Goal: Information Seeking & Learning: Learn about a topic

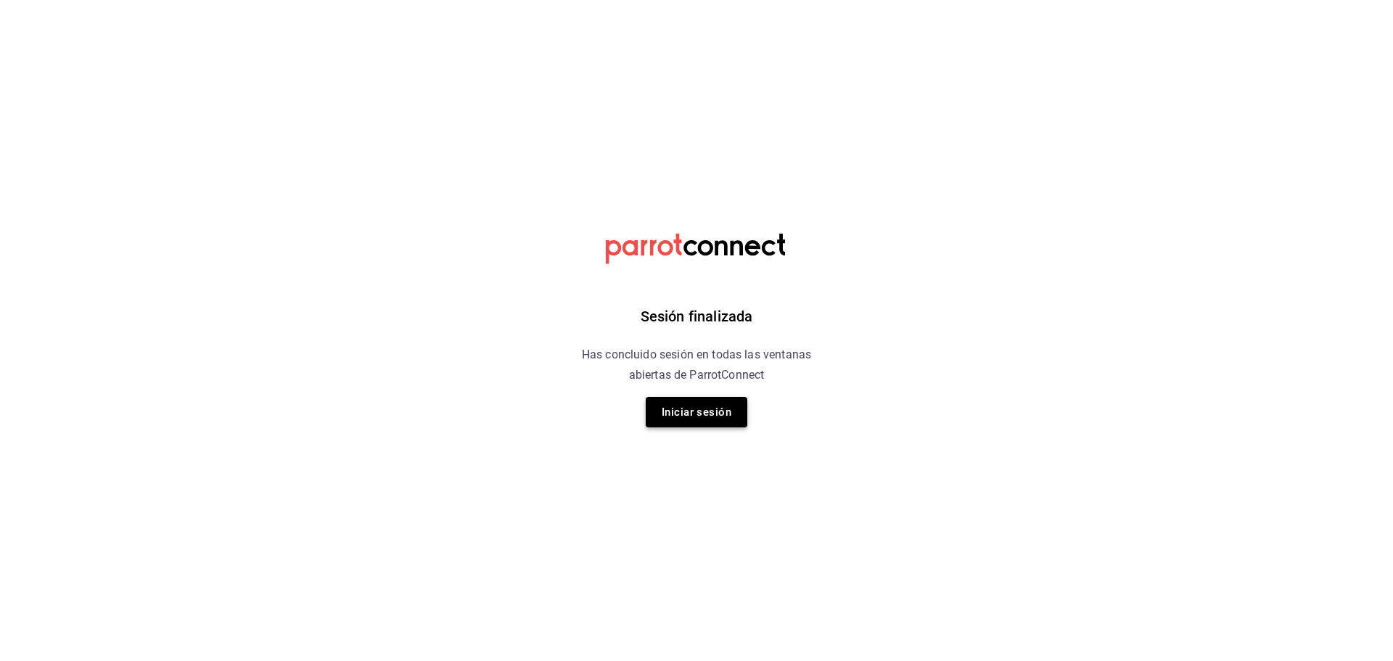
click at [710, 414] on button "Iniciar sesión" at bounding box center [697, 412] width 102 height 30
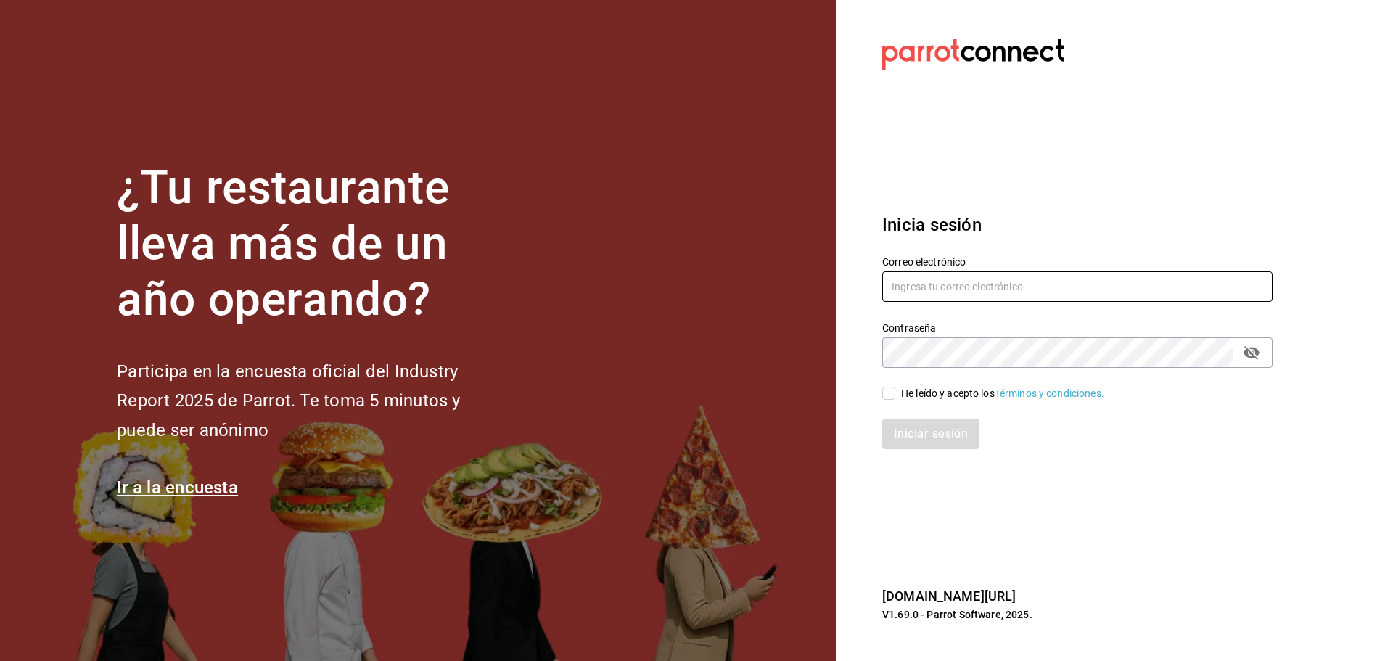
type input "[EMAIL_ADDRESS][DOMAIN_NAME]"
click at [892, 398] on input "He leído y acepto los Términos y condiciones." at bounding box center [888, 393] width 13 height 13
checkbox input "true"
click at [938, 437] on button "Iniciar sesión" at bounding box center [931, 434] width 99 height 30
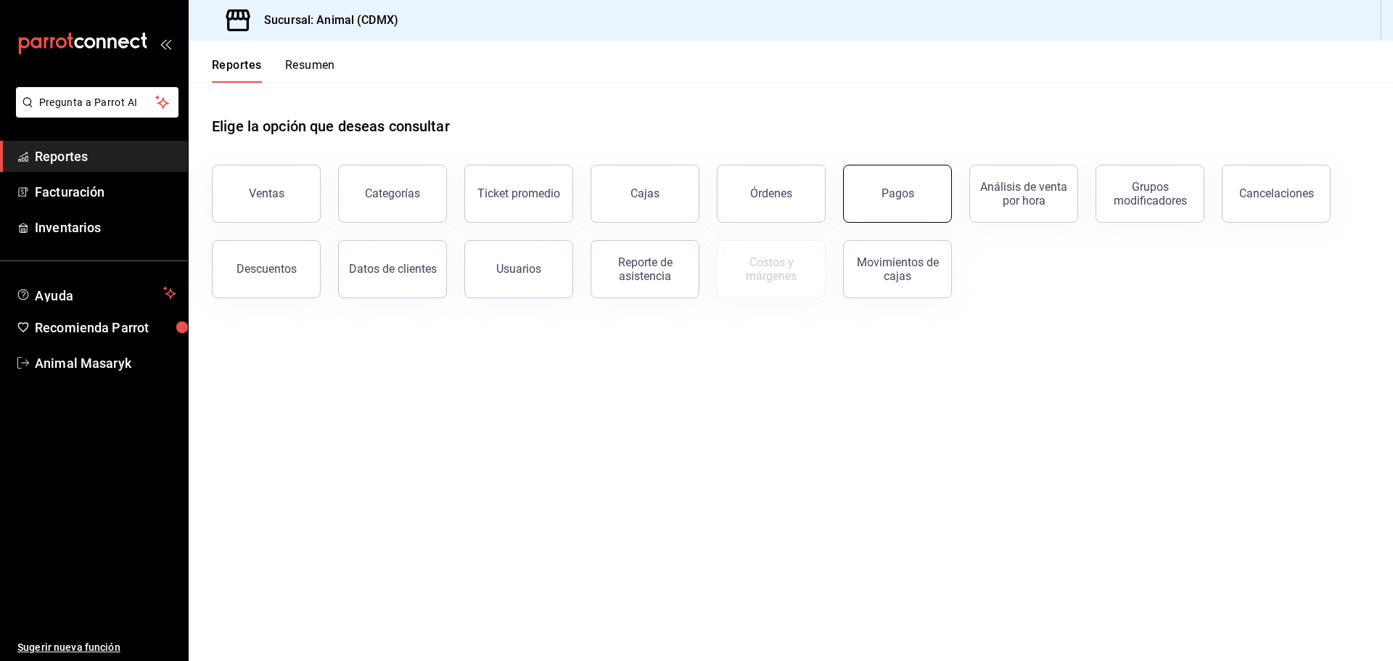
click at [921, 205] on button "Pagos" at bounding box center [897, 194] width 109 height 58
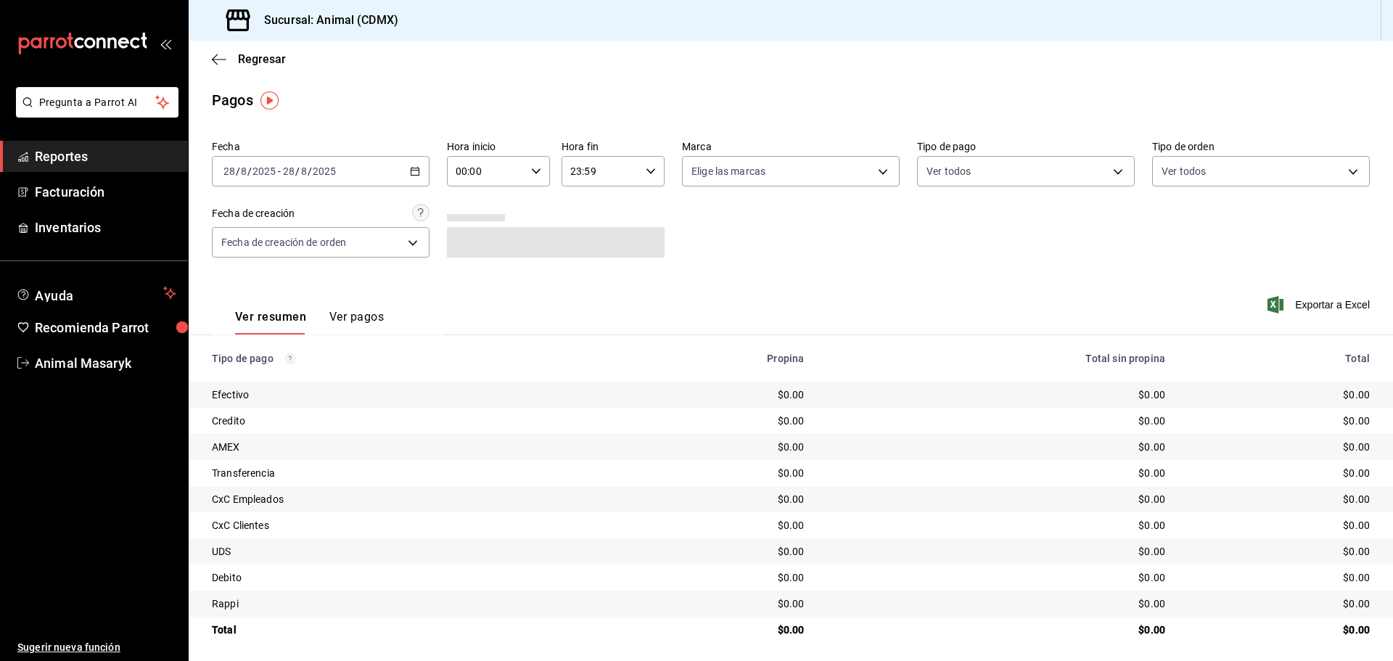
click at [422, 169] on div "[DATE] [DATE] - [DATE] [DATE]" at bounding box center [321, 171] width 218 height 30
click at [275, 371] on span "Rango de fechas" at bounding box center [280, 378] width 112 height 15
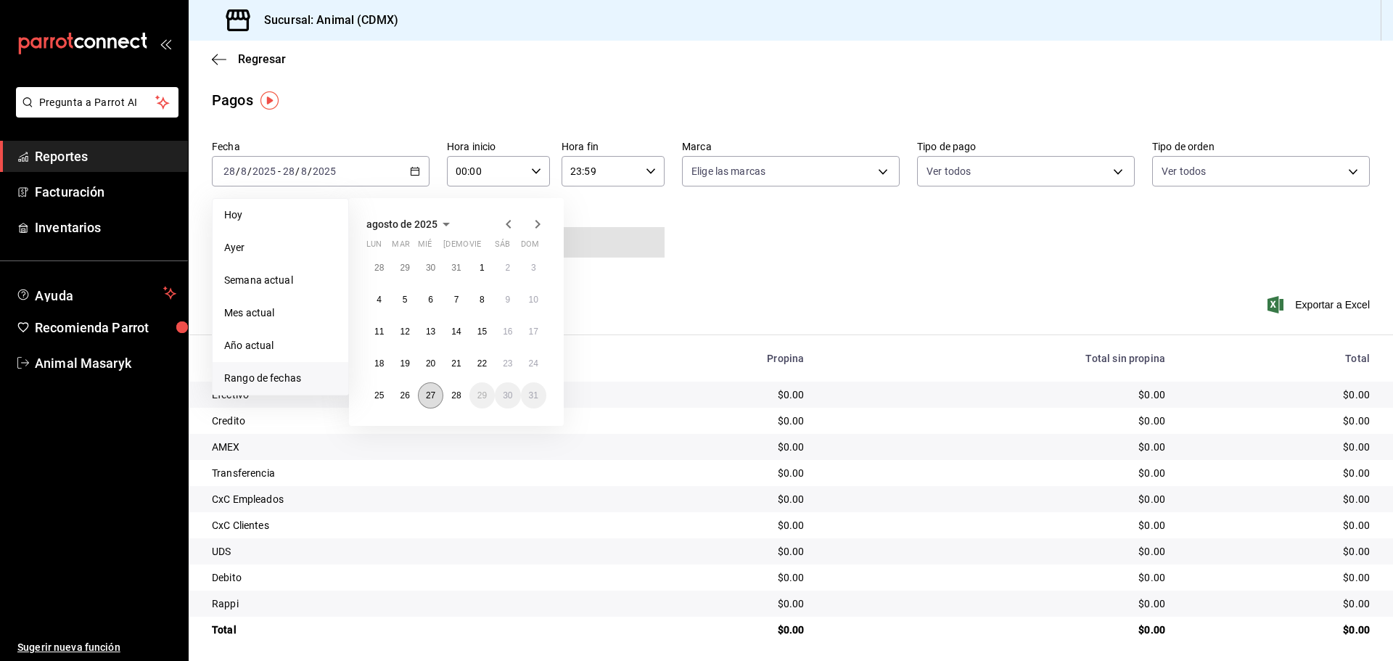
click at [431, 396] on abbr "27" at bounding box center [430, 395] width 9 height 10
click at [456, 403] on button "28" at bounding box center [455, 395] width 25 height 26
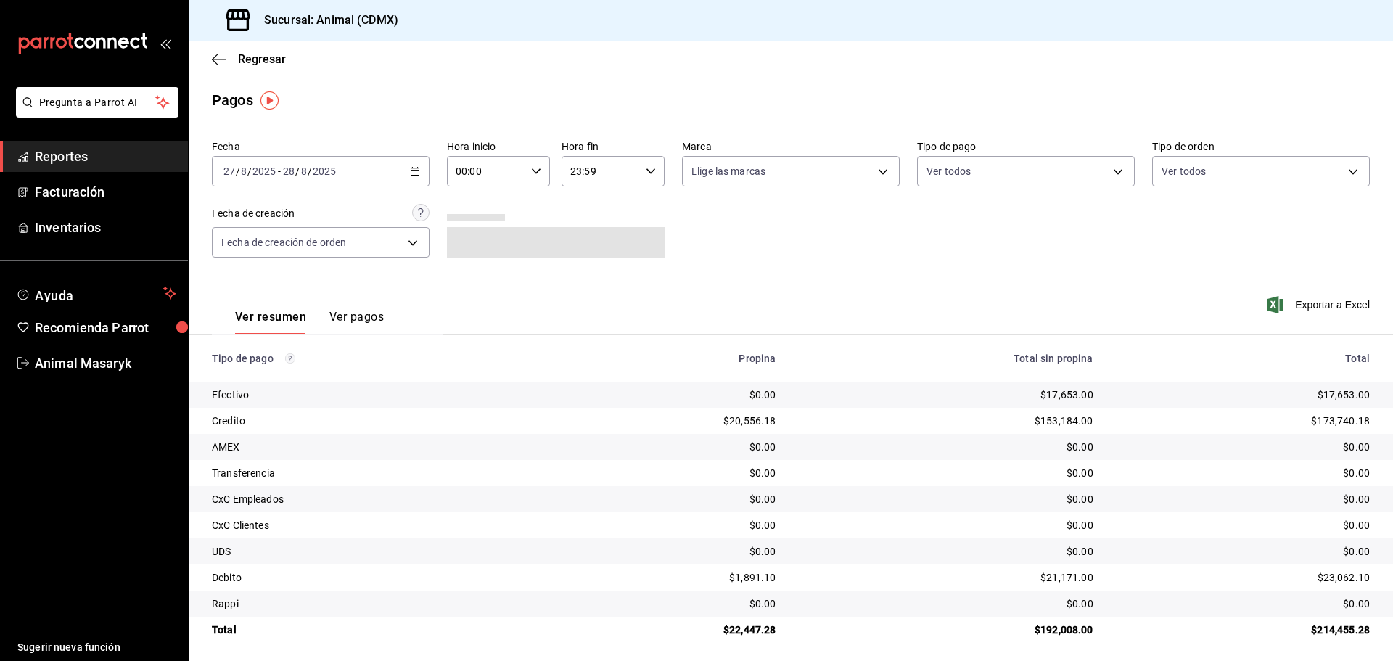
click at [536, 168] on icon "button" at bounding box center [536, 171] width 10 height 10
click at [479, 242] on span "05" at bounding box center [470, 238] width 28 height 12
type input "05:00"
drag, startPoint x: 793, startPoint y: 233, endPoint x: 805, endPoint y: 221, distance: 16.4
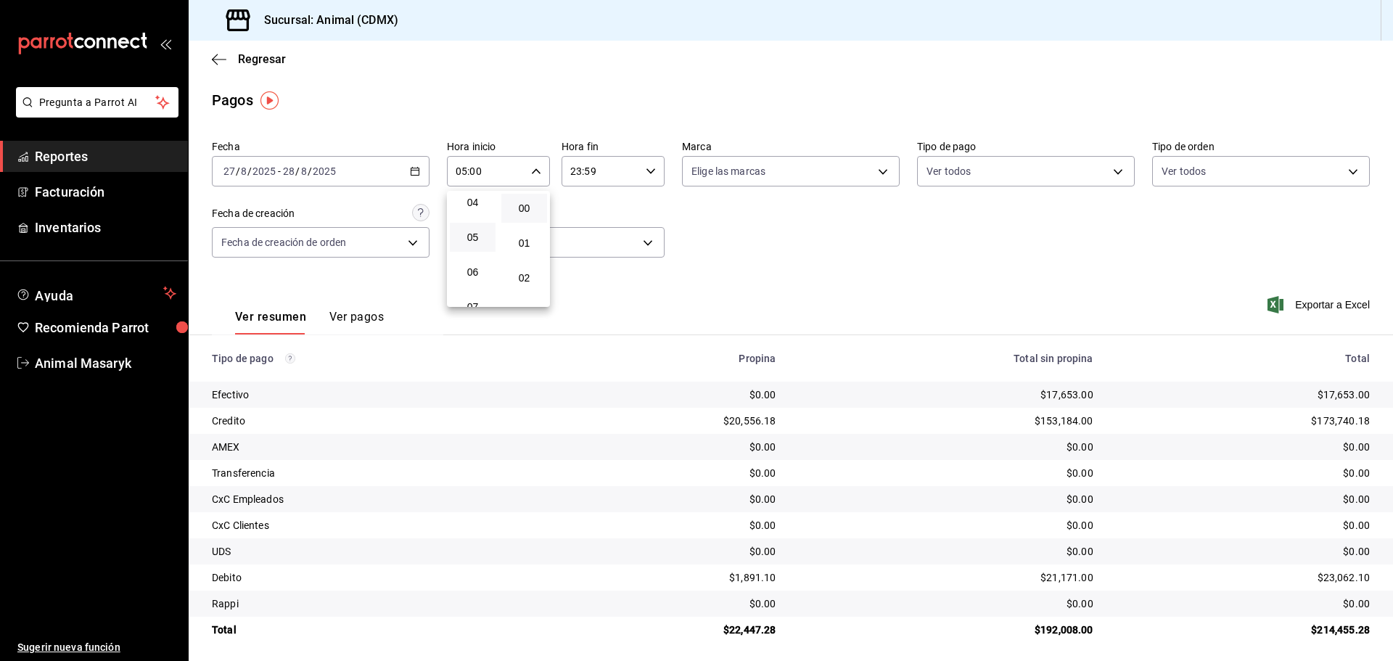
click at [794, 233] on div at bounding box center [696, 330] width 1393 height 661
click at [885, 173] on body "Pregunta a Parrot AI Reportes Facturación Inventarios Ayuda Recomienda Parrot A…" at bounding box center [696, 330] width 1393 height 661
click at [726, 226] on span "Ver todas" at bounding box center [740, 227] width 44 height 15
type input "cb0f6aec-1481-4e37-861c-bab9b3a65b14"
checkbox input "true"
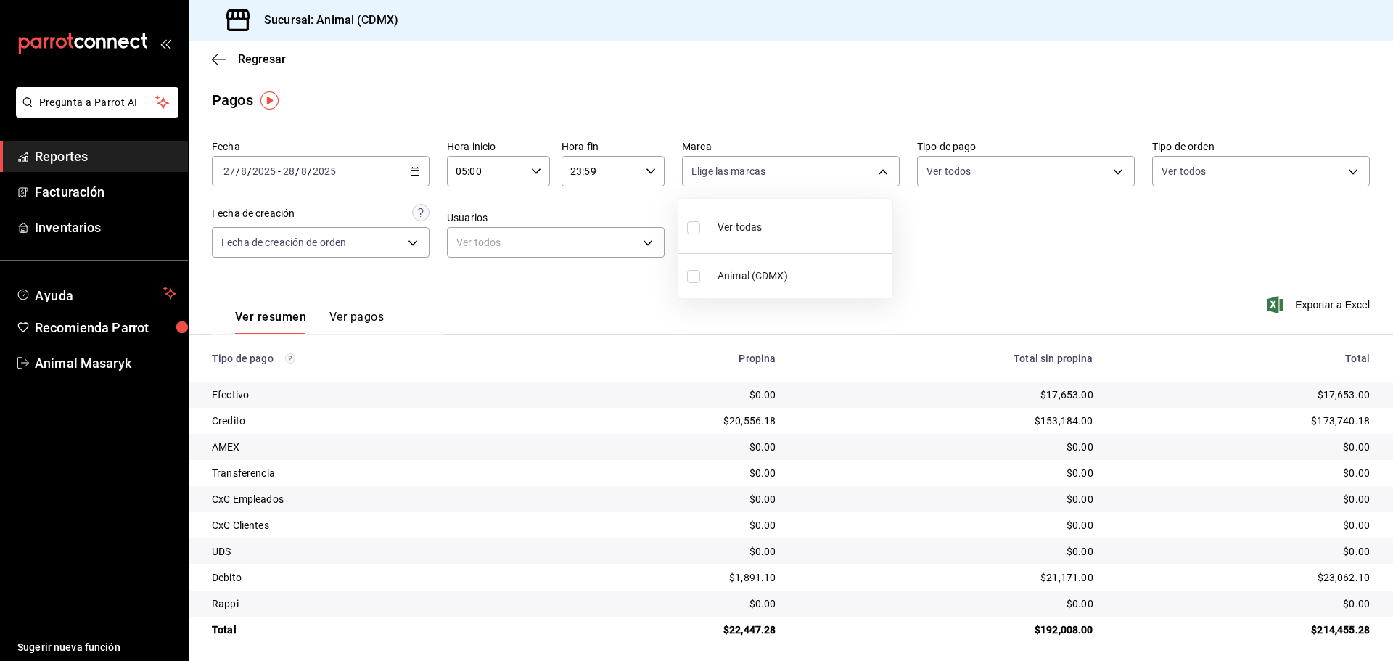
checkbox input "true"
click at [942, 253] on div at bounding box center [696, 330] width 1393 height 661
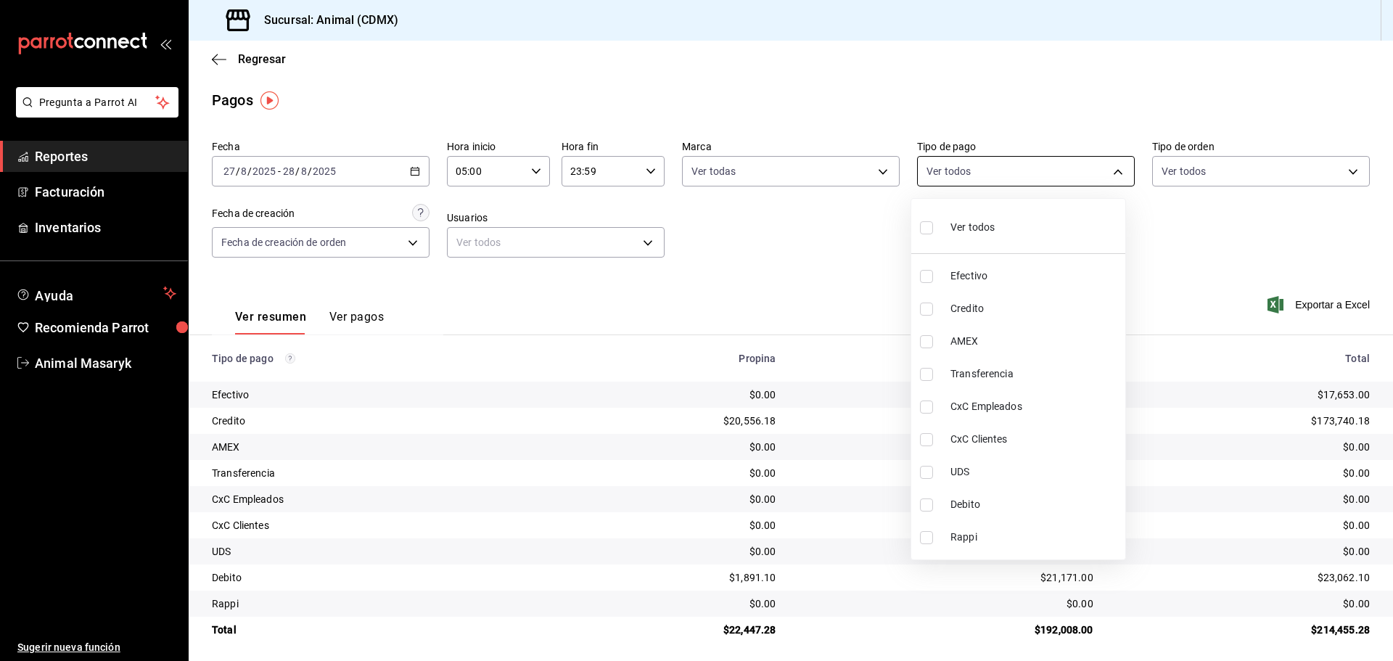
click at [1111, 166] on body "Pregunta a Parrot AI Reportes Facturación Inventarios Ayuda Recomienda Parrot A…" at bounding box center [696, 330] width 1393 height 661
click at [983, 226] on span "Ver todos" at bounding box center [973, 227] width 44 height 15
type input "42f515b5-d78a-4538-9fd6-dd91ca8c9d0d,09d93f3d-83f8-4294-bef9-640bdbafd8e4,c0bfe…"
checkbox input "true"
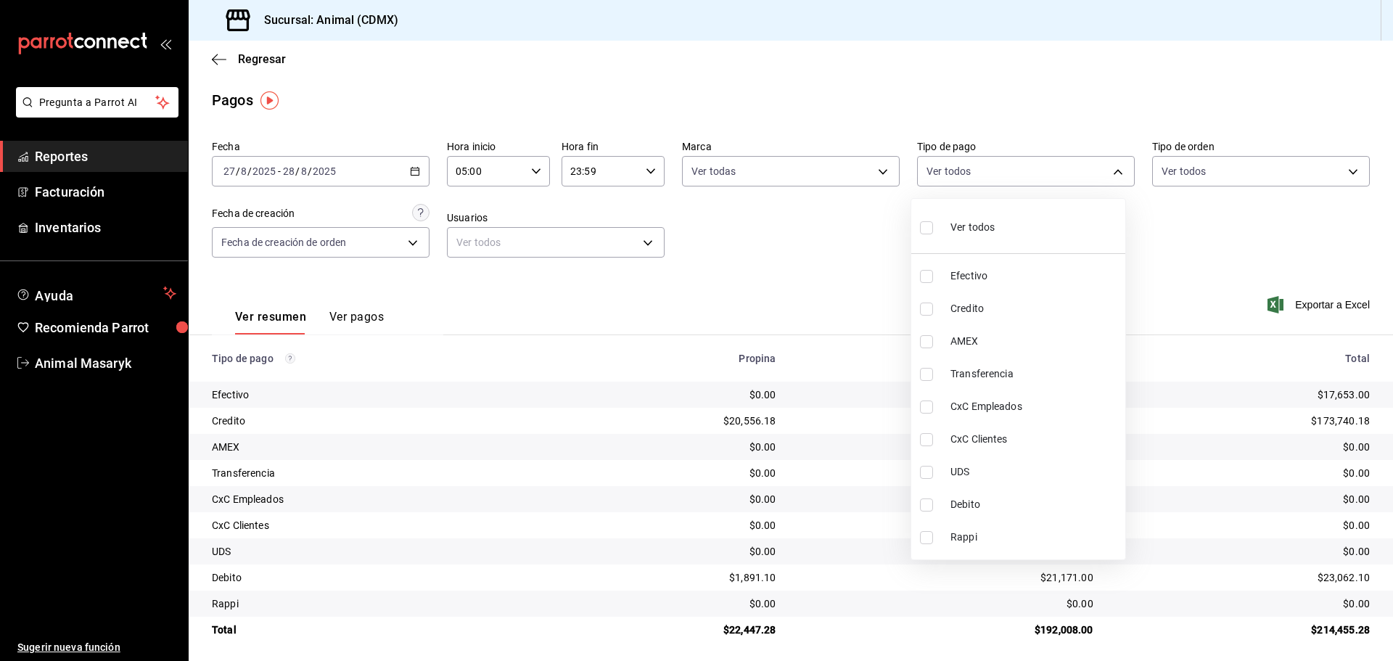
checkbox input "true"
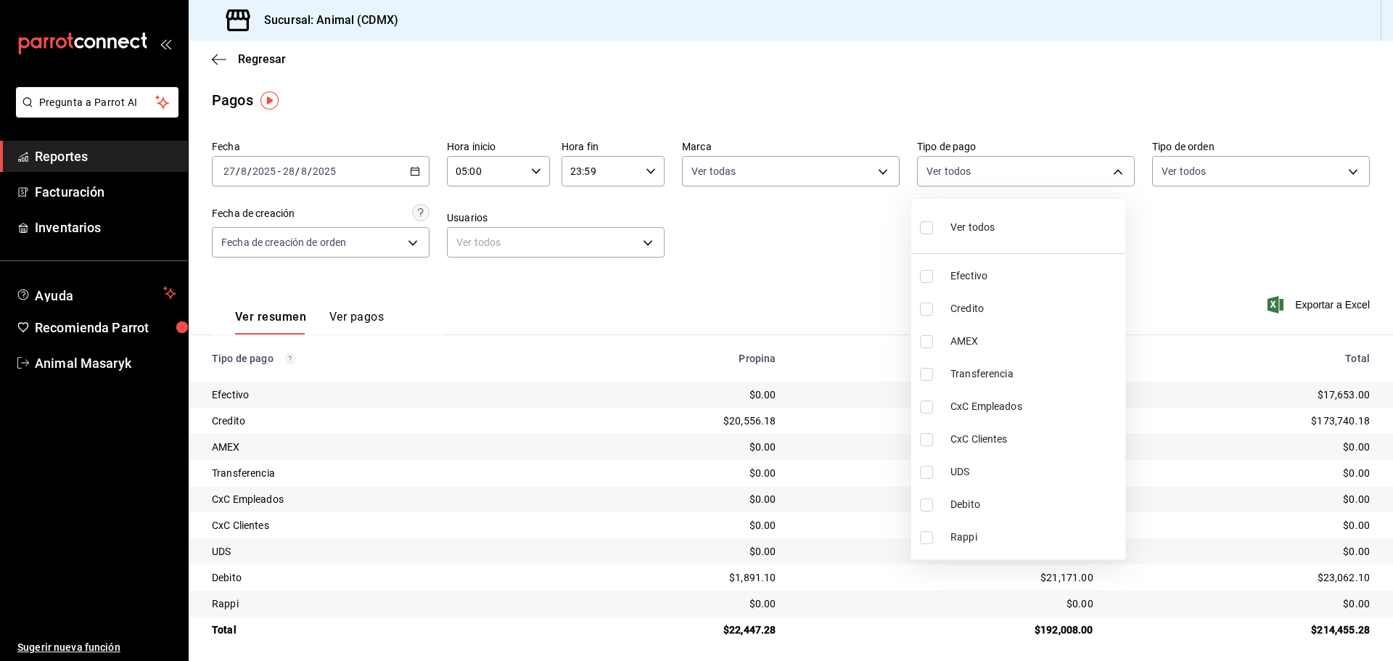
checkbox input "true"
click at [1225, 234] on div at bounding box center [696, 330] width 1393 height 661
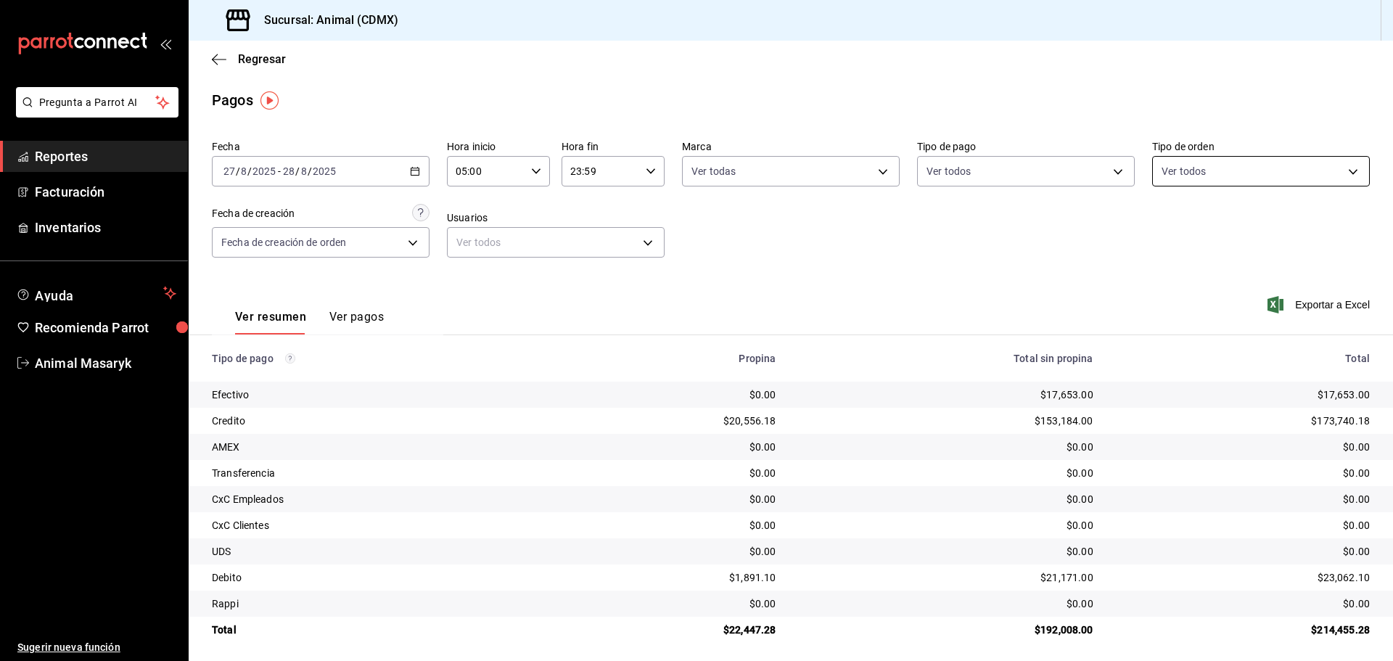
click at [1355, 171] on body "Pregunta a Parrot AI Reportes Facturación Inventarios Ayuda Recomienda Parrot A…" at bounding box center [696, 330] width 1393 height 661
click at [1208, 222] on span "Ver todos" at bounding box center [1206, 227] width 44 height 15
type input "ad44a823-99d3-4372-a913-4cf57f2a9ac0,b8ee5ff1-85c8-4a81-aa51-555e6c8ba0c6,EXTER…"
checkbox input "true"
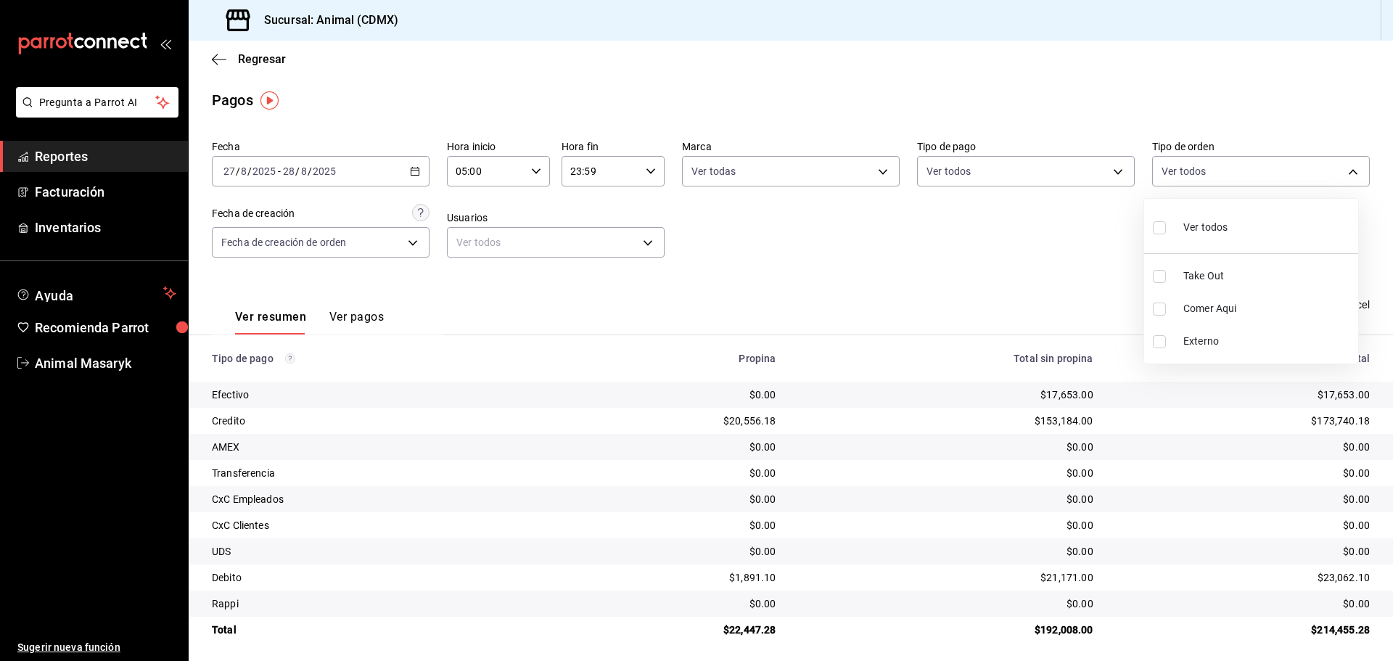
checkbox input "true"
click at [1049, 242] on div at bounding box center [696, 330] width 1393 height 661
click at [78, 158] on span "Reportes" at bounding box center [106, 157] width 142 height 20
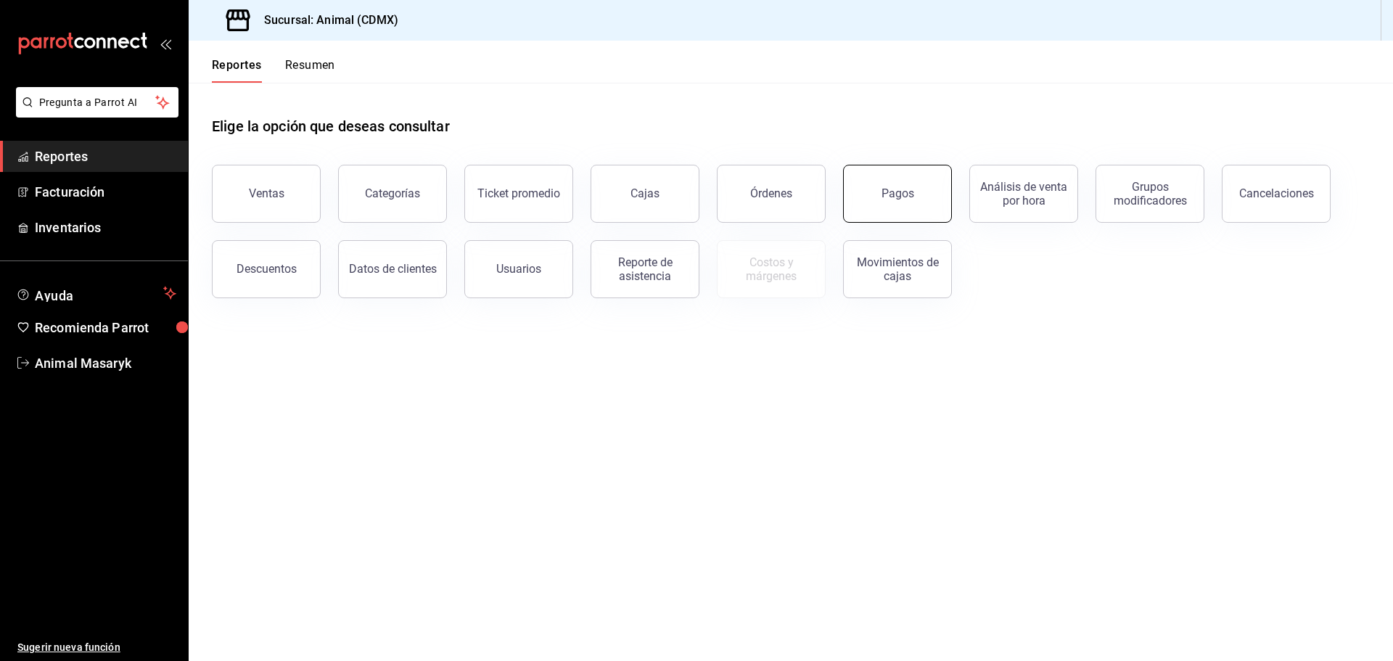
click at [882, 203] on button "Pagos" at bounding box center [897, 194] width 109 height 58
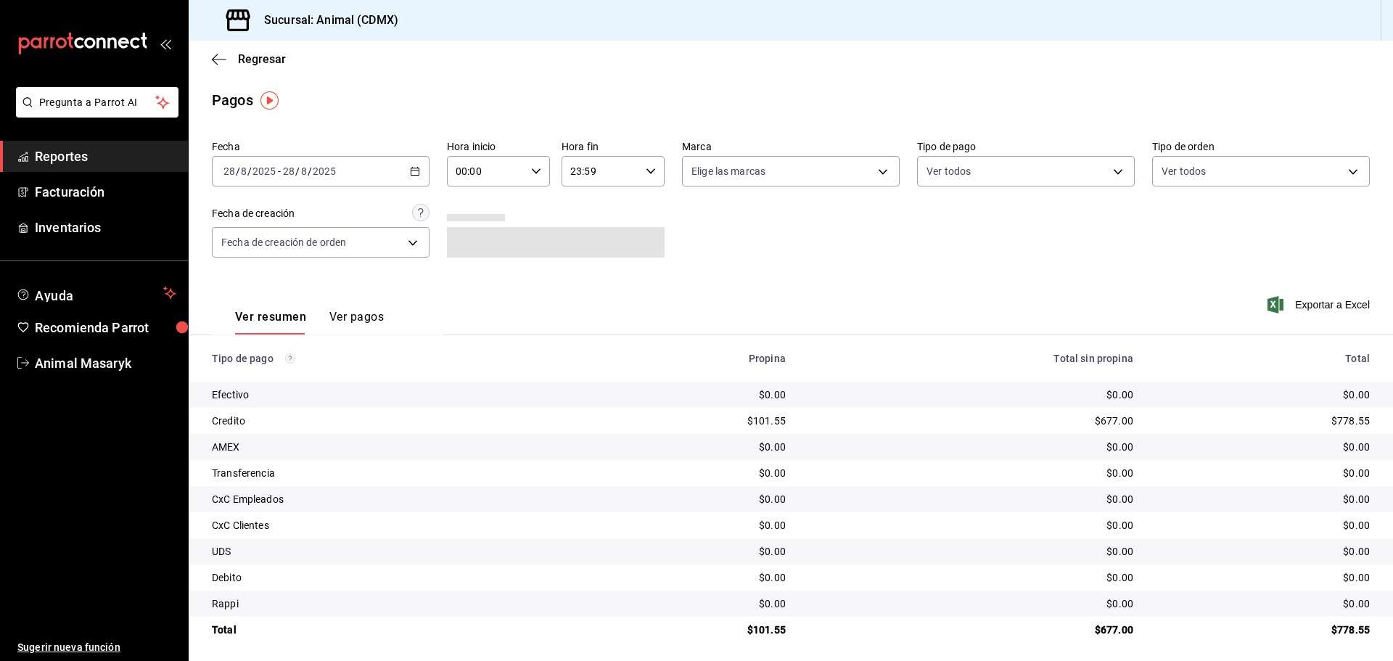
click at [416, 163] on div "[DATE] [DATE] - [DATE] [DATE]" at bounding box center [321, 171] width 218 height 30
click at [294, 374] on span "Rango de fechas" at bounding box center [280, 378] width 112 height 15
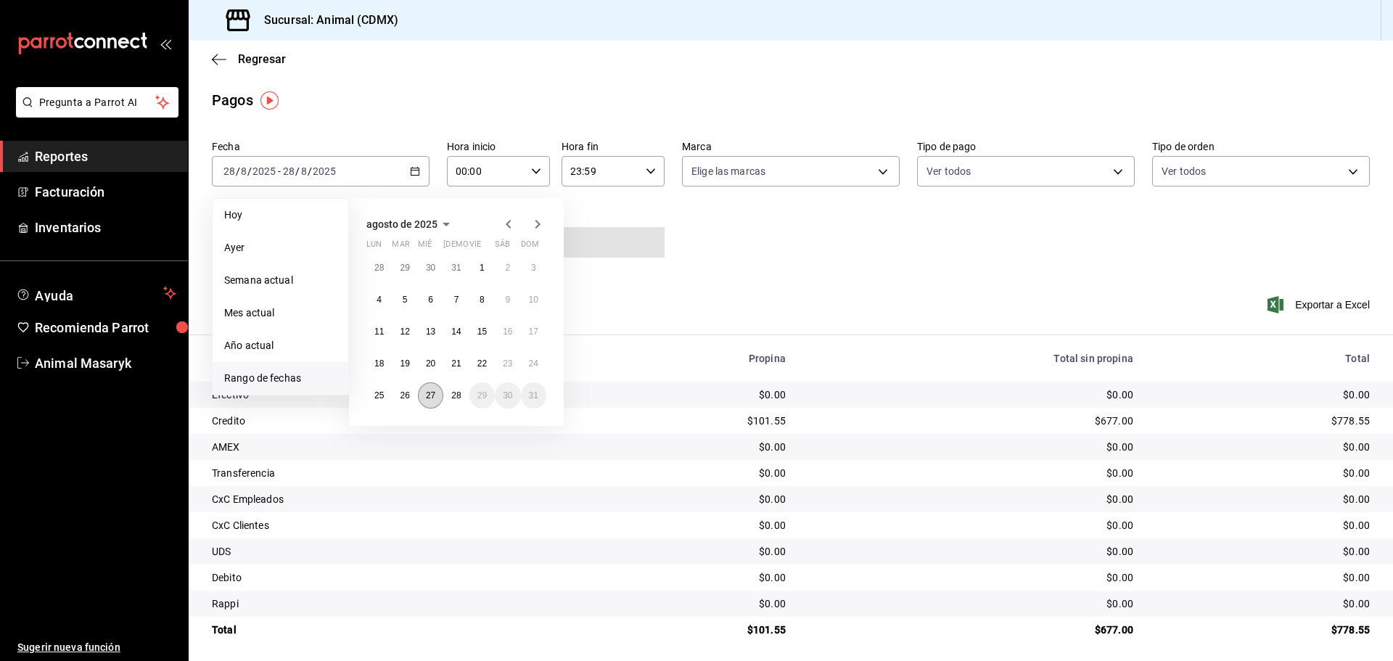
click at [430, 403] on button "27" at bounding box center [430, 395] width 25 height 26
click at [453, 395] on abbr "28" at bounding box center [455, 395] width 9 height 10
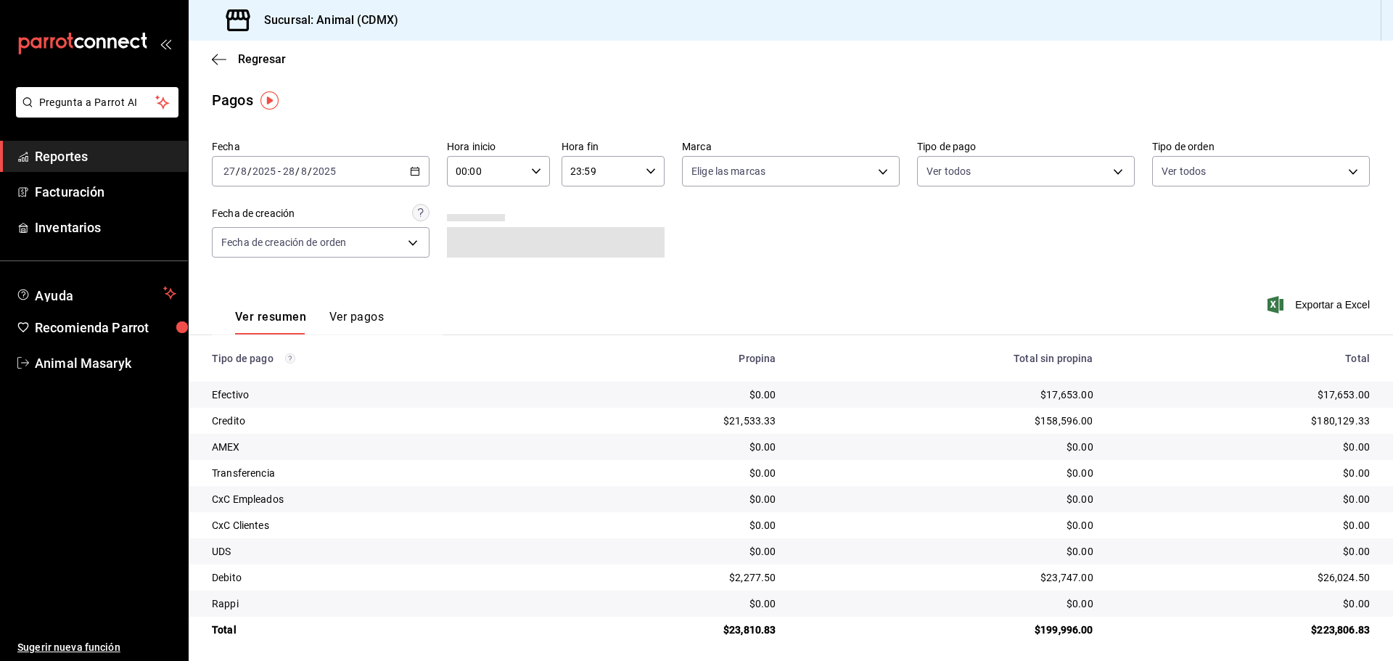
click at [533, 169] on icon "button" at bounding box center [536, 171] width 10 height 10
click at [472, 232] on span "05" at bounding box center [470, 238] width 28 height 12
type input "05:00"
click at [734, 210] on div at bounding box center [696, 330] width 1393 height 661
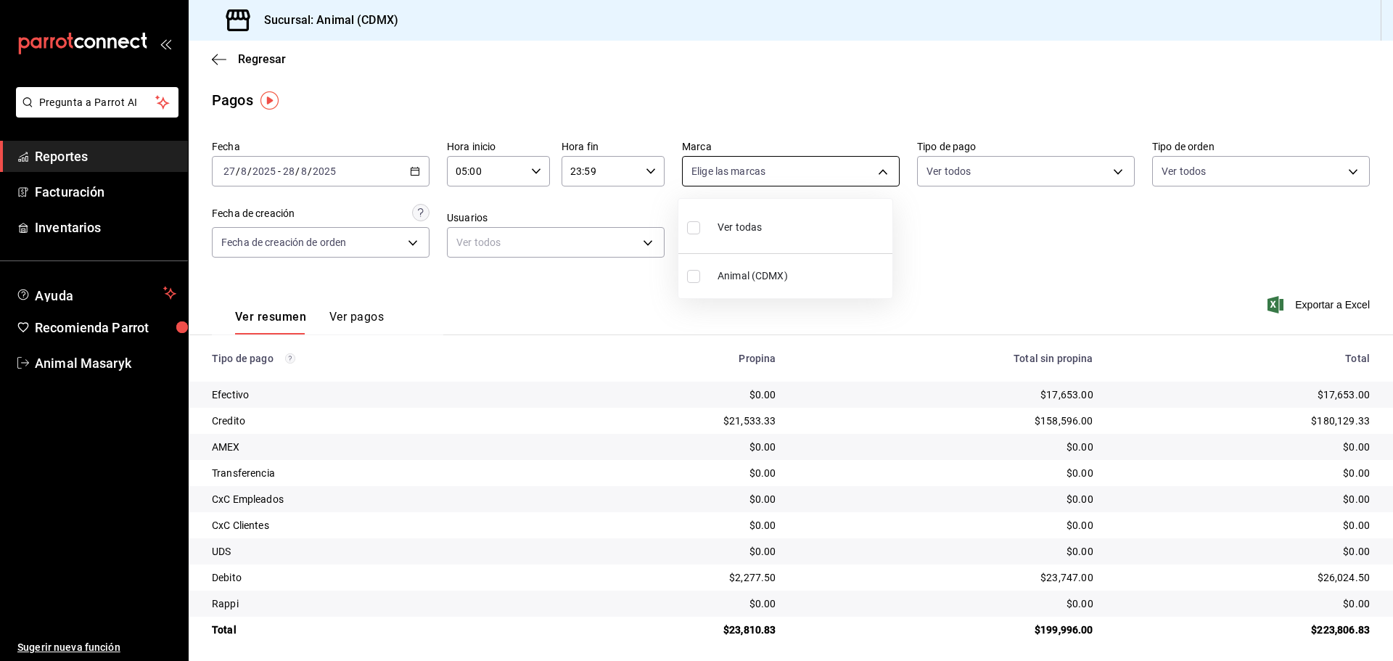
click at [873, 173] on body "Pregunta a Parrot AI Reportes Facturación Inventarios Ayuda Recomienda Parrot A…" at bounding box center [696, 330] width 1393 height 661
click at [728, 221] on span "Ver todas" at bounding box center [740, 227] width 44 height 15
type input "cb0f6aec-1481-4e37-861c-bab9b3a65b14"
checkbox input "true"
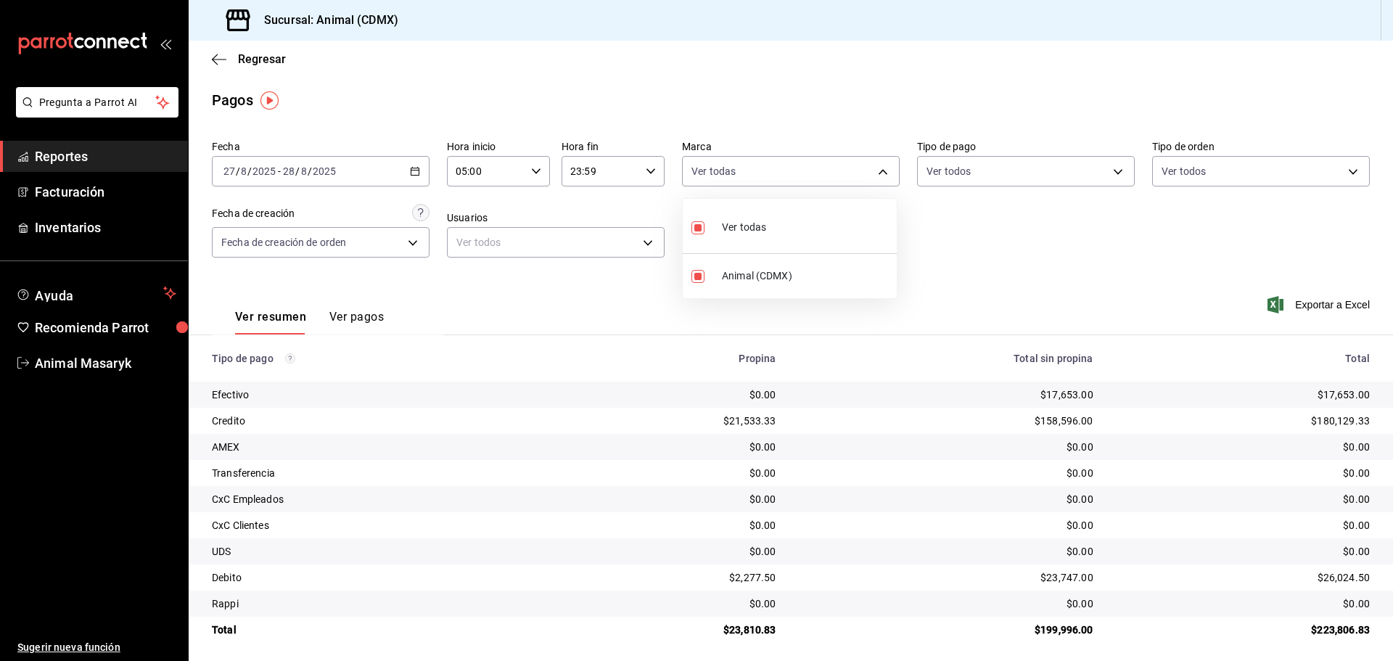
click at [1027, 233] on div at bounding box center [696, 330] width 1393 height 661
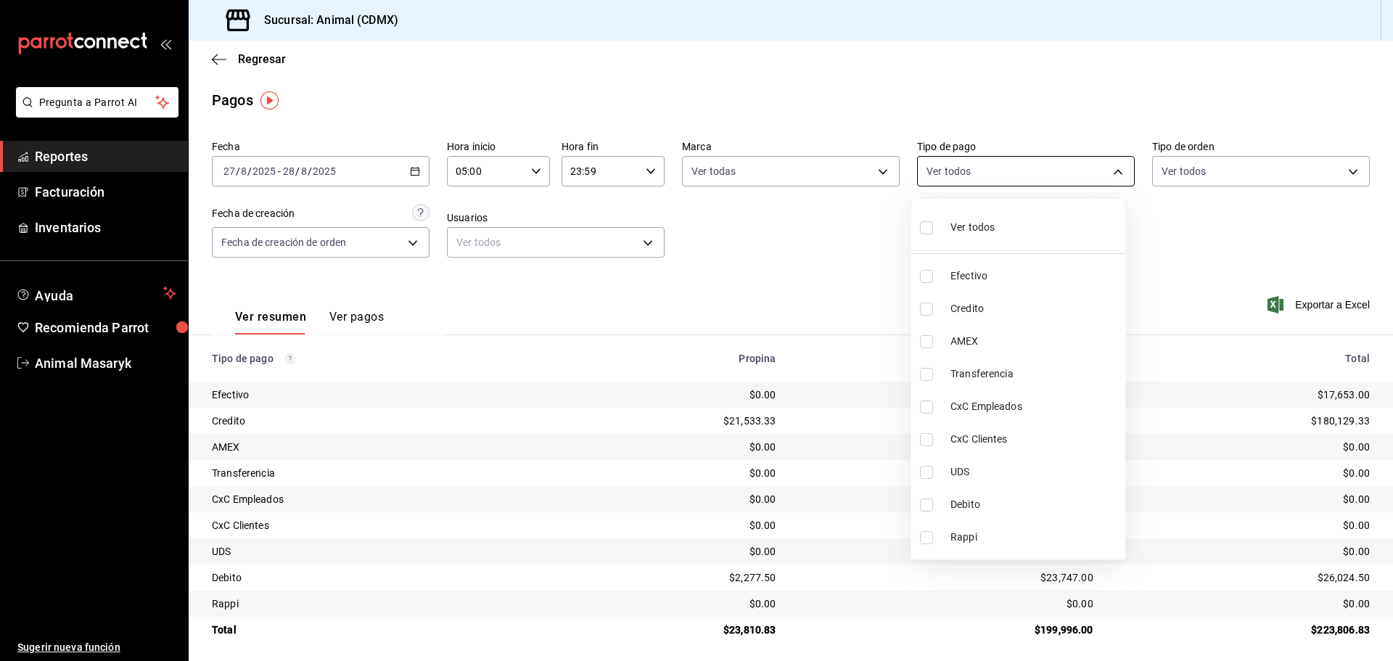
click at [1107, 177] on body "Pregunta a Parrot AI Reportes Facturación Inventarios Ayuda Recomienda Parrot A…" at bounding box center [696, 330] width 1393 height 661
click at [960, 223] on span "Ver todos" at bounding box center [973, 227] width 44 height 15
type input "42f515b5-d78a-4538-9fd6-dd91ca8c9d0d,09d93f3d-83f8-4294-bef9-640bdbafd8e4,c0bfe…"
checkbox input "true"
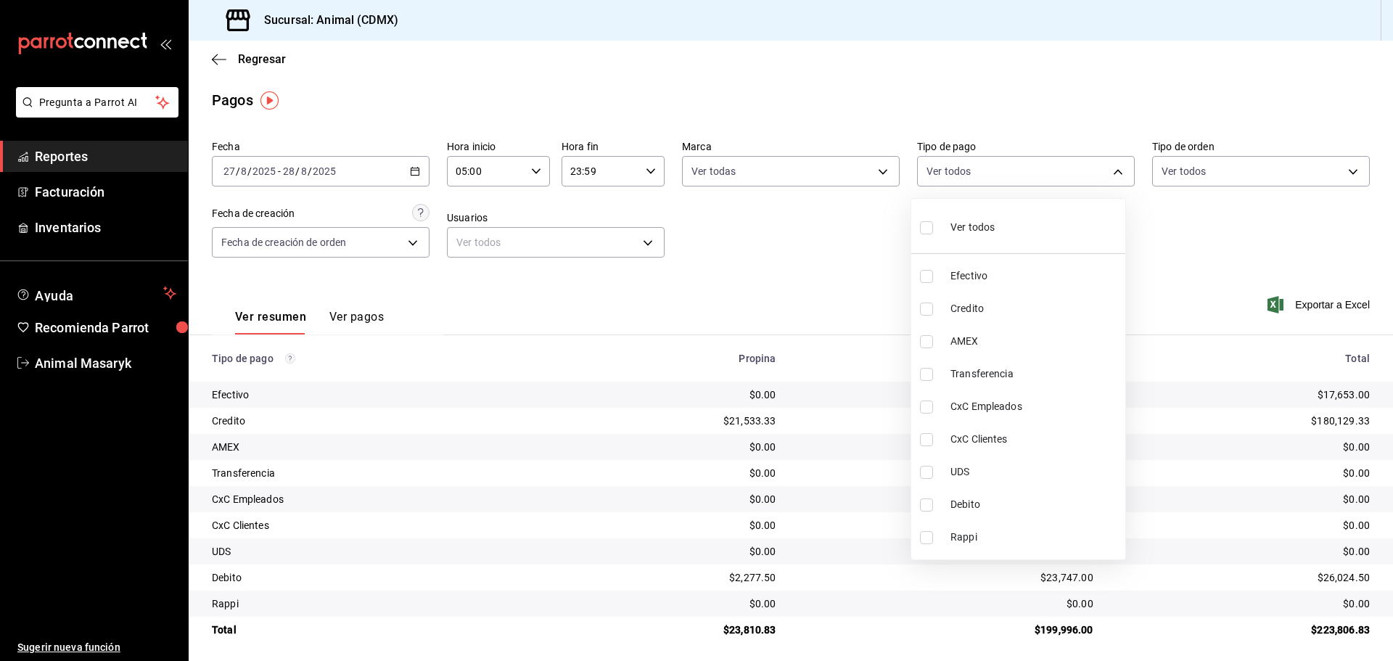
checkbox input "true"
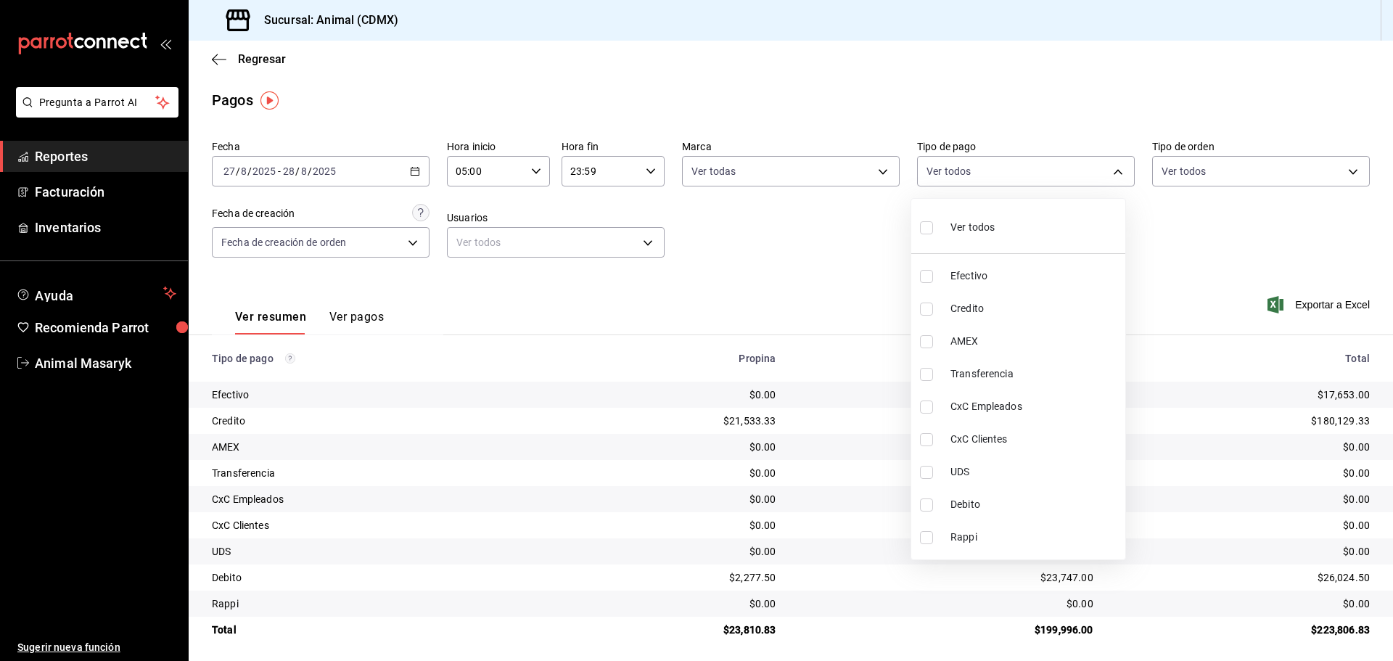
checkbox input "true"
drag, startPoint x: 1221, startPoint y: 212, endPoint x: 1247, endPoint y: 208, distance: 26.4
click at [1222, 212] on div at bounding box center [696, 330] width 1393 height 661
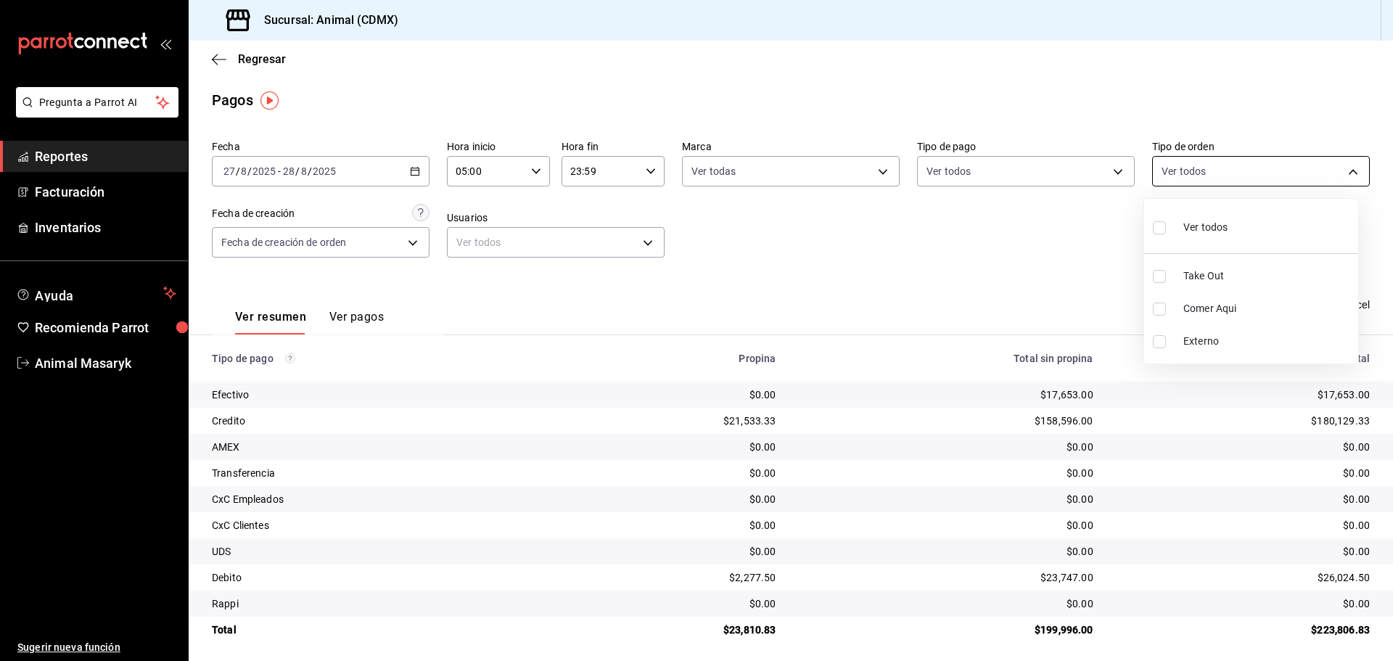
click at [1338, 171] on body "Pregunta a Parrot AI Reportes Facturación Inventarios Ayuda Recomienda Parrot A…" at bounding box center [696, 330] width 1393 height 661
click at [1168, 226] on label at bounding box center [1162, 227] width 19 height 21
click at [1166, 226] on input "checkbox" at bounding box center [1159, 227] width 13 height 13
checkbox input "false"
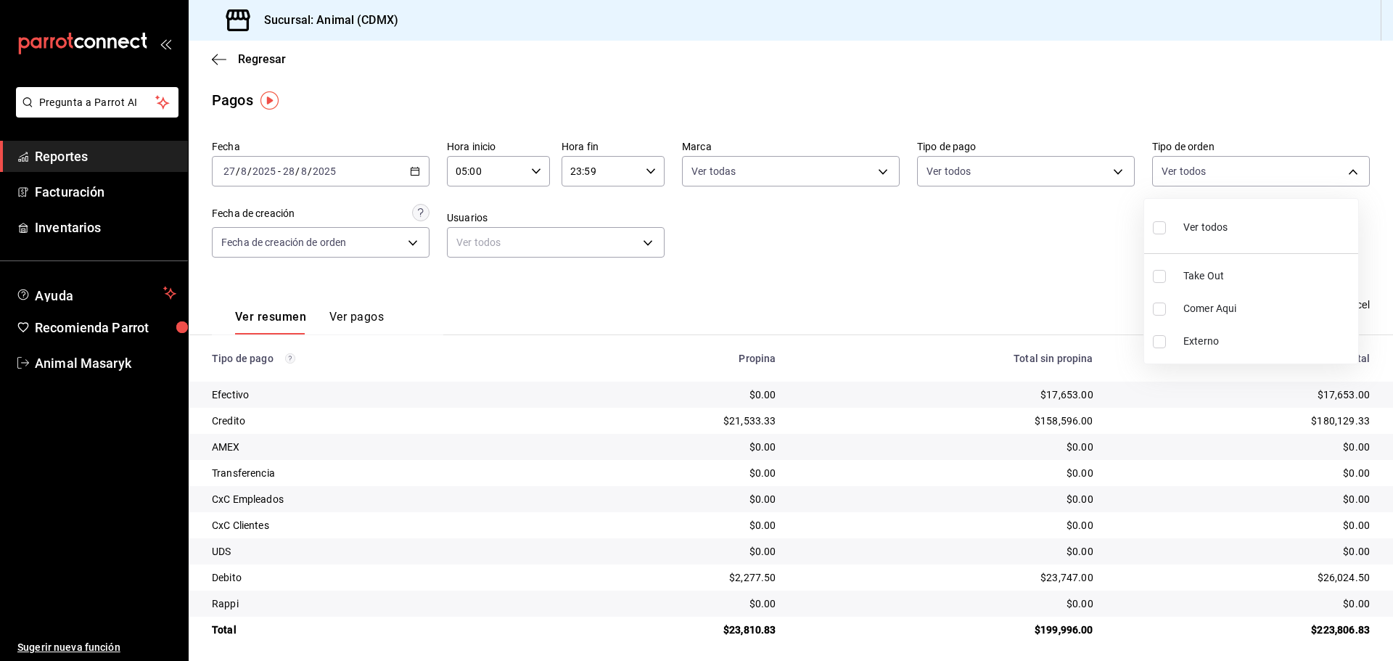
checkbox input "false"
click at [1172, 233] on input "checkbox" at bounding box center [1168, 227] width 13 height 13
checkbox input "true"
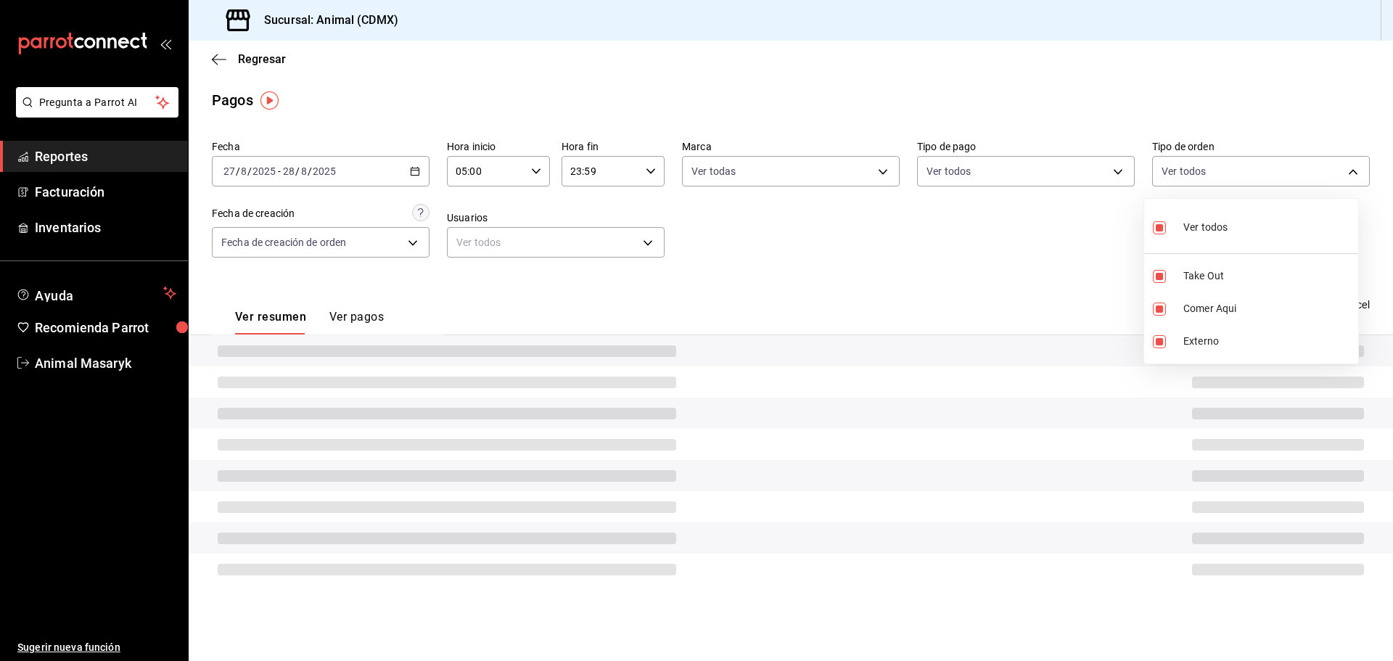
type input "ad44a823-99d3-4372-a913-4cf57f2a9ac0,b8ee5ff1-85c8-4a81-aa51-555e6c8ba0c6,EXTER…"
checkbox input "true"
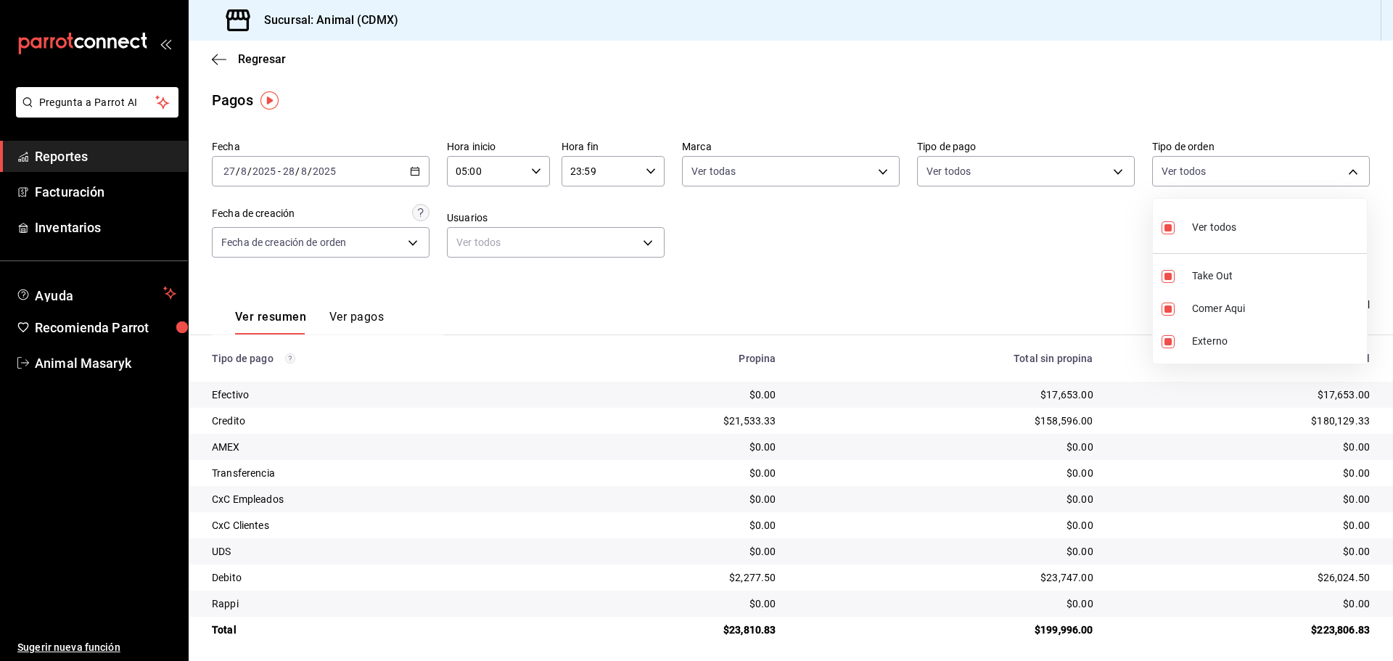
click at [1040, 263] on div at bounding box center [696, 330] width 1393 height 661
drag, startPoint x: 116, startPoint y: 158, endPoint x: 177, endPoint y: 166, distance: 61.5
click at [116, 158] on span "Reportes" at bounding box center [106, 157] width 142 height 20
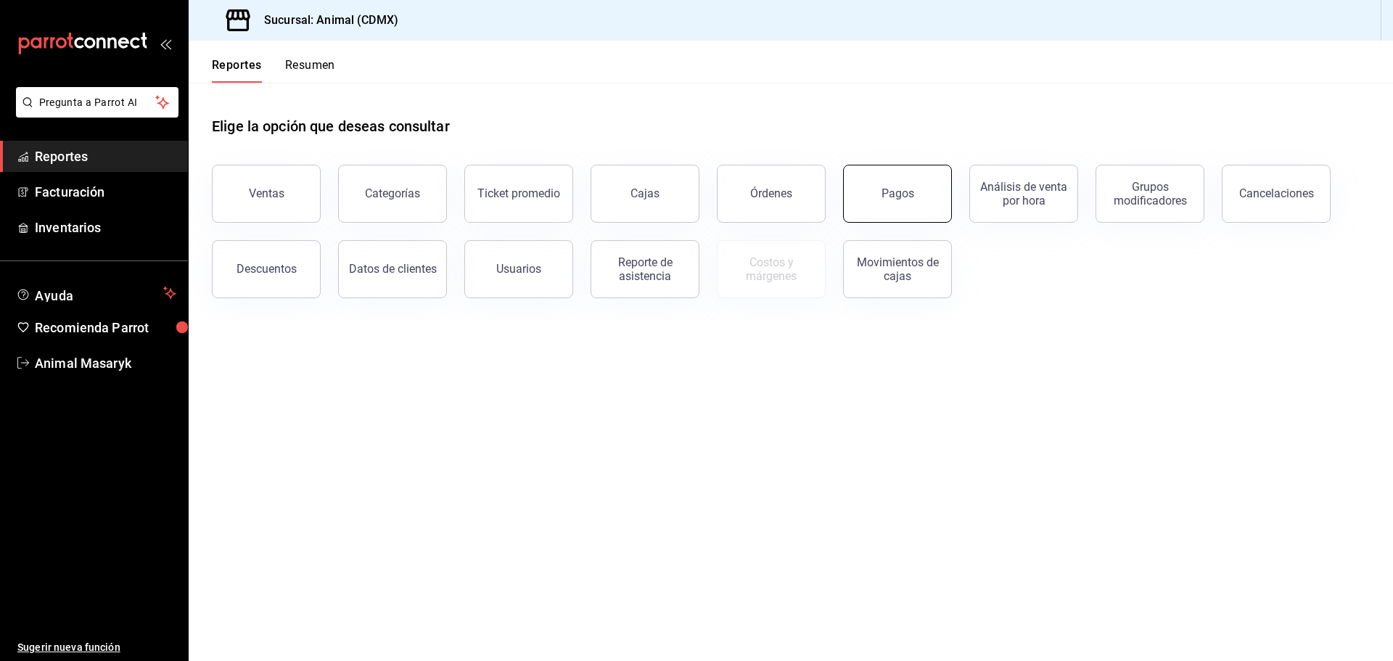
click at [880, 202] on button "Pagos" at bounding box center [897, 194] width 109 height 58
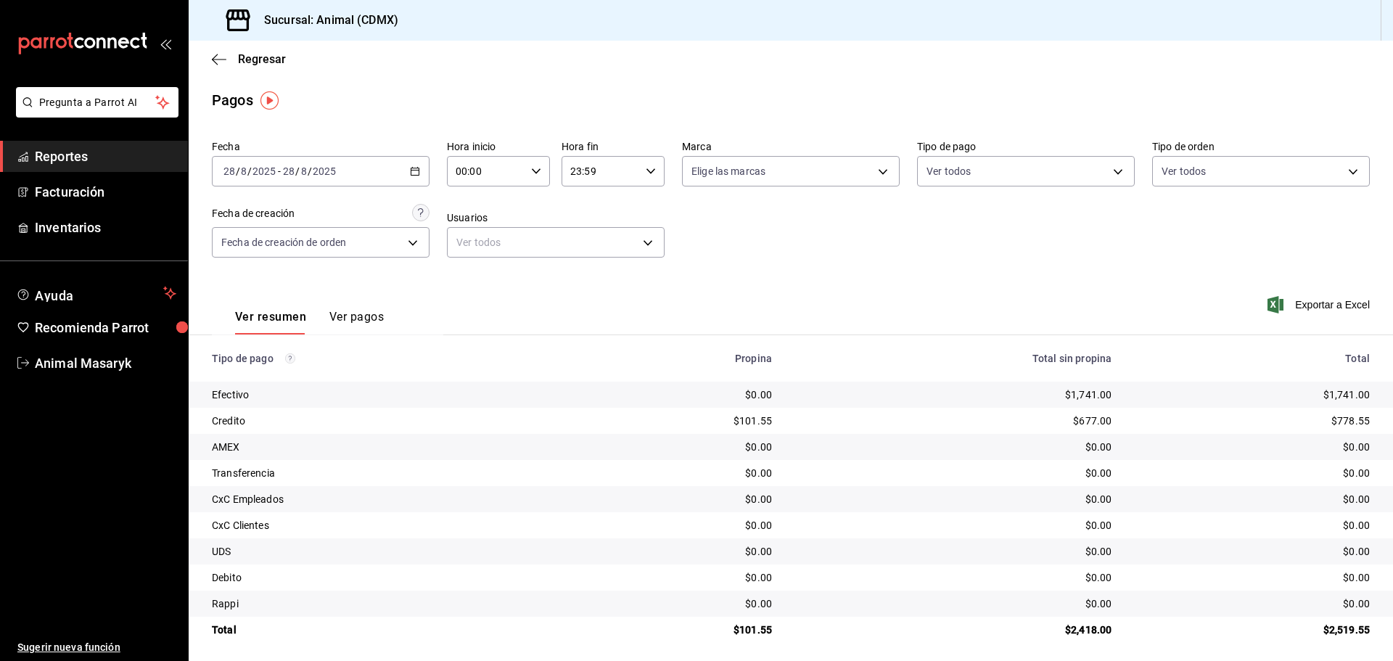
click at [411, 171] on \(Stroke\) "button" at bounding box center [415, 172] width 9 height 8
click at [279, 374] on span "Rango de fechas" at bounding box center [280, 378] width 112 height 15
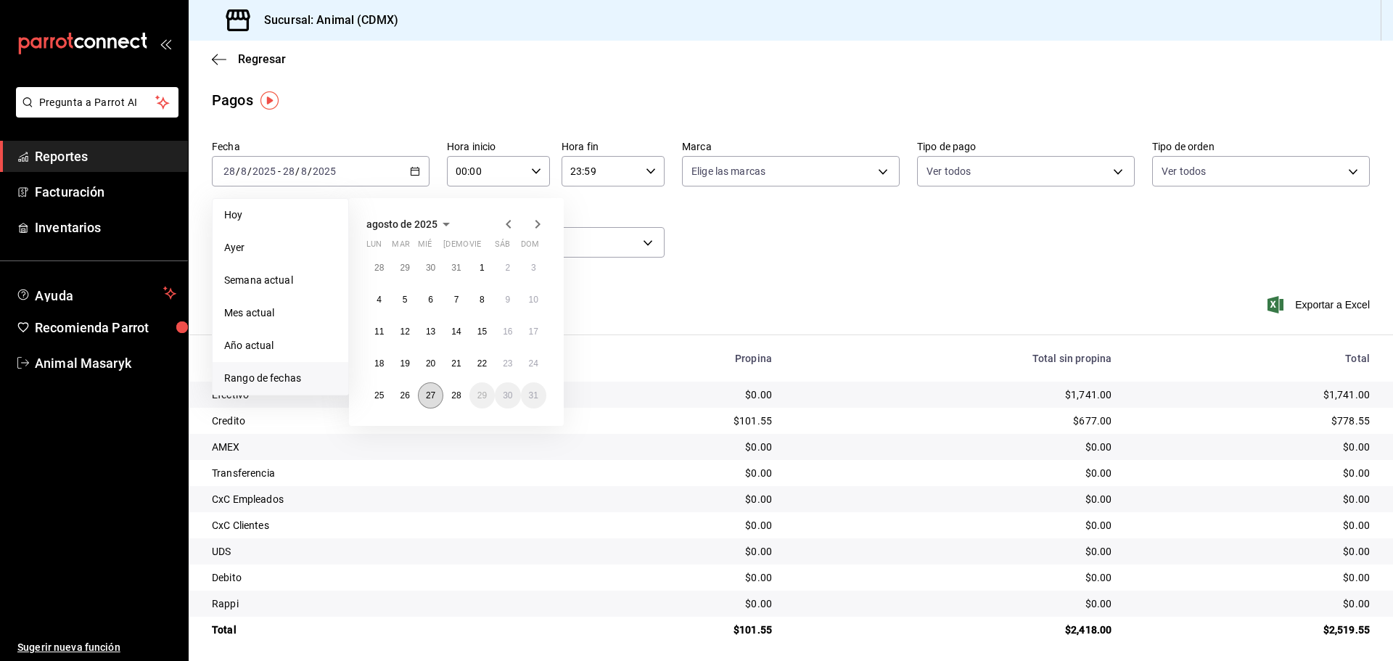
click at [437, 391] on button "27" at bounding box center [430, 395] width 25 height 26
click at [459, 401] on button "28" at bounding box center [455, 395] width 25 height 26
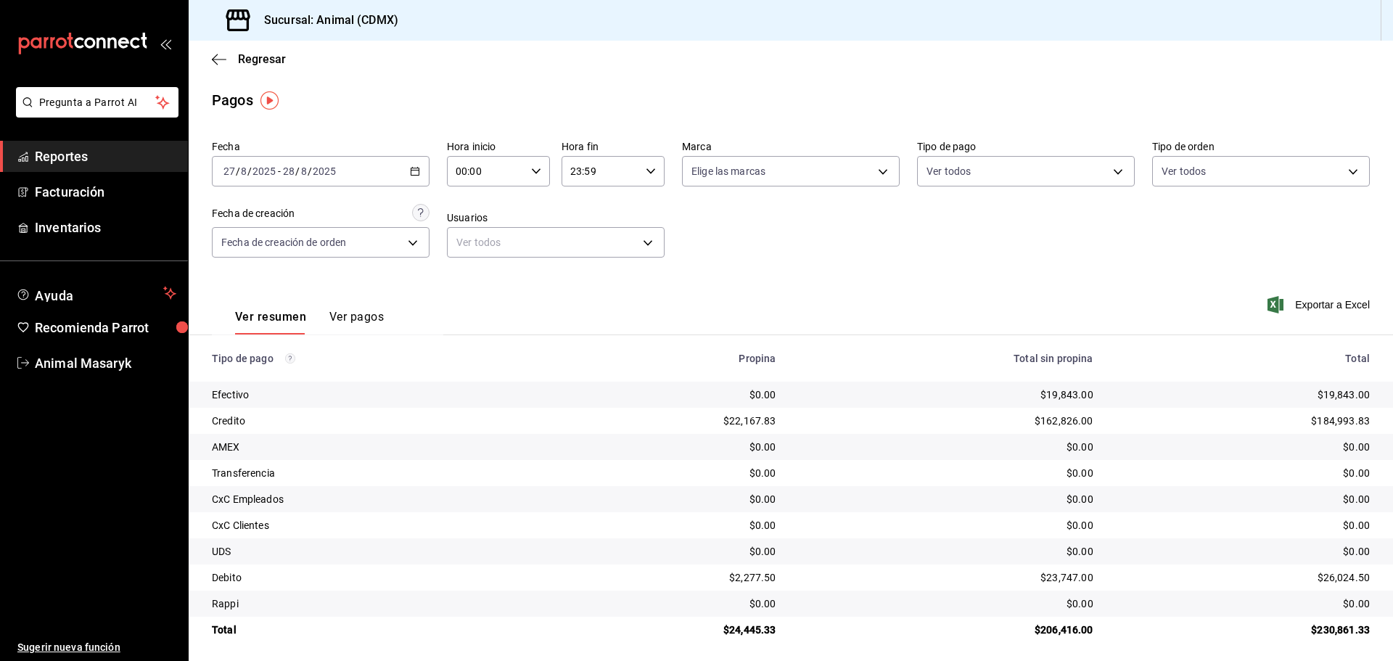
click at [531, 173] on icon "button" at bounding box center [536, 171] width 10 height 10
click at [470, 242] on span "05" at bounding box center [470, 238] width 28 height 12
type input "05:00"
click at [703, 216] on div at bounding box center [696, 330] width 1393 height 661
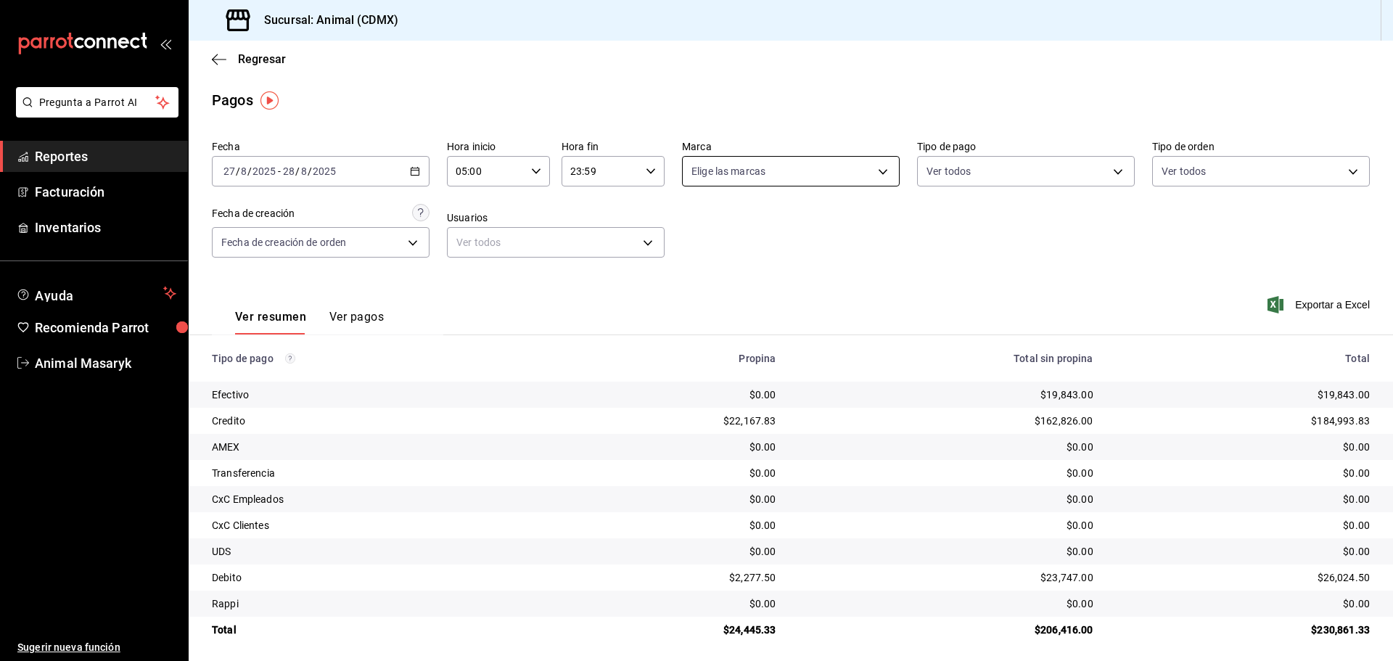
click at [877, 166] on body "Pregunta a Parrot AI Reportes Facturación Inventarios Ayuda Recomienda Parrot A…" at bounding box center [696, 330] width 1393 height 661
click at [766, 223] on li "Ver todas" at bounding box center [786, 226] width 214 height 43
type input "cb0f6aec-1481-4e37-861c-bab9b3a65b14"
checkbox input "true"
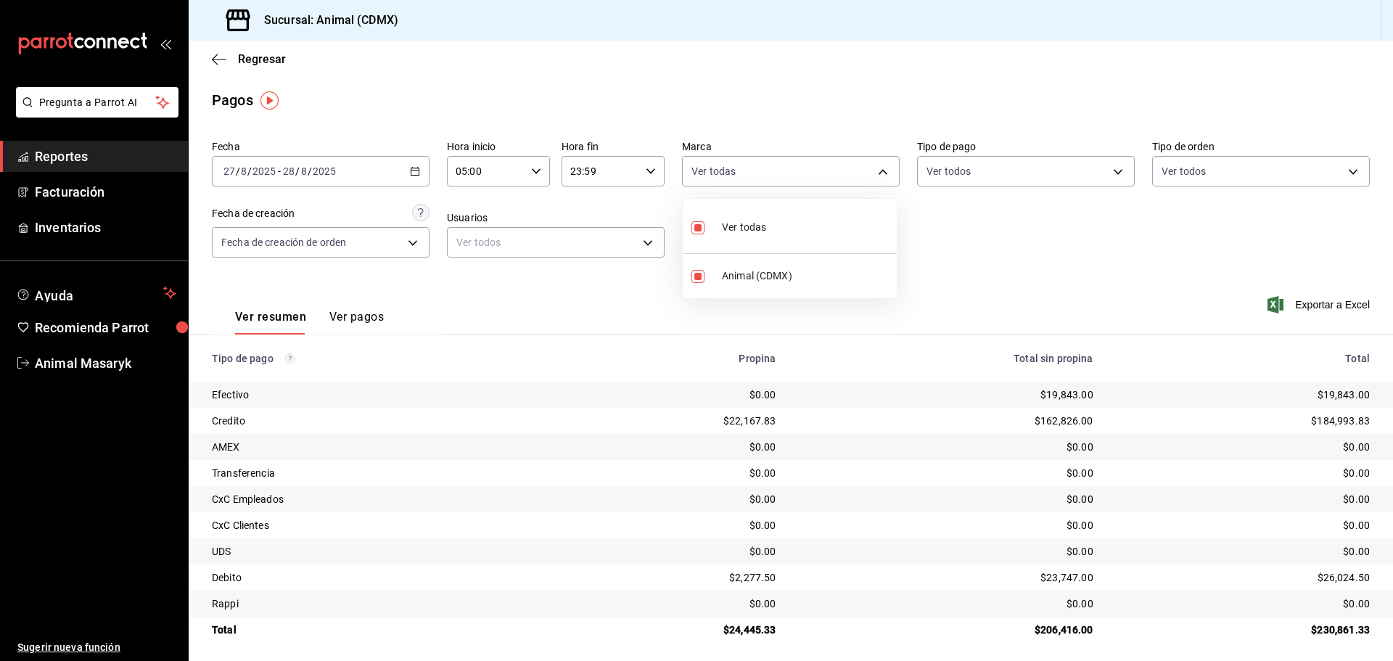
click at [1024, 248] on div at bounding box center [696, 330] width 1393 height 661
click at [1110, 158] on body "Pregunta a Parrot AI Reportes Facturación Inventarios Ayuda Recomienda Parrot A…" at bounding box center [696, 330] width 1393 height 661
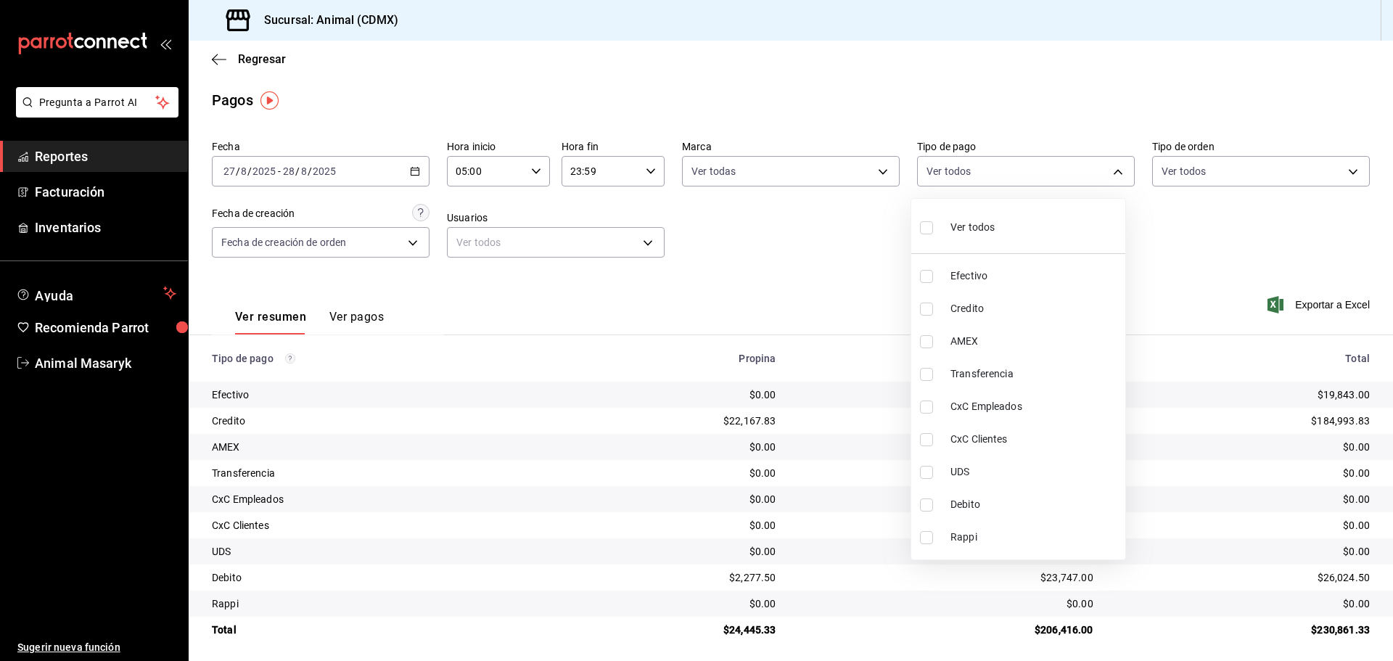
drag, startPoint x: 1009, startPoint y: 226, endPoint x: 1040, endPoint y: 226, distance: 30.5
click at [1008, 226] on li "Ver todos" at bounding box center [1019, 226] width 214 height 43
type input "42f515b5-d78a-4538-9fd6-dd91ca8c9d0d,09d93f3d-83f8-4294-bef9-640bdbafd8e4,c0bfe…"
checkbox input "true"
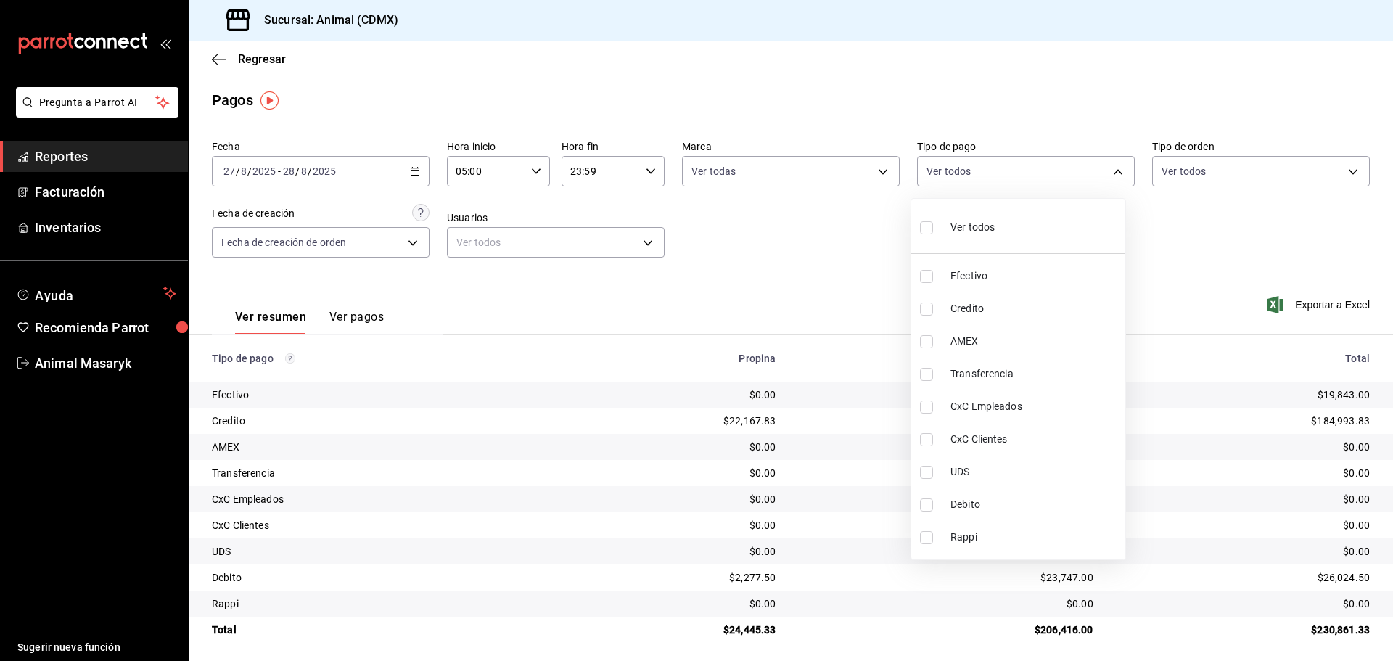
checkbox input "true"
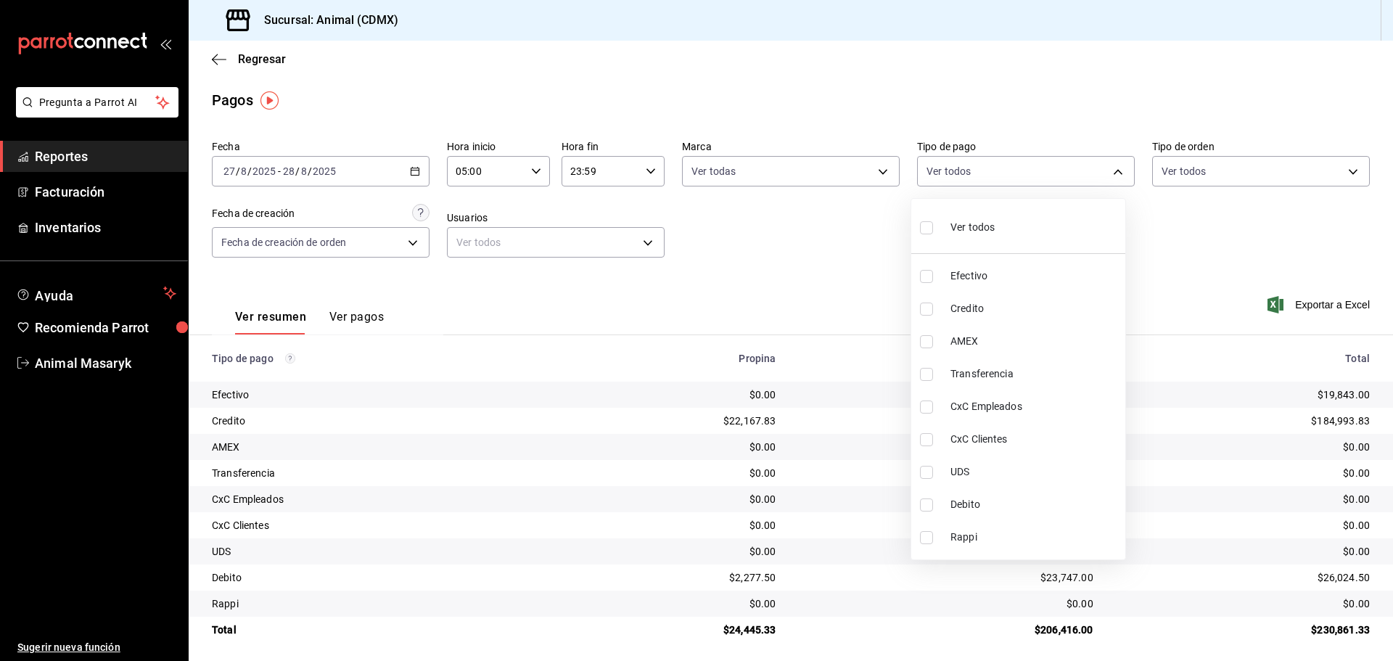
checkbox input "true"
click at [1198, 230] on div at bounding box center [696, 330] width 1393 height 661
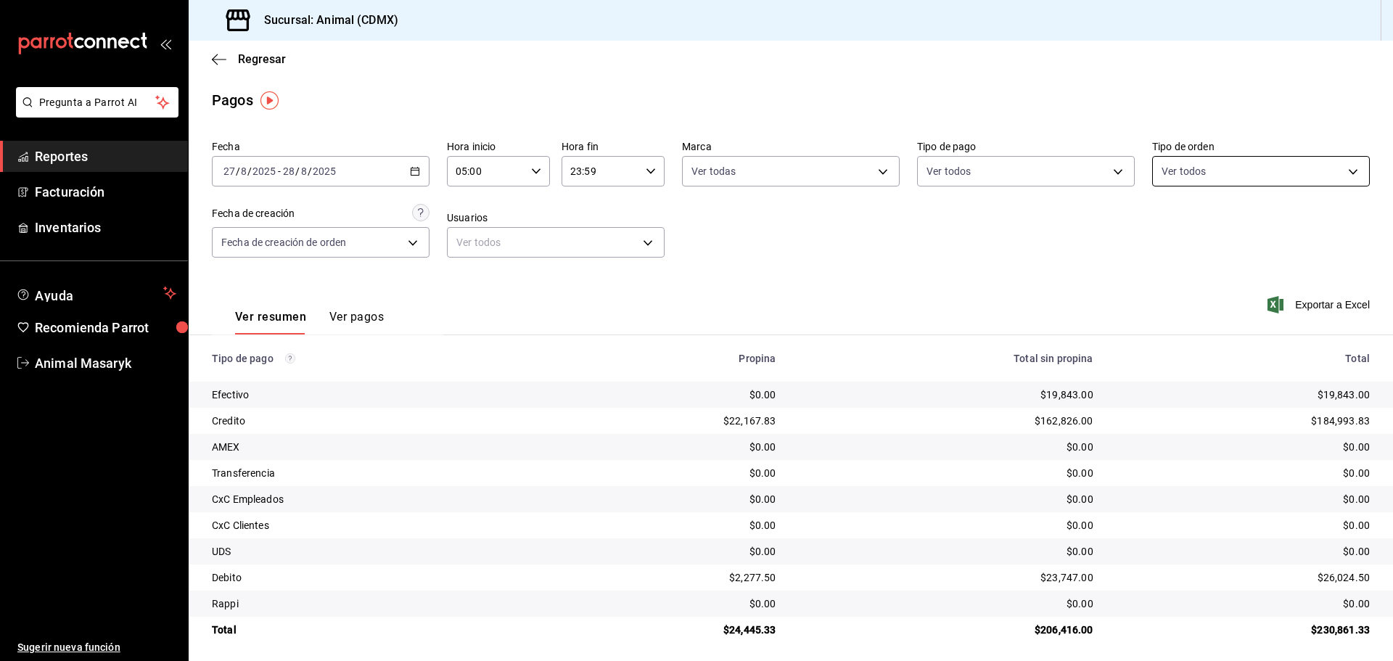
click at [1295, 177] on body "Pregunta a Parrot AI Reportes Facturación Inventarios Ayuda Recomienda Parrot A…" at bounding box center [696, 330] width 1393 height 661
click at [1207, 227] on span "Ver todos" at bounding box center [1206, 227] width 44 height 15
type input "ad44a823-99d3-4372-a913-4cf57f2a9ac0,b8ee5ff1-85c8-4a81-aa51-555e6c8ba0c6,EXTER…"
checkbox input "true"
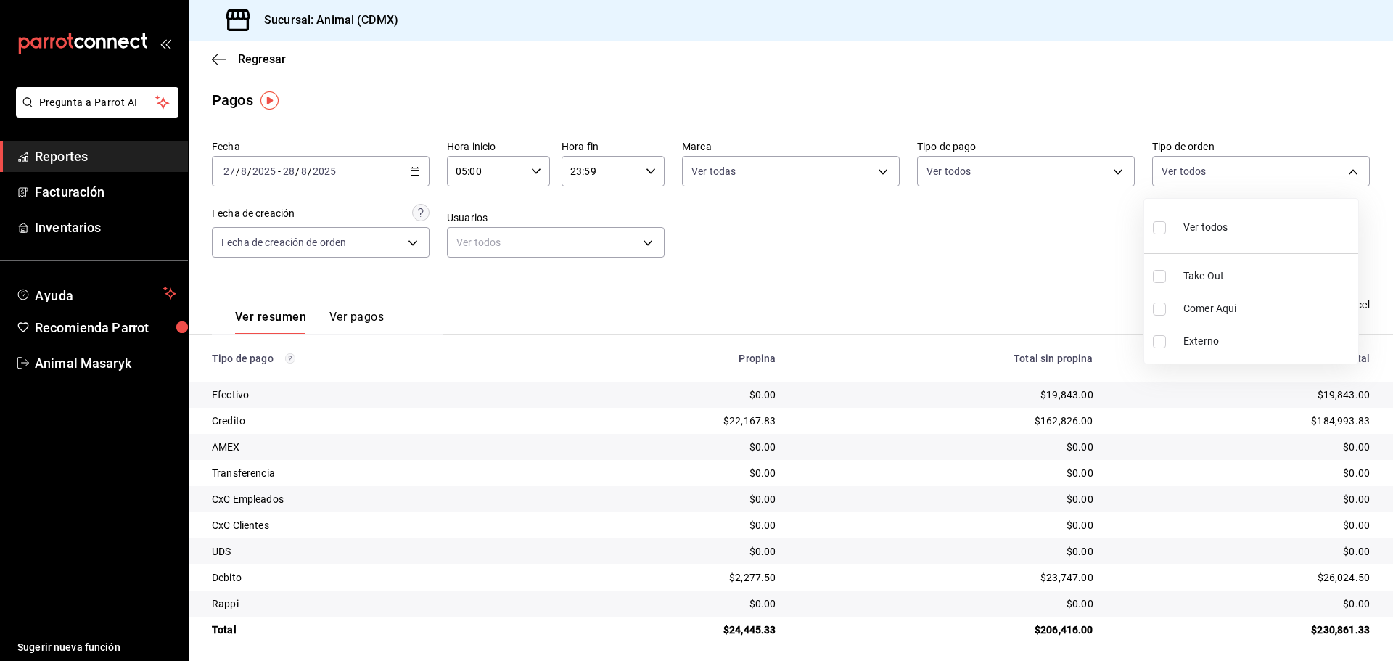
checkbox input "true"
click at [980, 255] on div at bounding box center [696, 330] width 1393 height 661
click at [348, 167] on div "[DATE] [DATE] - [DATE] [DATE]" at bounding box center [321, 171] width 218 height 30
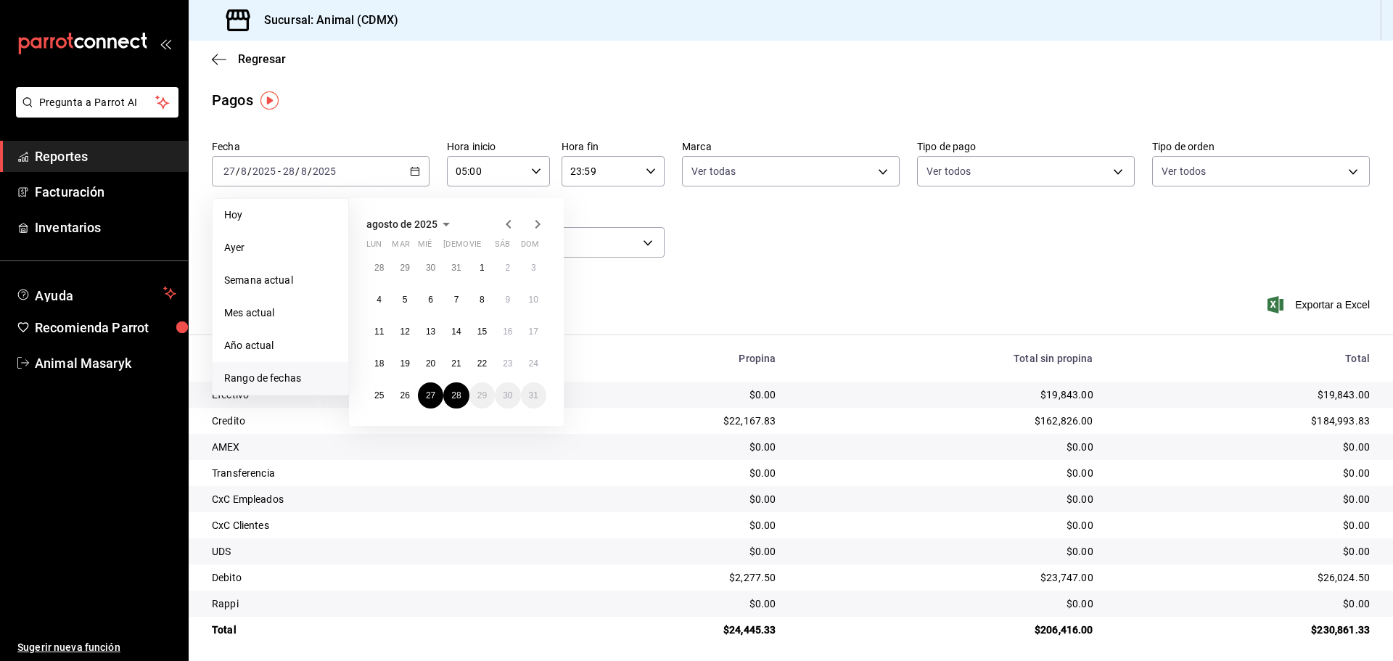
click at [277, 370] on li "Rango de fechas" at bounding box center [281, 378] width 136 height 33
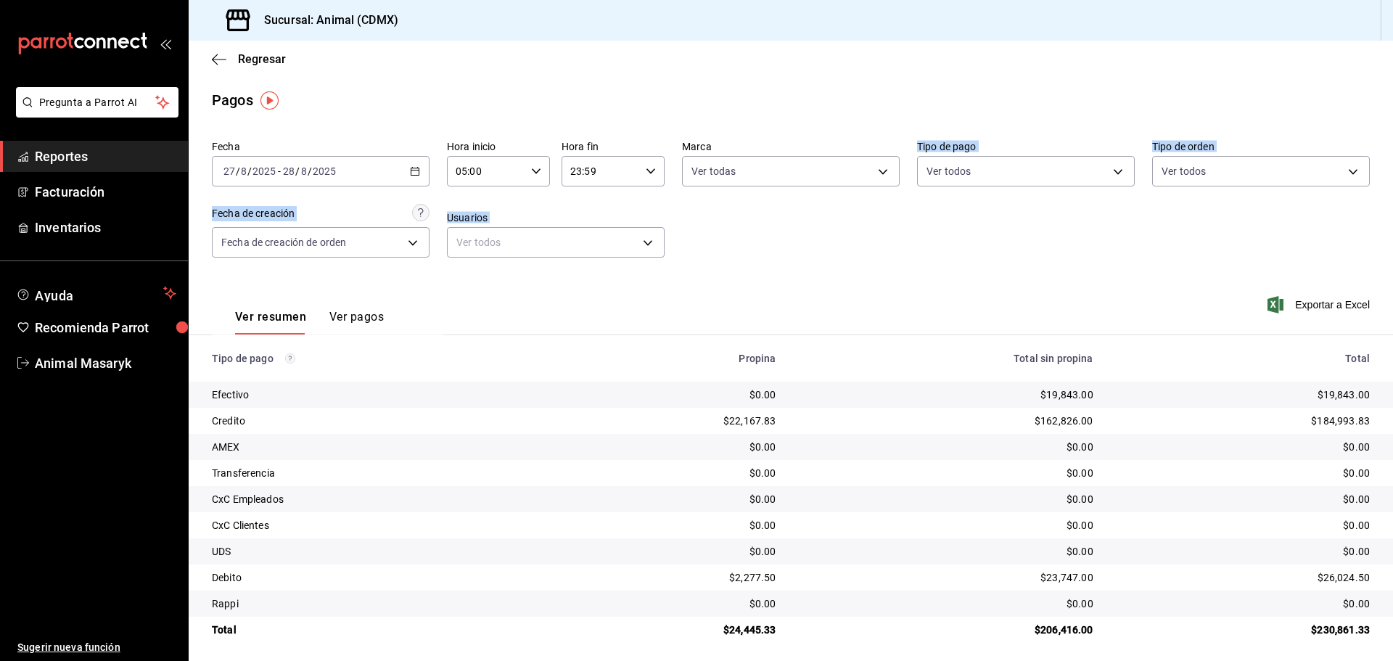
click at [824, 275] on div "Fecha [DATE] [DATE] - [DATE] [DATE] Hora inicio 05:00 Hora inicio Hora fin 23:5…" at bounding box center [791, 388] width 1205 height 509
click at [344, 165] on div "[DATE] [DATE] - [DATE] [DATE]" at bounding box center [321, 171] width 218 height 30
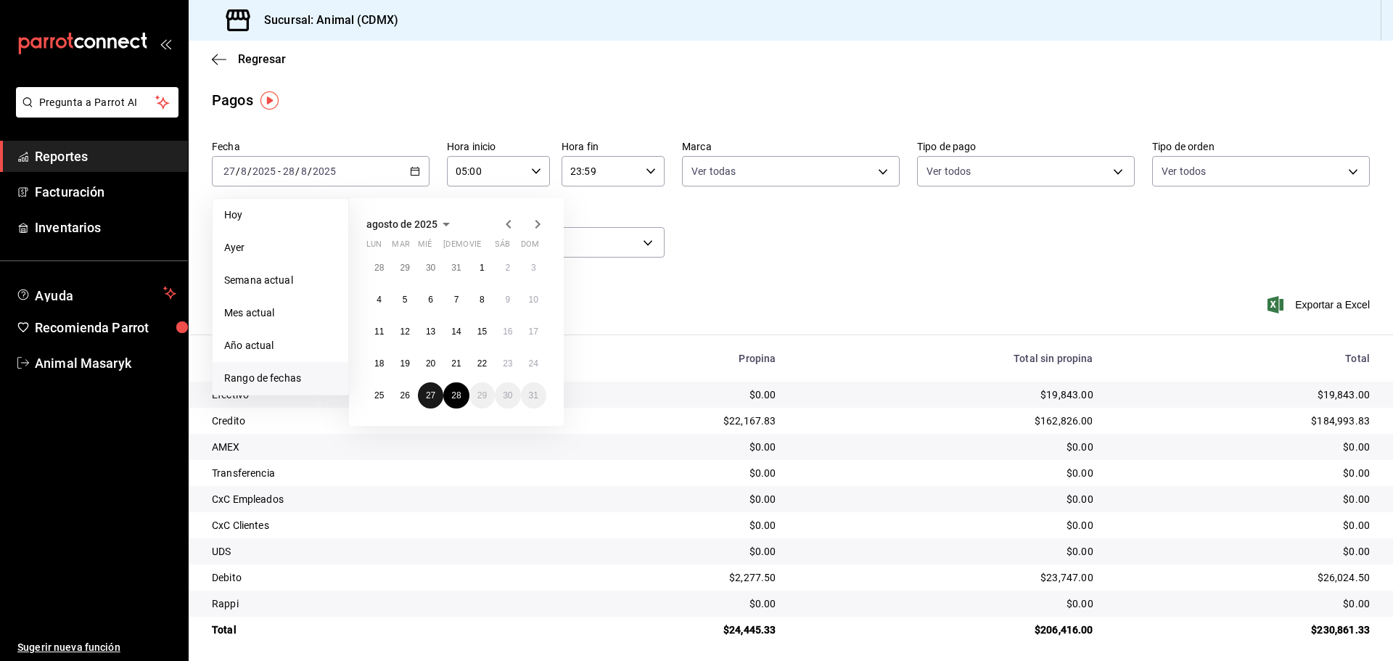
click at [441, 390] on button "27" at bounding box center [430, 395] width 25 height 26
click at [436, 390] on button "27" at bounding box center [430, 395] width 25 height 26
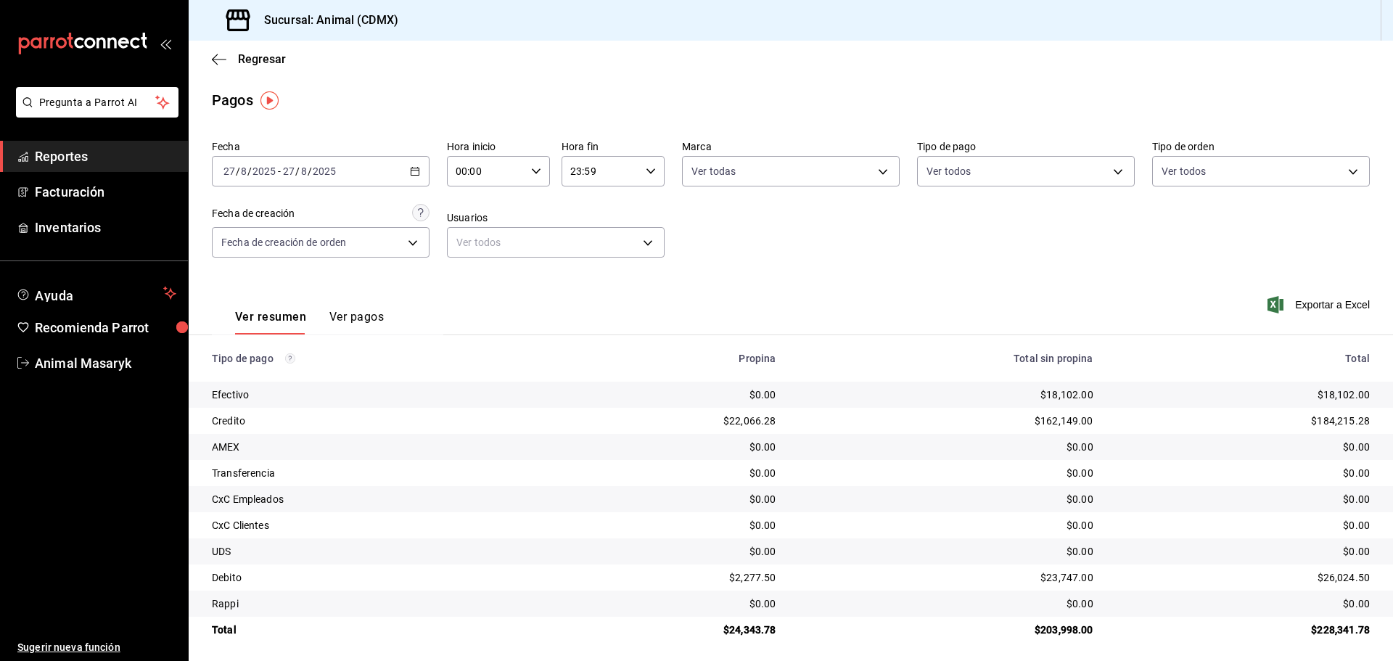
click at [320, 182] on div "[DATE] [DATE] - [DATE] [DATE]" at bounding box center [321, 171] width 218 height 30
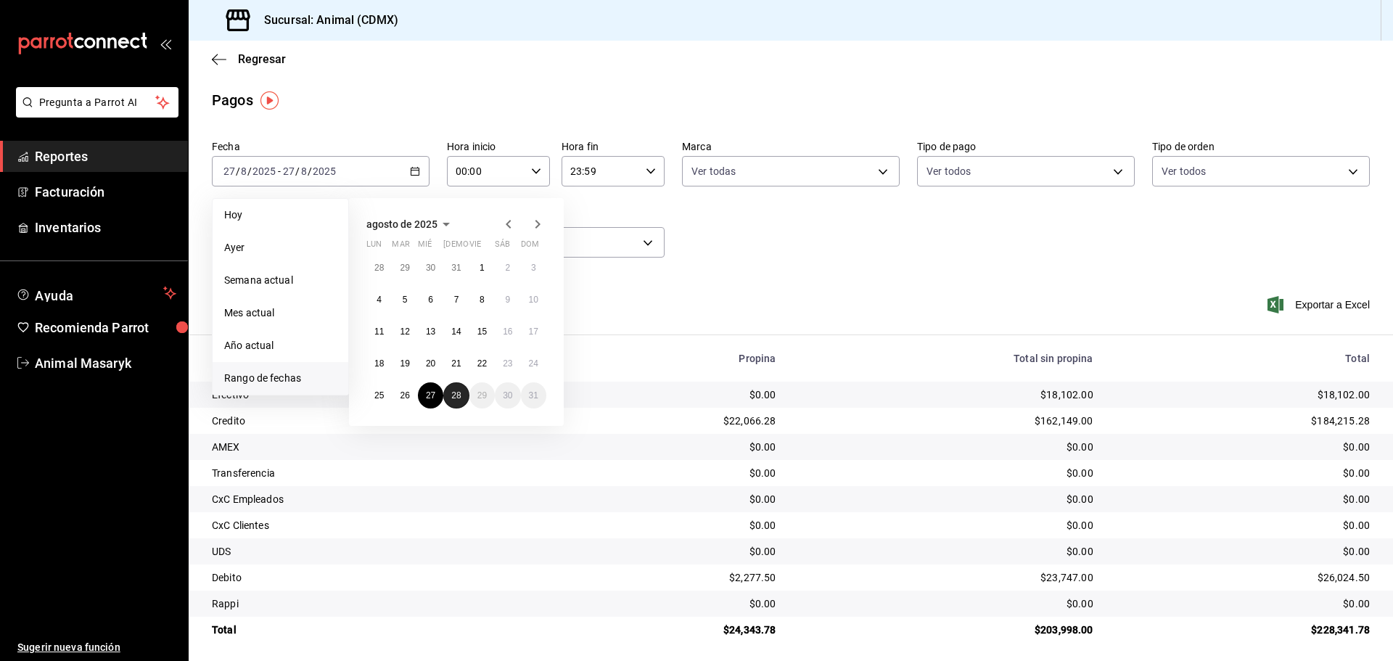
click at [455, 392] on abbr "28" at bounding box center [455, 395] width 9 height 10
click at [439, 386] on button "27" at bounding box center [430, 395] width 25 height 26
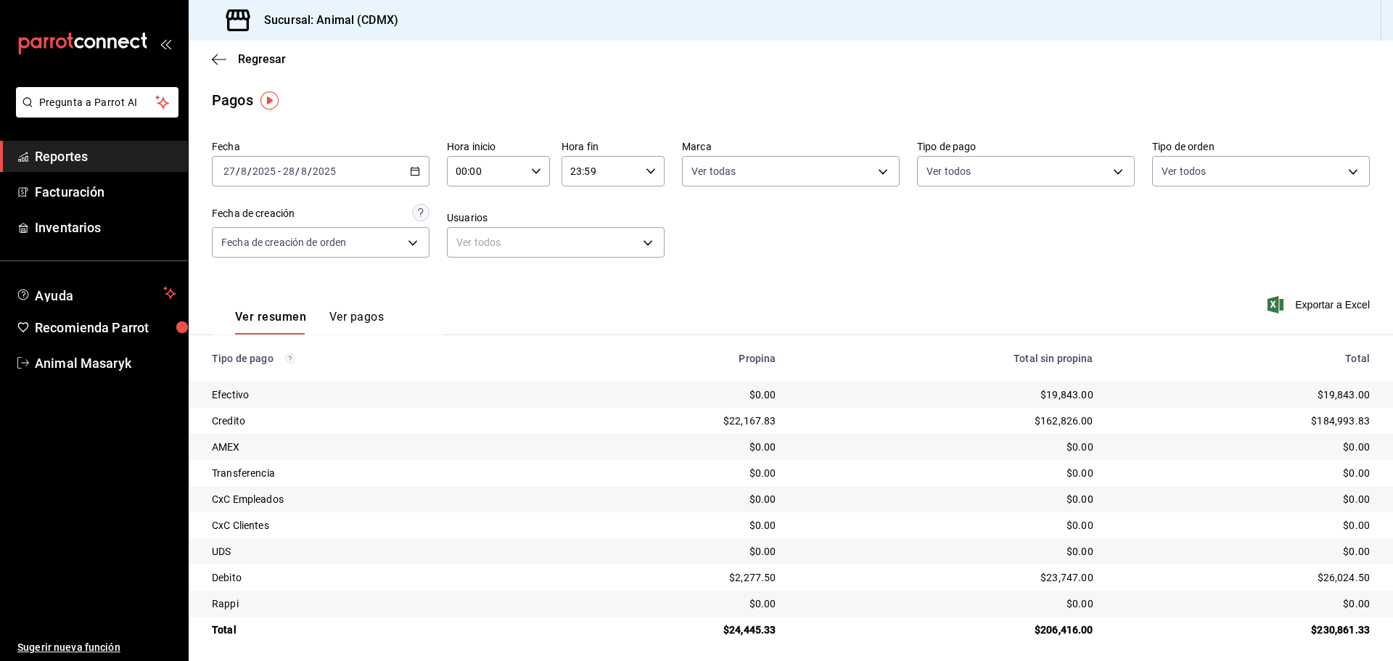
click at [299, 179] on div "[DATE] [DATE] - [DATE] [DATE]" at bounding box center [321, 171] width 218 height 30
click at [756, 227] on div "Fecha [DATE] [DATE] - [DATE] [DATE] Hora inicio 00:00 Hora inicio Hora fin 23:5…" at bounding box center [791, 204] width 1158 height 141
click at [483, 180] on input "00:00" at bounding box center [486, 171] width 78 height 29
click at [474, 244] on button "05" at bounding box center [471, 237] width 46 height 29
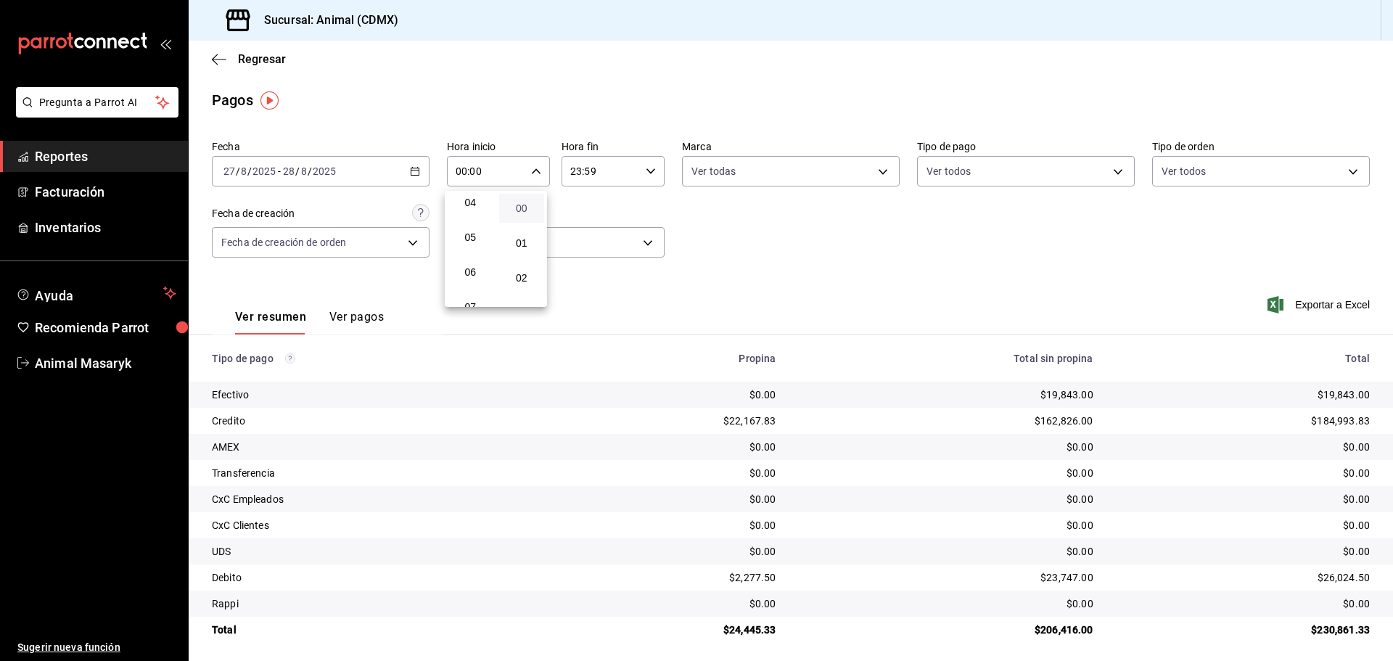
type input "05:00"
click at [607, 163] on div at bounding box center [696, 330] width 1393 height 661
click at [646, 170] on icon "button" at bounding box center [651, 171] width 10 height 10
click at [589, 210] on button "04" at bounding box center [584, 202] width 46 height 29
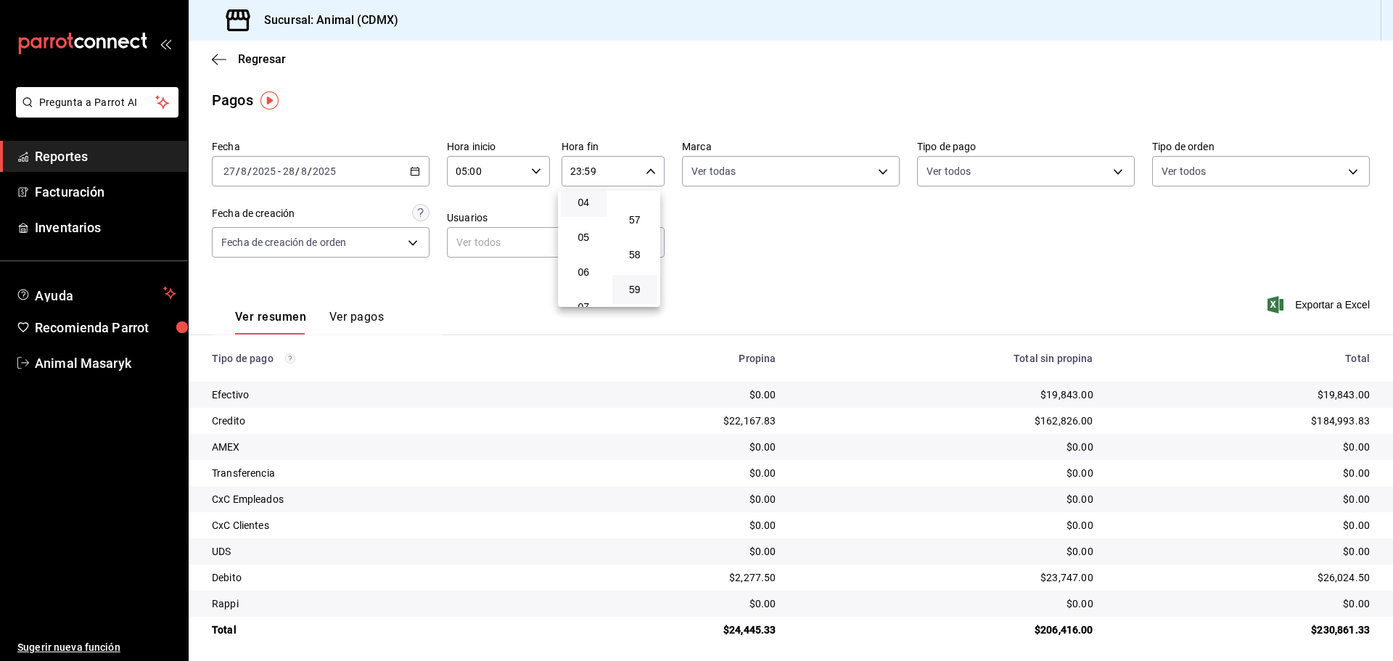
type input "04:59"
click at [889, 165] on div at bounding box center [696, 330] width 1393 height 661
click at [878, 172] on body "Pregunta a Parrot AI Reportes Facturación Inventarios Ayuda Recomienda Parrot A…" at bounding box center [696, 330] width 1393 height 661
click at [1072, 171] on div at bounding box center [696, 330] width 1393 height 661
click at [1106, 170] on body "Pregunta a Parrot AI Reportes Facturación Inventarios Ayuda Recomienda Parrot A…" at bounding box center [696, 330] width 1393 height 661
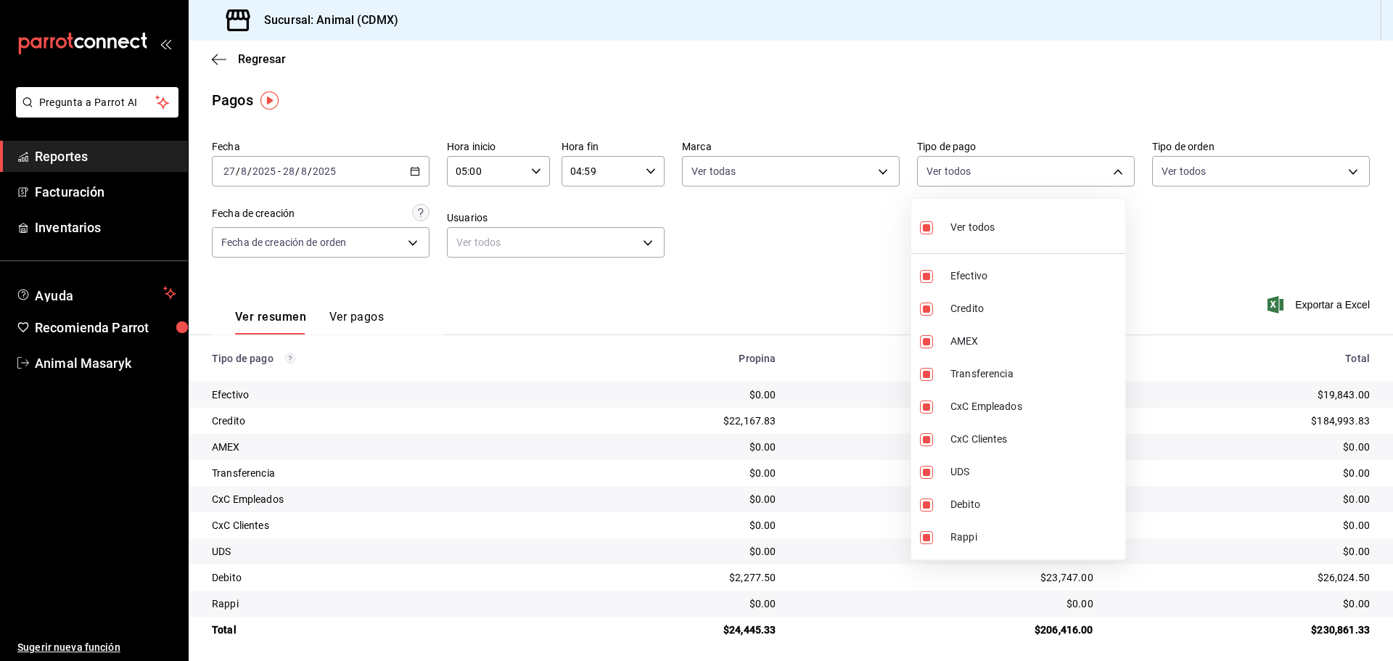
click at [1290, 165] on div at bounding box center [696, 330] width 1393 height 661
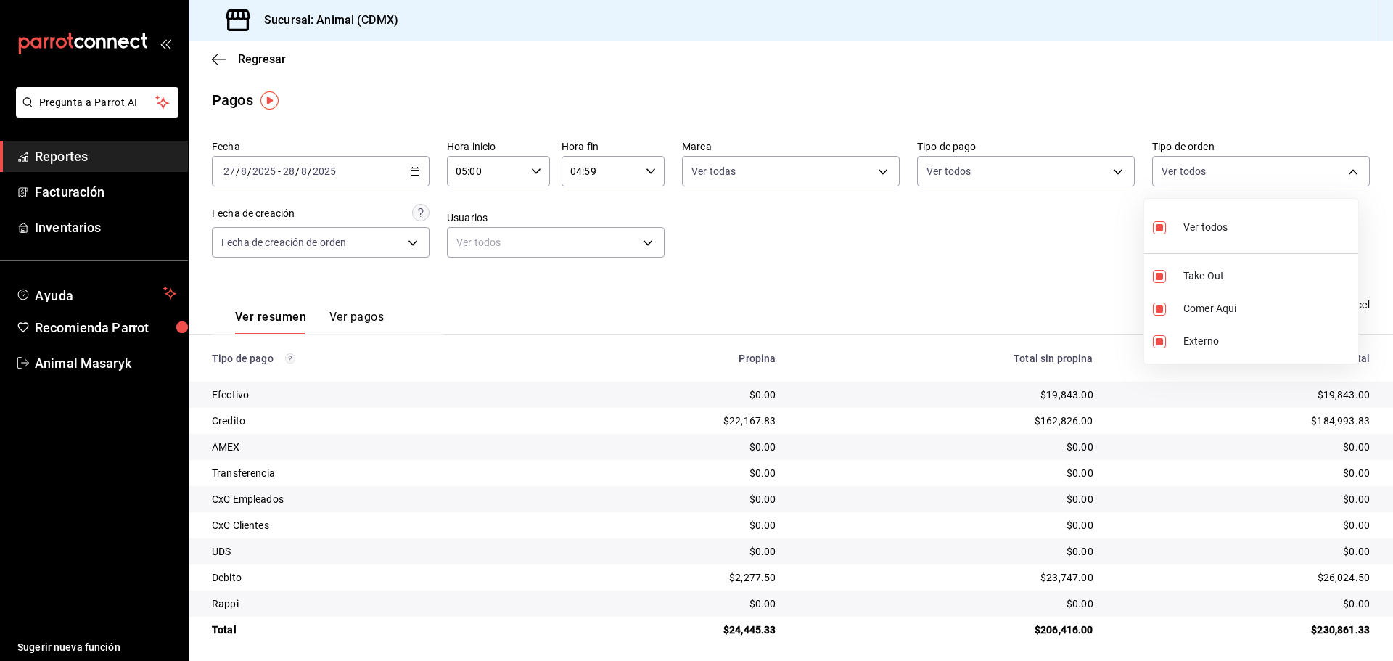
click at [1351, 172] on body "Pregunta a Parrot AI Reportes Facturación Inventarios Ayuda Recomienda Parrot A…" at bounding box center [696, 330] width 1393 height 661
click at [388, 246] on div at bounding box center [696, 330] width 1393 height 661
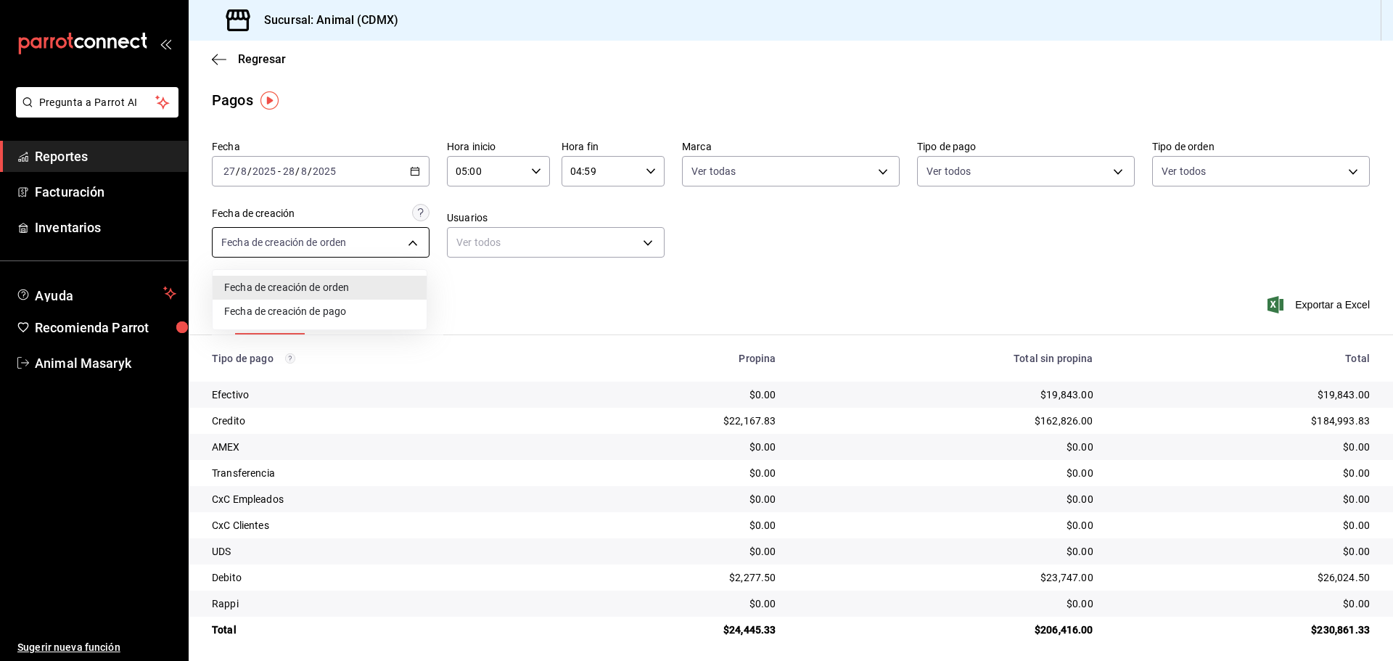
click at [404, 248] on body "Pregunta a Parrot AI Reportes Facturación Inventarios Ayuda Recomienda Parrot A…" at bounding box center [696, 330] width 1393 height 661
click at [406, 249] on div at bounding box center [696, 330] width 1393 height 661
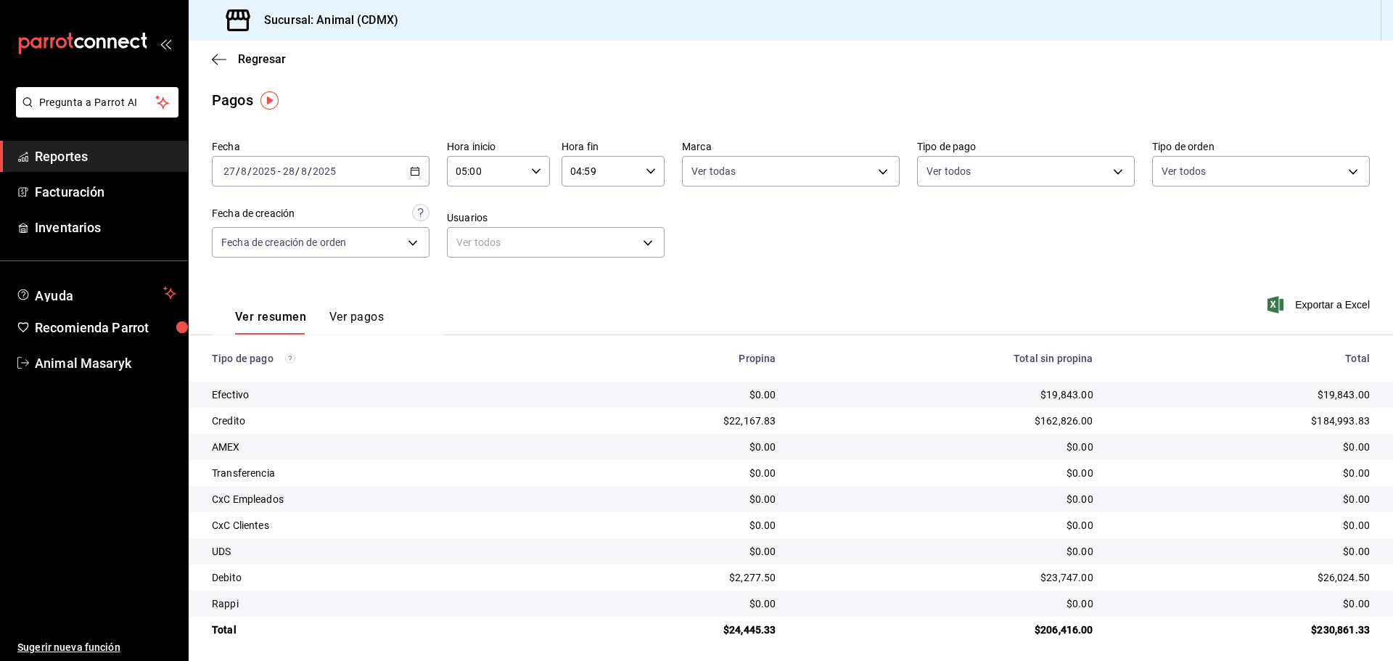
click at [107, 167] on link "Reportes" at bounding box center [94, 156] width 188 height 31
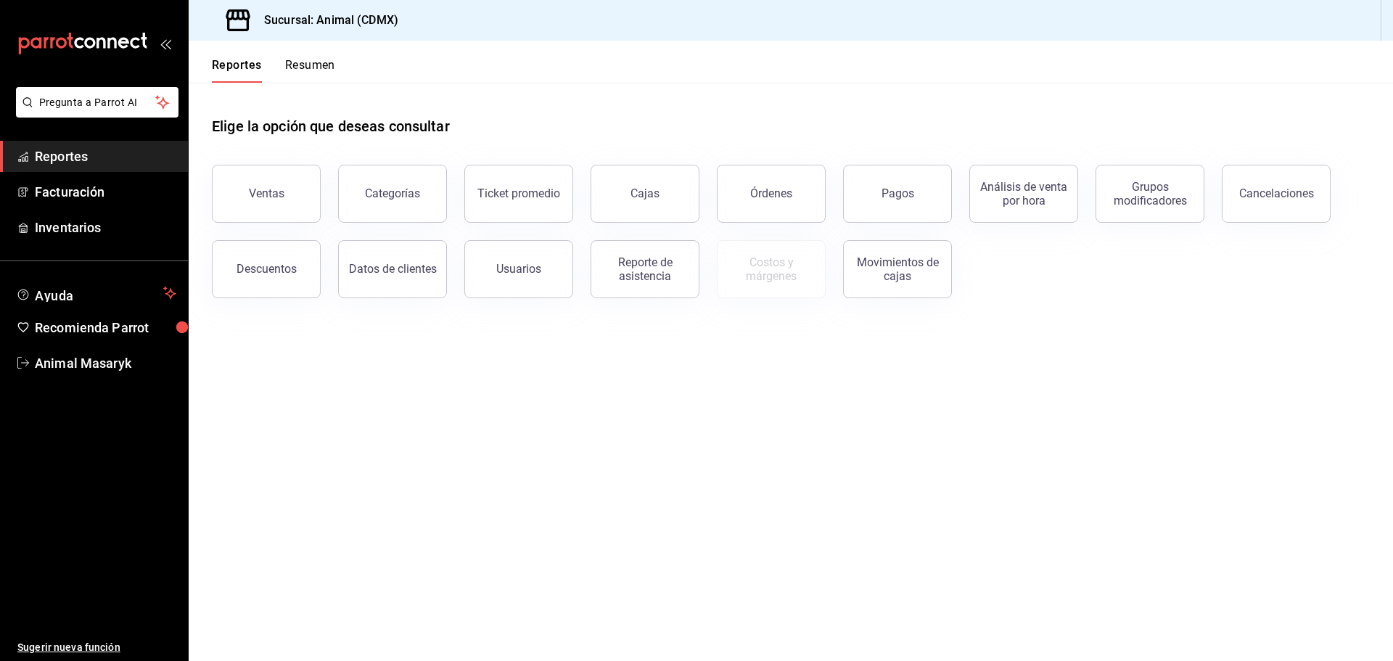
click at [262, 174] on button "Ventas" at bounding box center [266, 194] width 109 height 58
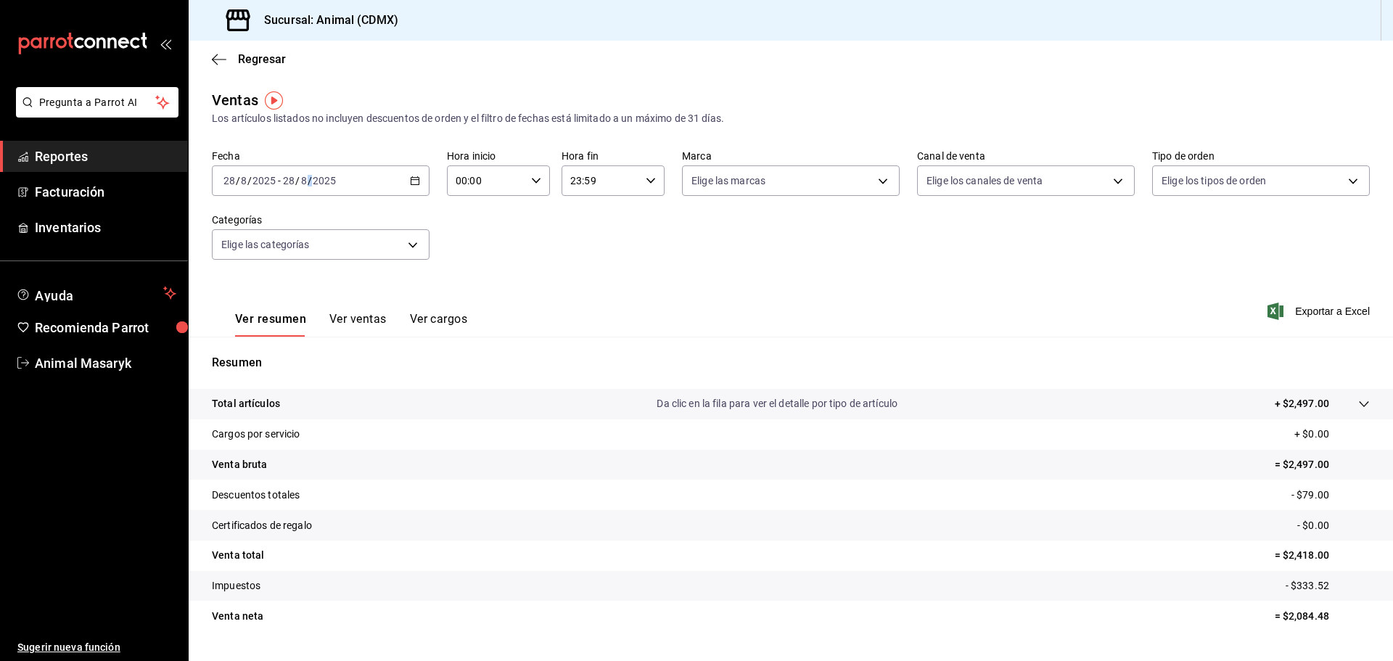
click at [309, 184] on span "/" at bounding box center [310, 181] width 4 height 12
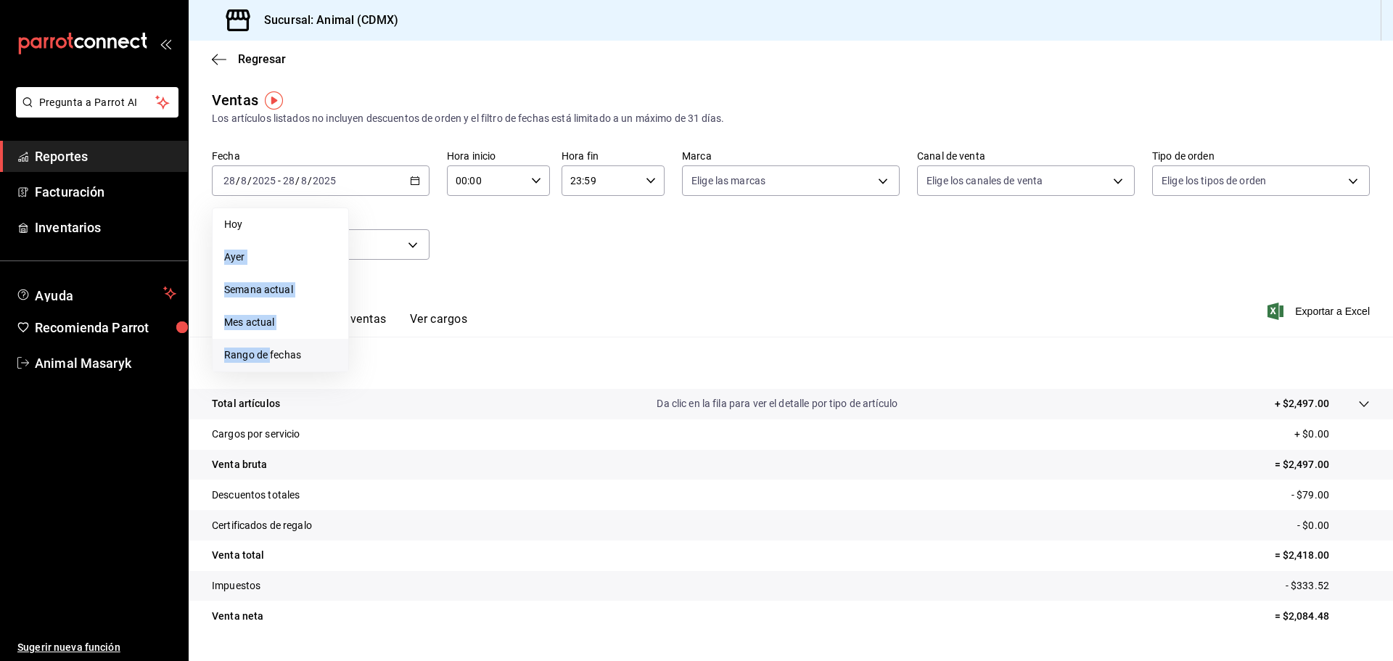
drag, startPoint x: 274, startPoint y: 224, endPoint x: 271, endPoint y: 361, distance: 137.2
click at [271, 361] on ul "[PERSON_NAME] Semana actual Mes actual Rango de fechas" at bounding box center [280, 290] width 137 height 165
click at [283, 353] on span "Rango de fechas" at bounding box center [280, 355] width 112 height 15
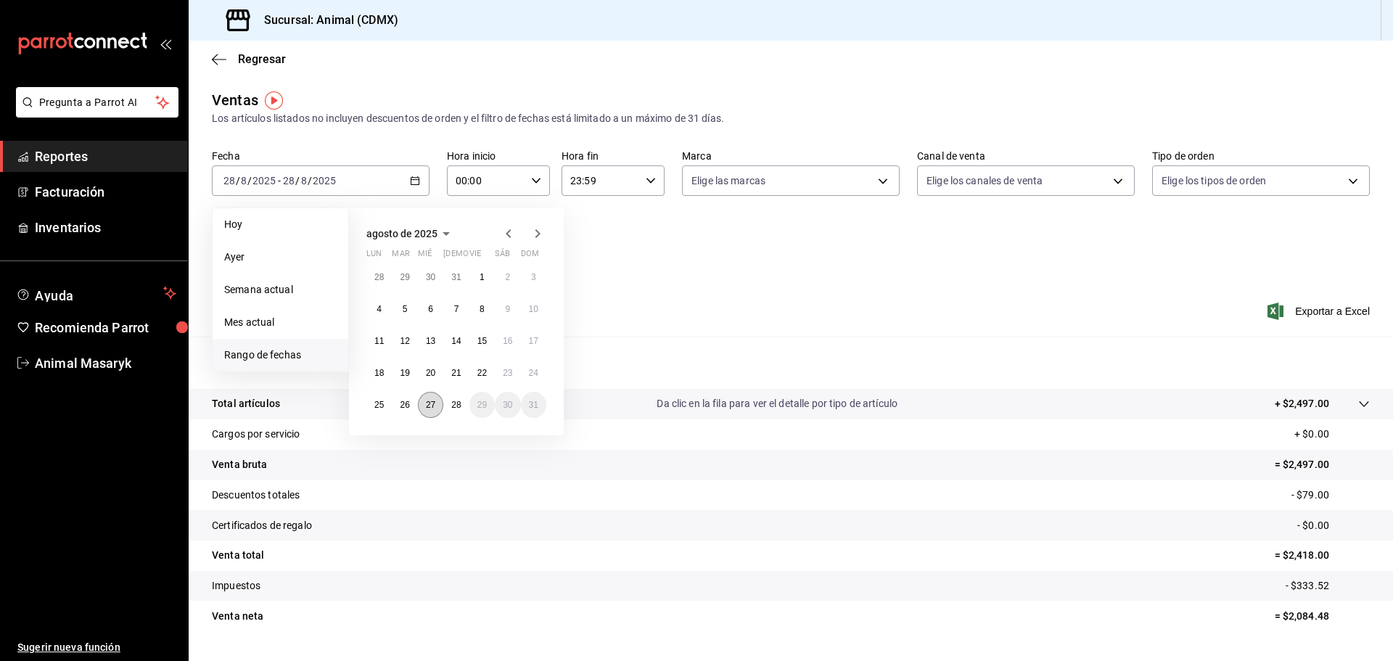
click at [427, 402] on abbr "27" at bounding box center [430, 405] width 9 height 10
click at [457, 409] on abbr "28" at bounding box center [455, 405] width 9 height 10
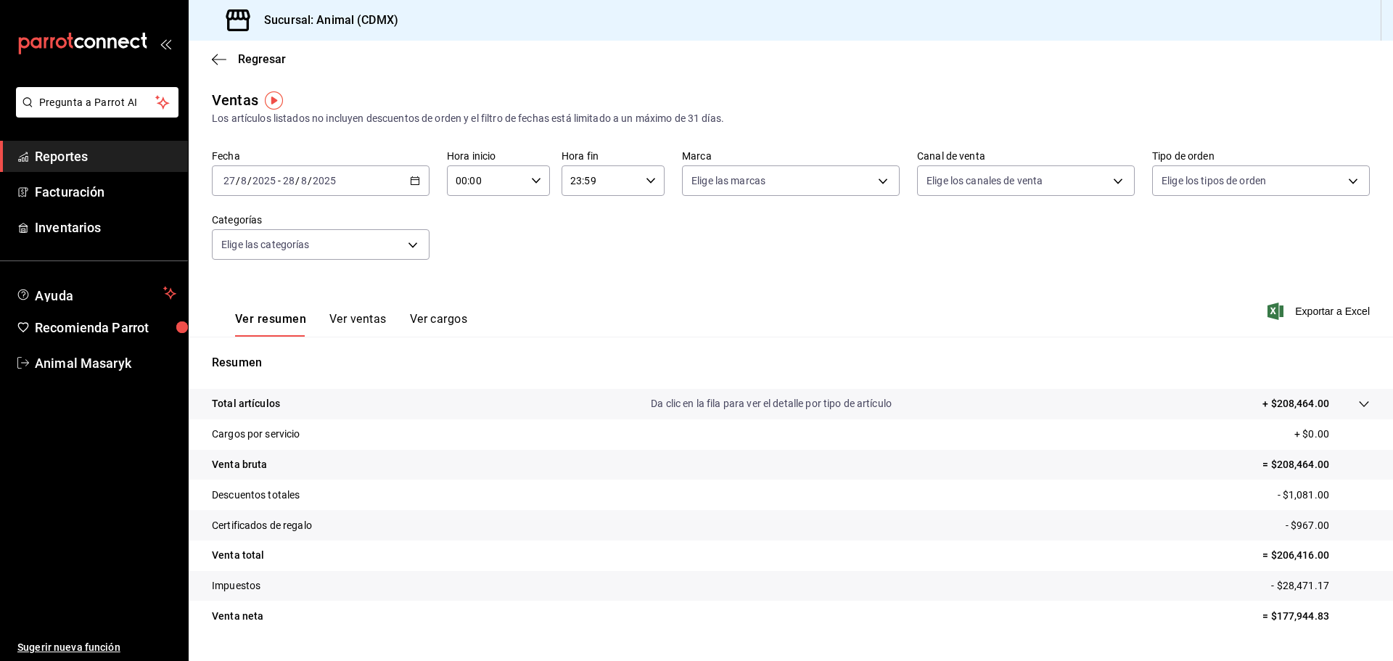
click at [509, 179] on input "00:00" at bounding box center [486, 180] width 78 height 29
click at [466, 308] on button "05" at bounding box center [471, 319] width 46 height 29
type input "05:00"
click at [655, 175] on div at bounding box center [696, 330] width 1393 height 661
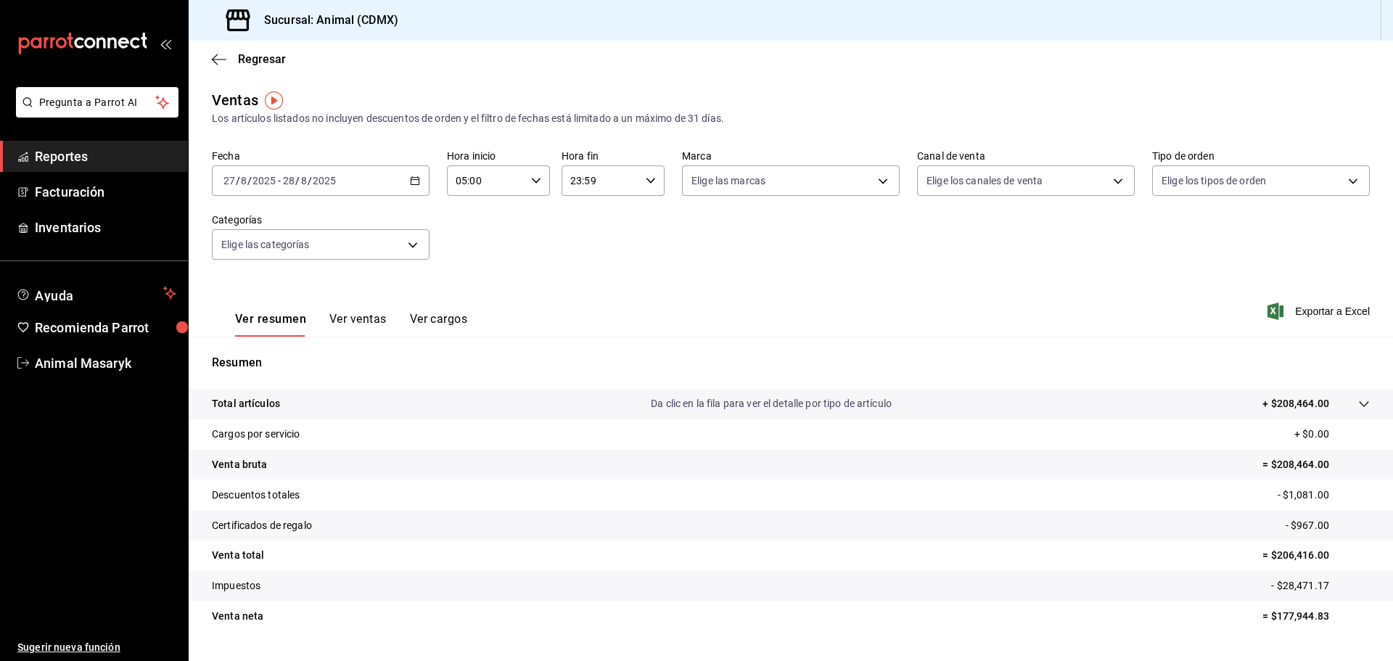
click at [642, 186] on div "23:59 Hora fin" at bounding box center [613, 180] width 103 height 30
click at [584, 210] on button "04" at bounding box center [584, 217] width 46 height 29
type input "04:59"
click at [886, 186] on div at bounding box center [696, 330] width 1393 height 661
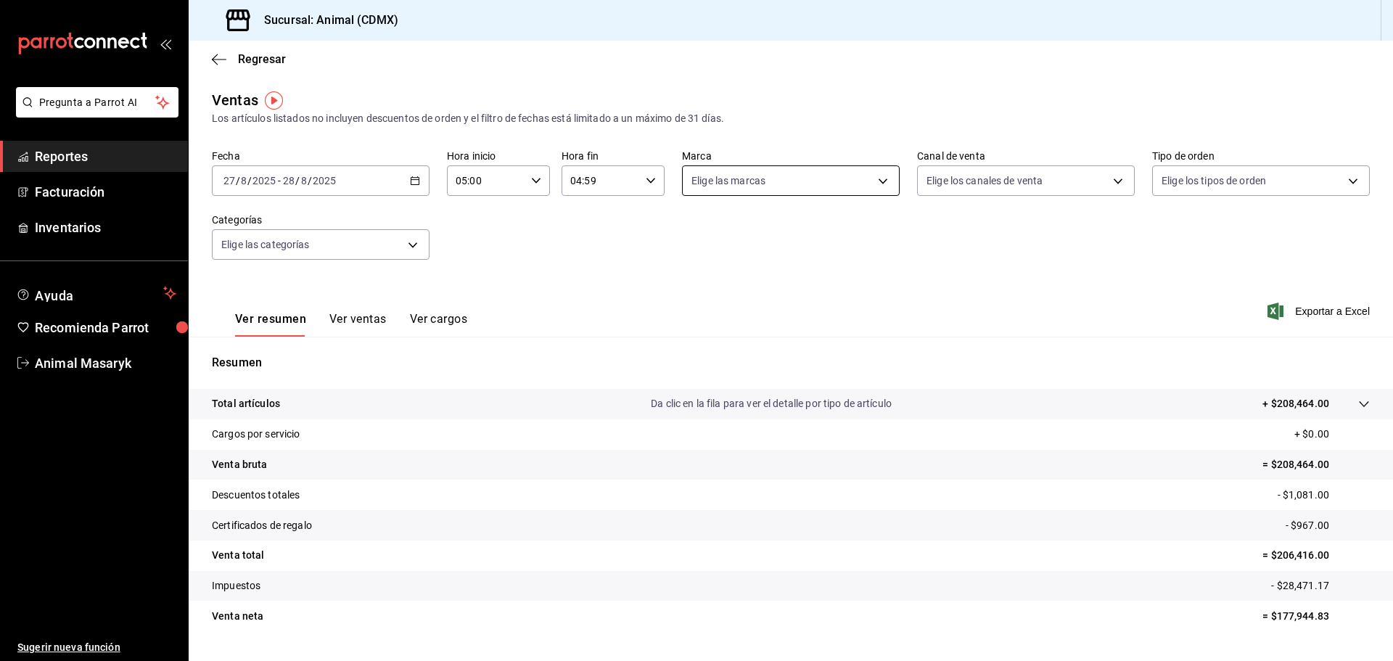
click at [874, 184] on body "Pregunta a Parrot AI Reportes Facturación Inventarios Ayuda Recomienda Parrot A…" at bounding box center [696, 330] width 1393 height 661
click at [709, 234] on div "Ver todas" at bounding box center [724, 235] width 75 height 31
type input "cb0f6aec-1481-4e37-861c-bab9b3a65b14"
checkbox input "true"
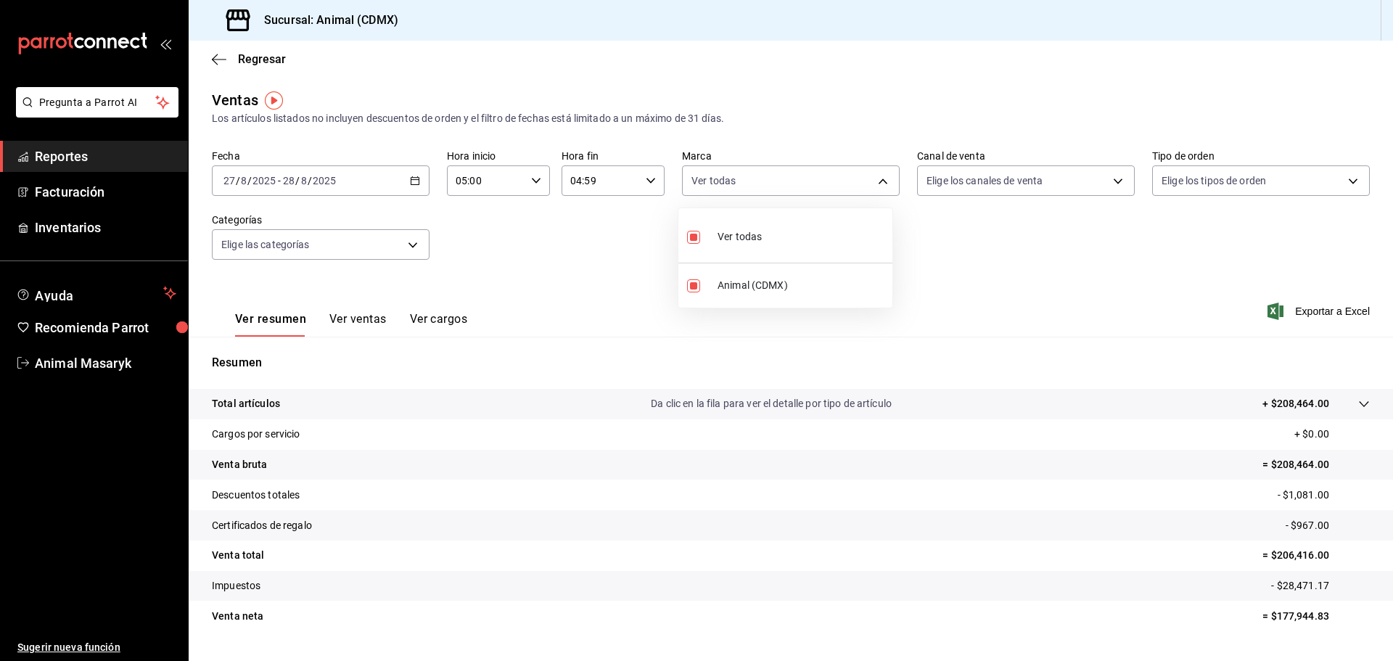
click at [1102, 197] on div at bounding box center [696, 330] width 1393 height 661
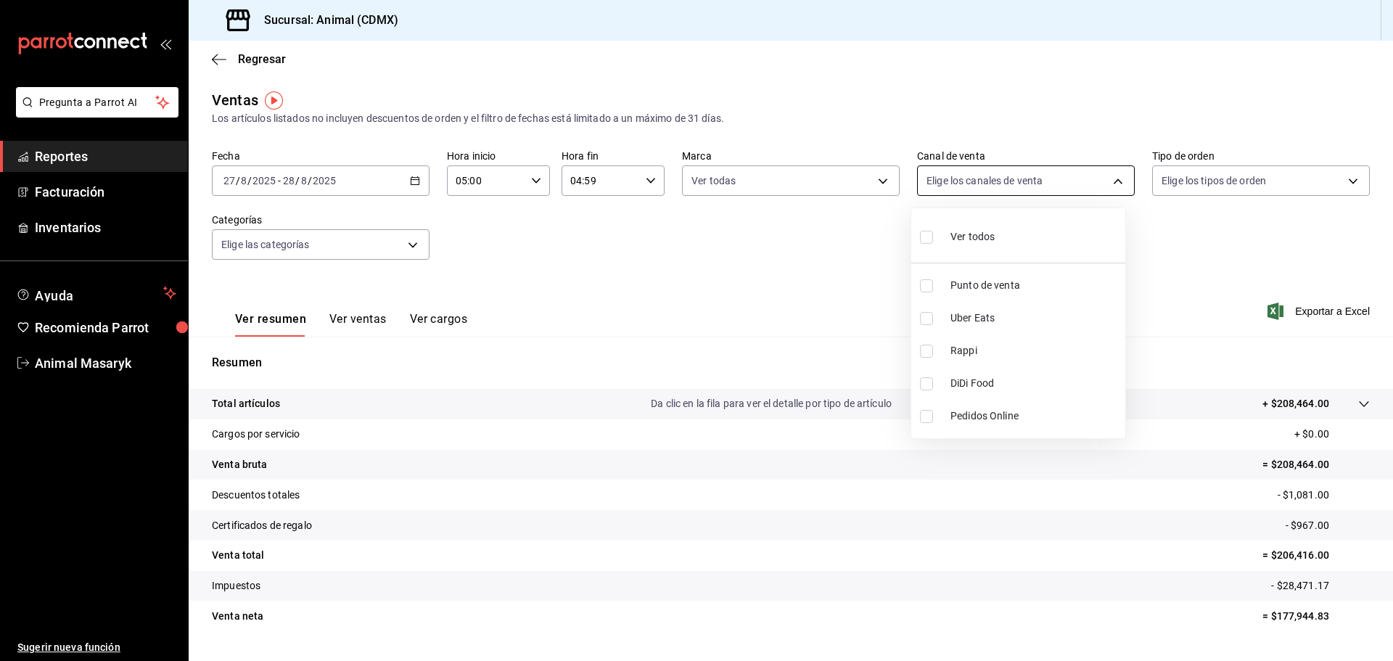
click at [1103, 185] on body "Pregunta a Parrot AI Reportes Facturación Inventarios Ayuda Recomienda Parrot A…" at bounding box center [696, 330] width 1393 height 661
click at [920, 237] on input "checkbox" at bounding box center [926, 237] width 13 height 13
checkbox input "true"
type input "PARROT,UBER_EATS,RAPPI,DIDI_FOOD,ONLINE"
checkbox input "true"
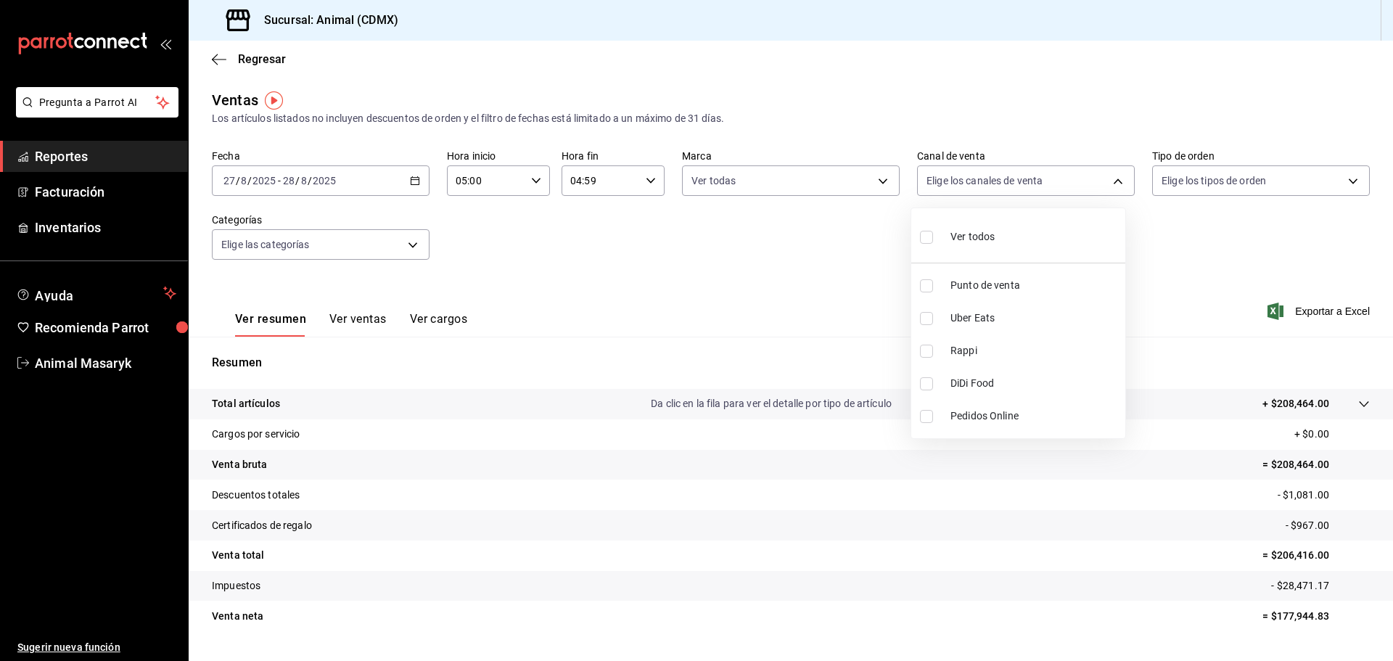
checkbox input "true"
click at [1341, 171] on div at bounding box center [696, 330] width 1393 height 661
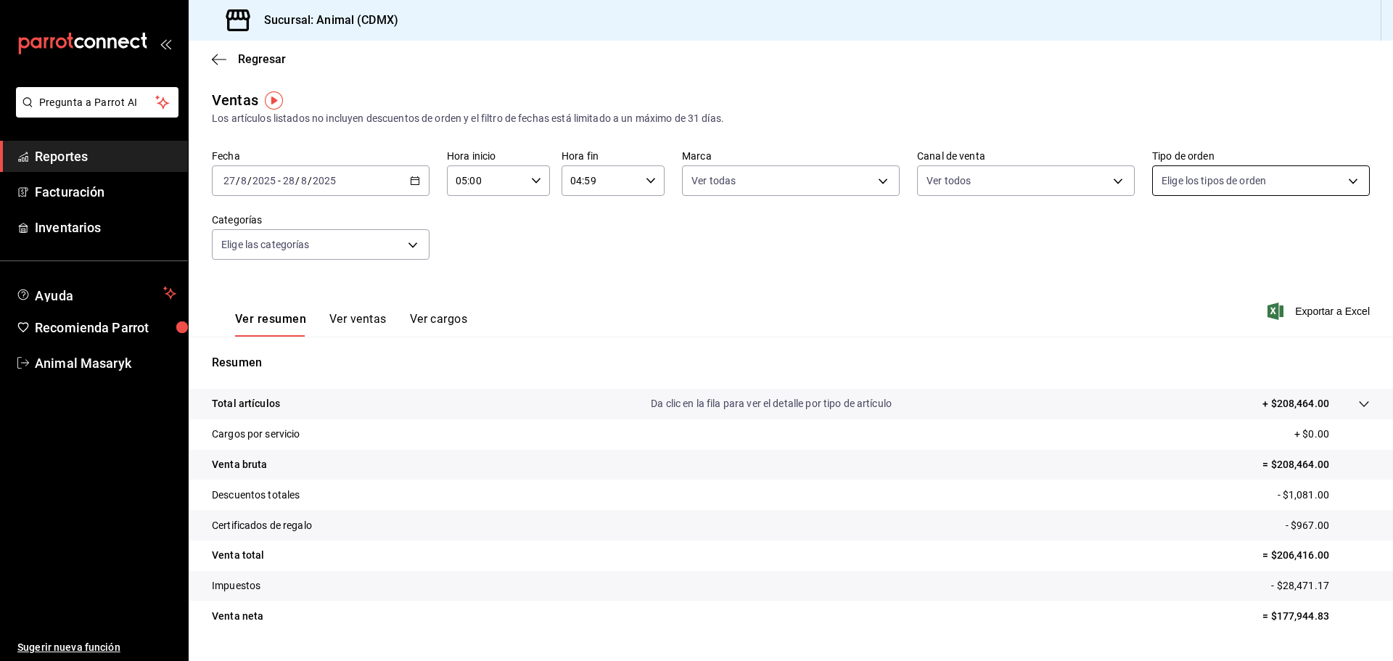
click at [1341, 179] on body "Pregunta a Parrot AI Reportes Facturación Inventarios Ayuda Recomienda Parrot A…" at bounding box center [696, 330] width 1393 height 661
click at [1162, 233] on input "checkbox" at bounding box center [1159, 237] width 13 height 13
checkbox input "true"
type input "ad44a823-99d3-4372-a913-4cf57f2a9ac0,b8ee5ff1-85c8-4a81-aa51-555e6c8ba0c6,EXTER…"
checkbox input "true"
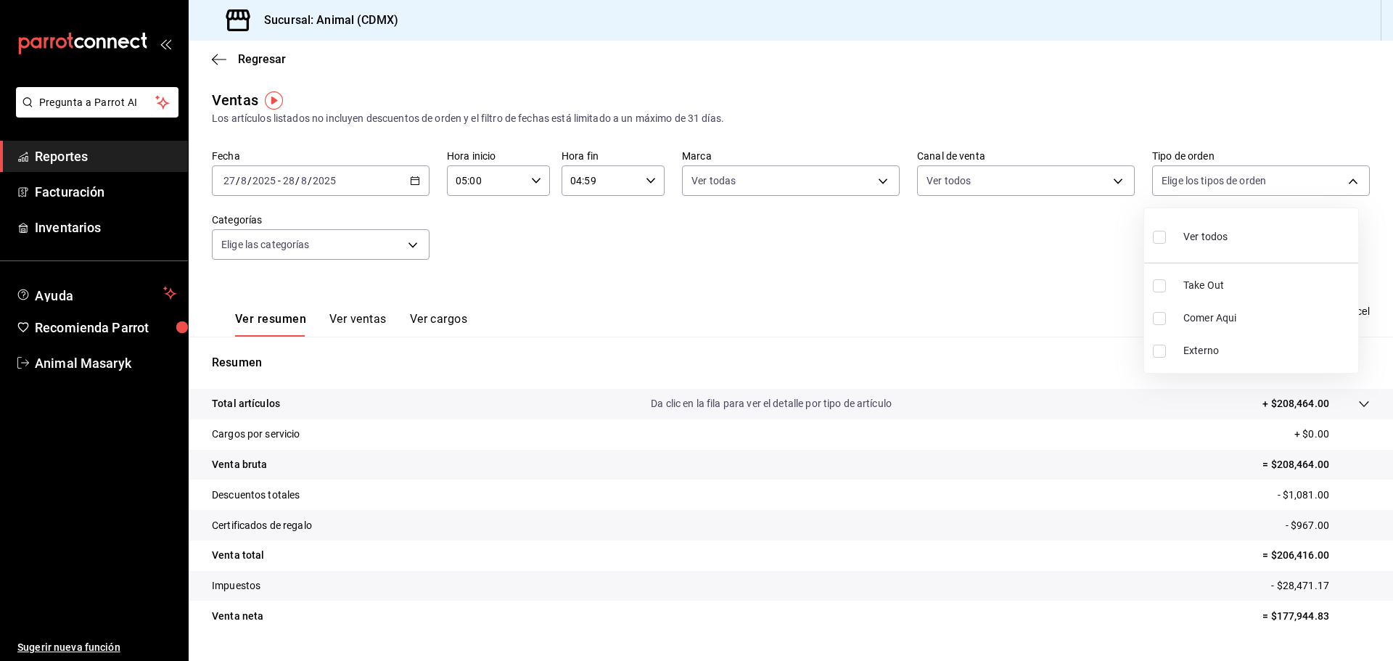
checkbox input "true"
click at [421, 242] on div at bounding box center [696, 330] width 1393 height 661
click at [419, 242] on body "Pregunta a Parrot AI Reportes Facturación Inventarios Ayuda Recomienda Parrot A…" at bounding box center [696, 330] width 1393 height 661
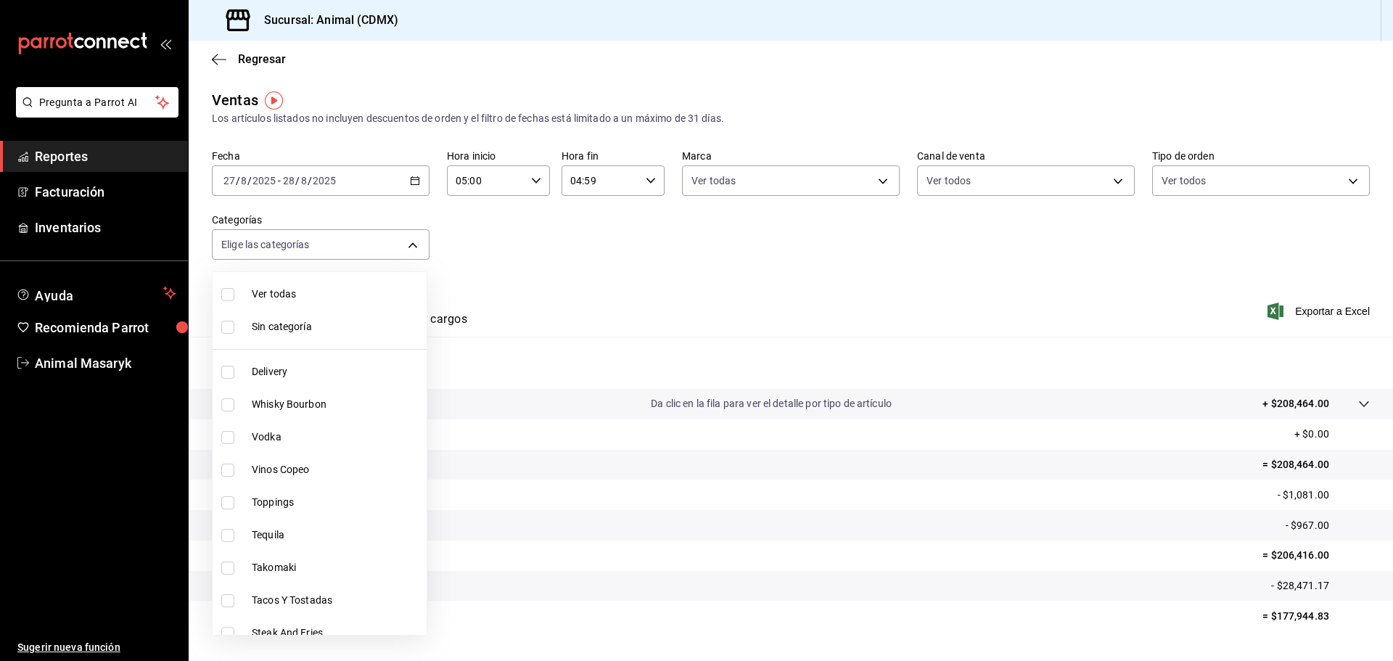
click at [333, 292] on span "Ver todas" at bounding box center [336, 294] width 169 height 15
type input "281688af-6220-48ae-86b9-ca5e6f63eb3e,2ffeebaa-176c-4024-95f8-553ffecca8da,37769…"
checkbox input "true"
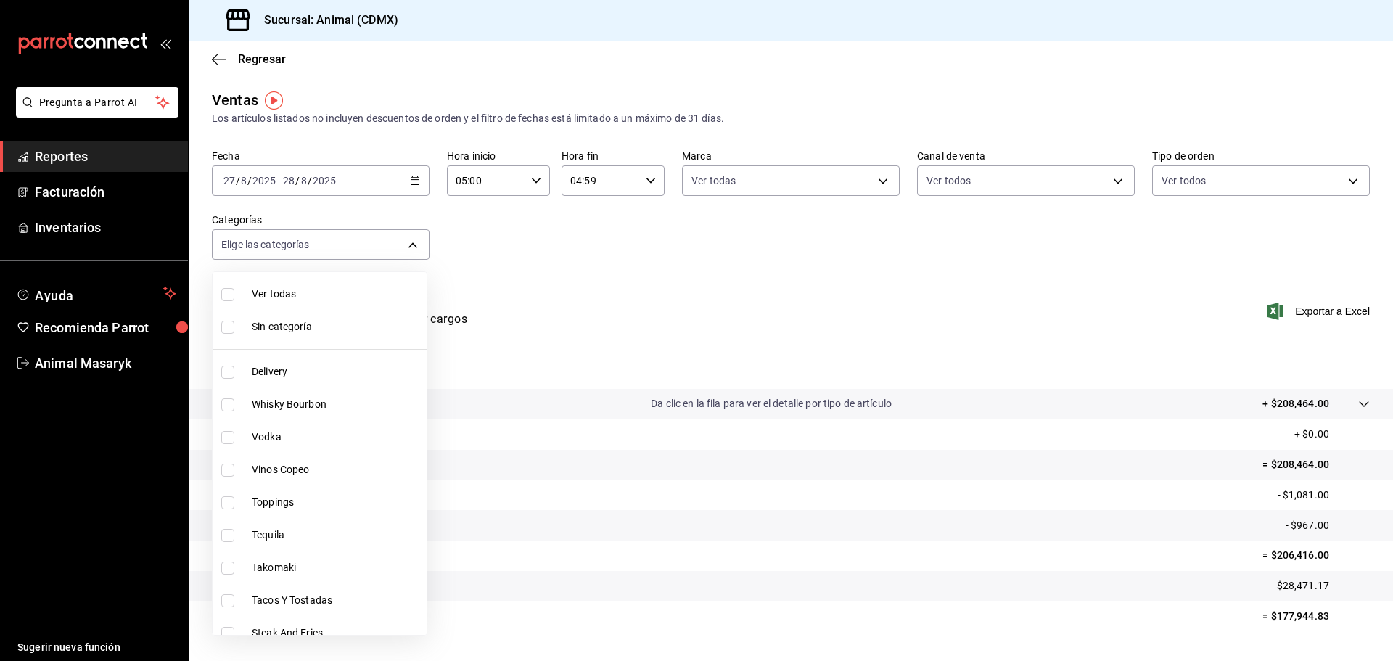
checkbox input "true"
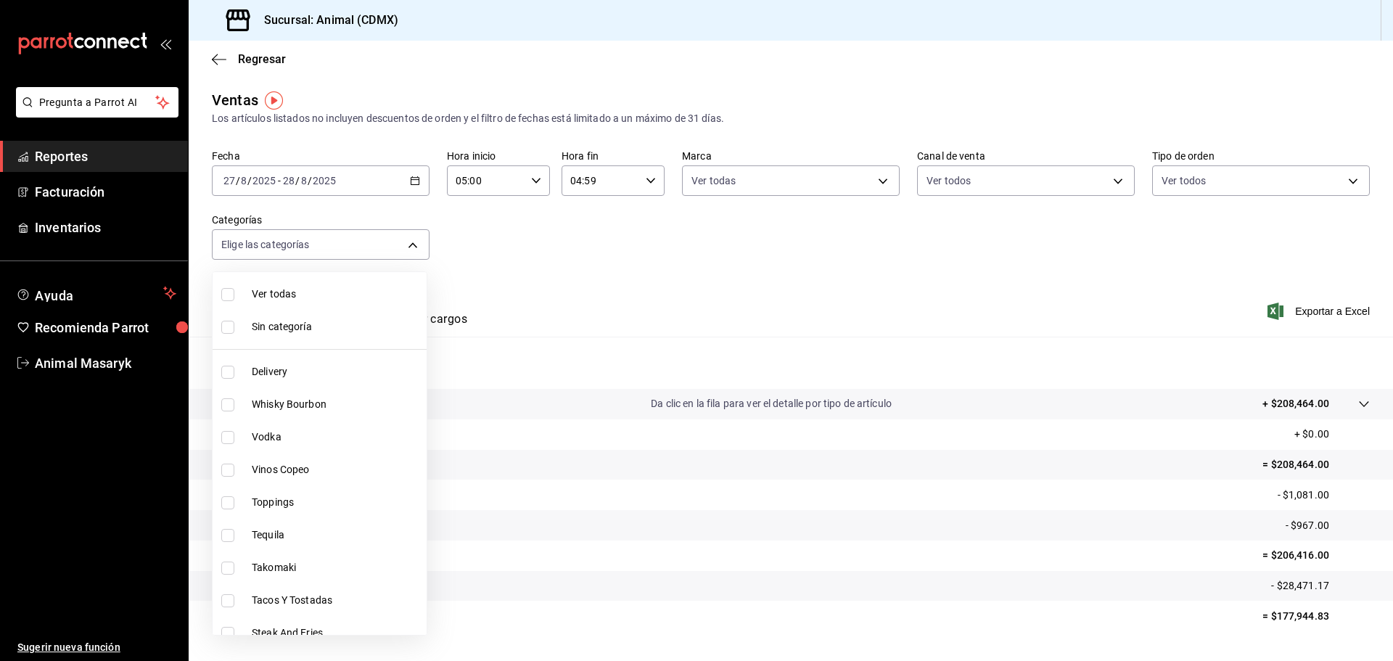
checkbox input "true"
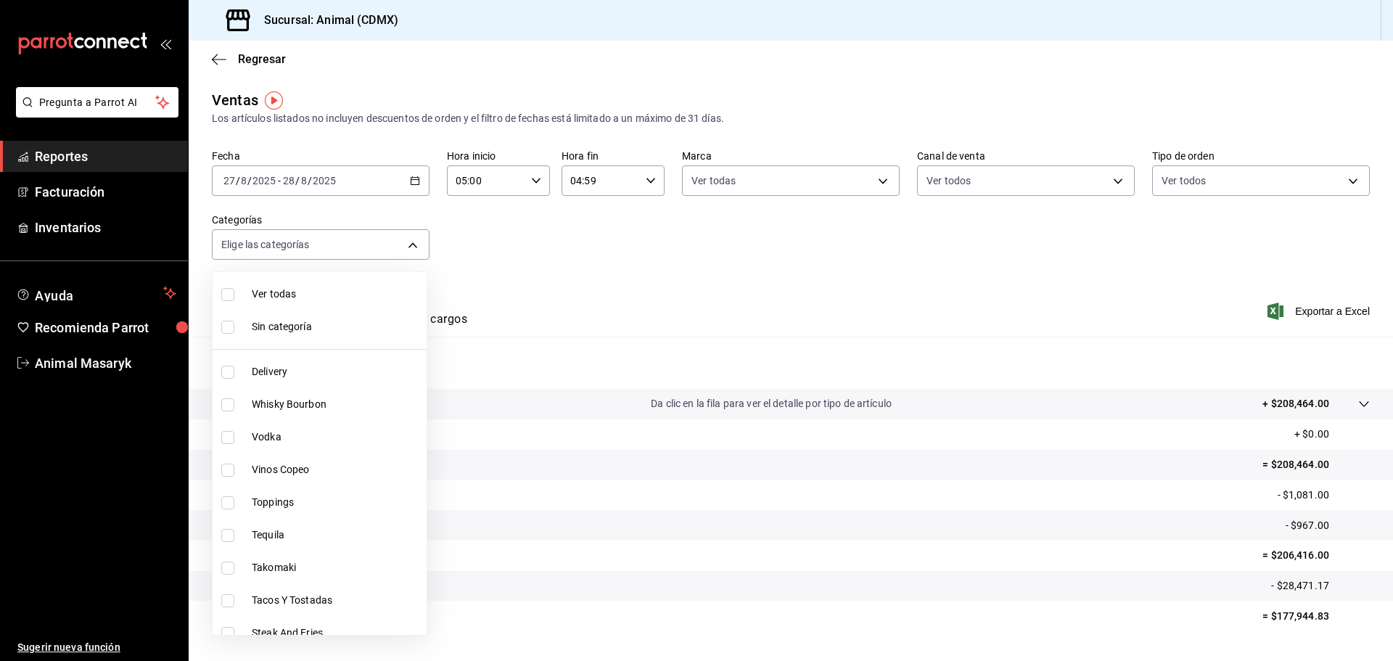
checkbox input "true"
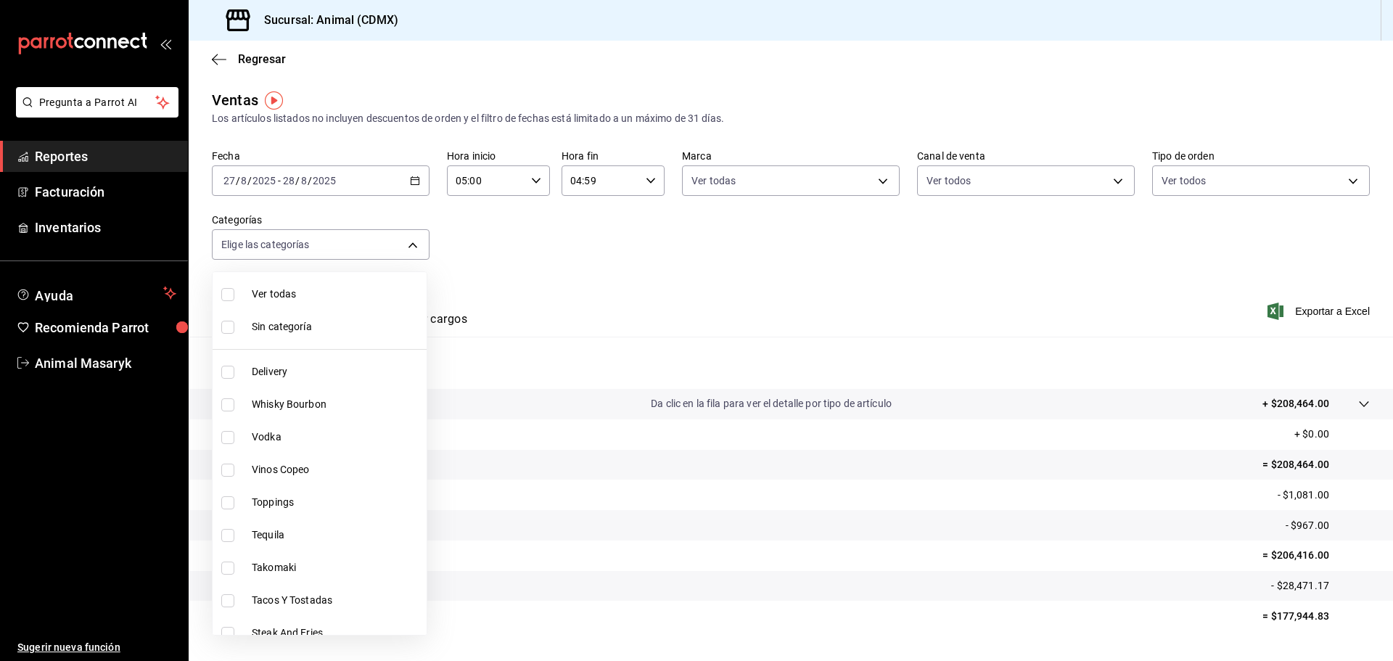
checkbox input "true"
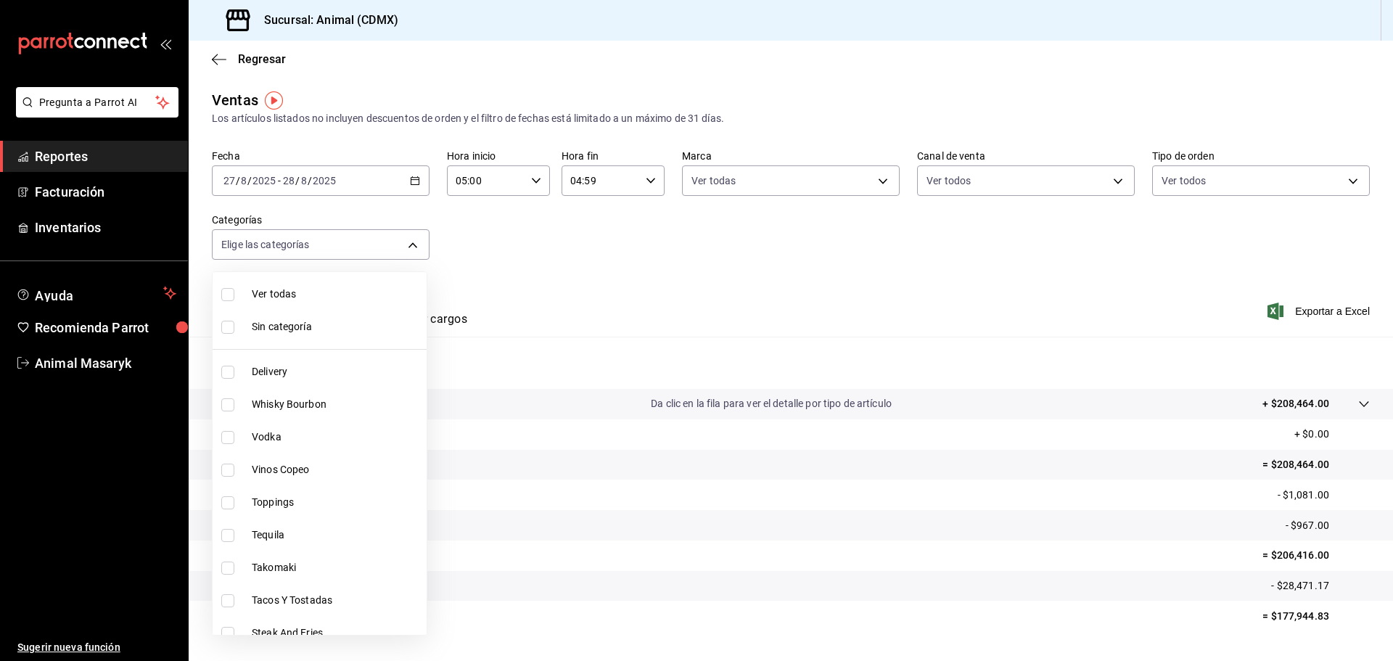
checkbox input "true"
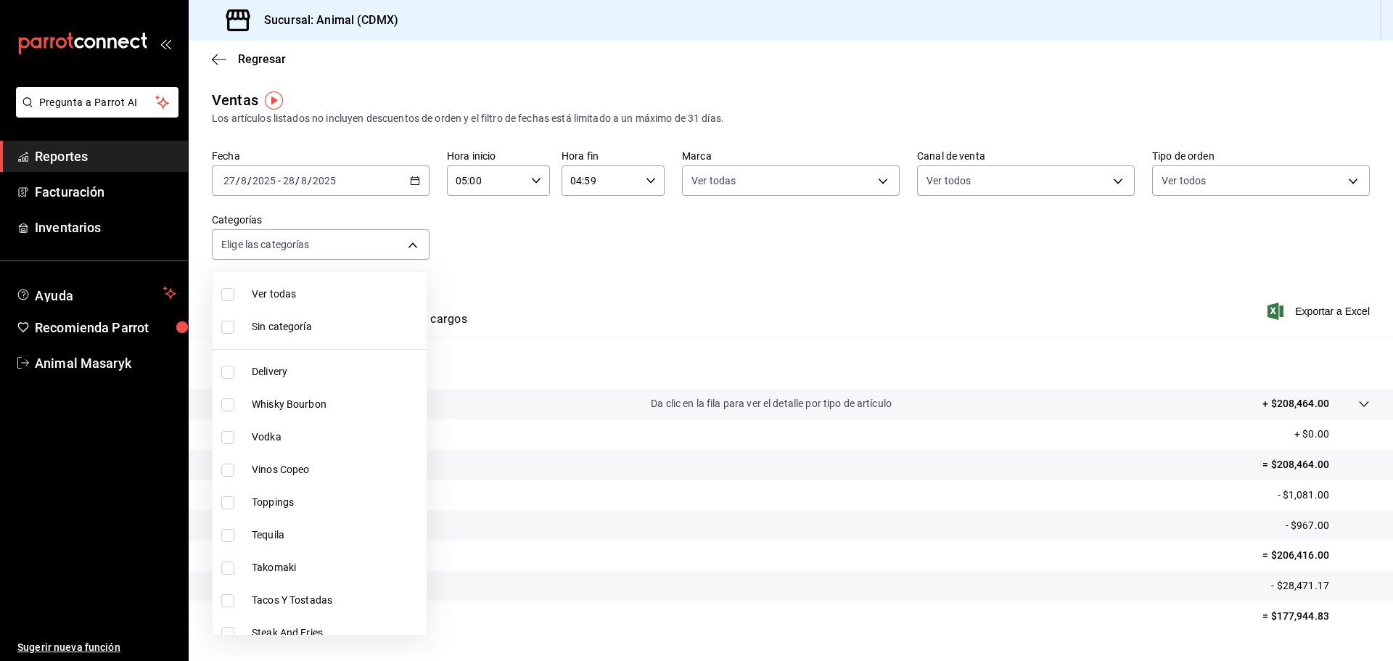
checkbox input "true"
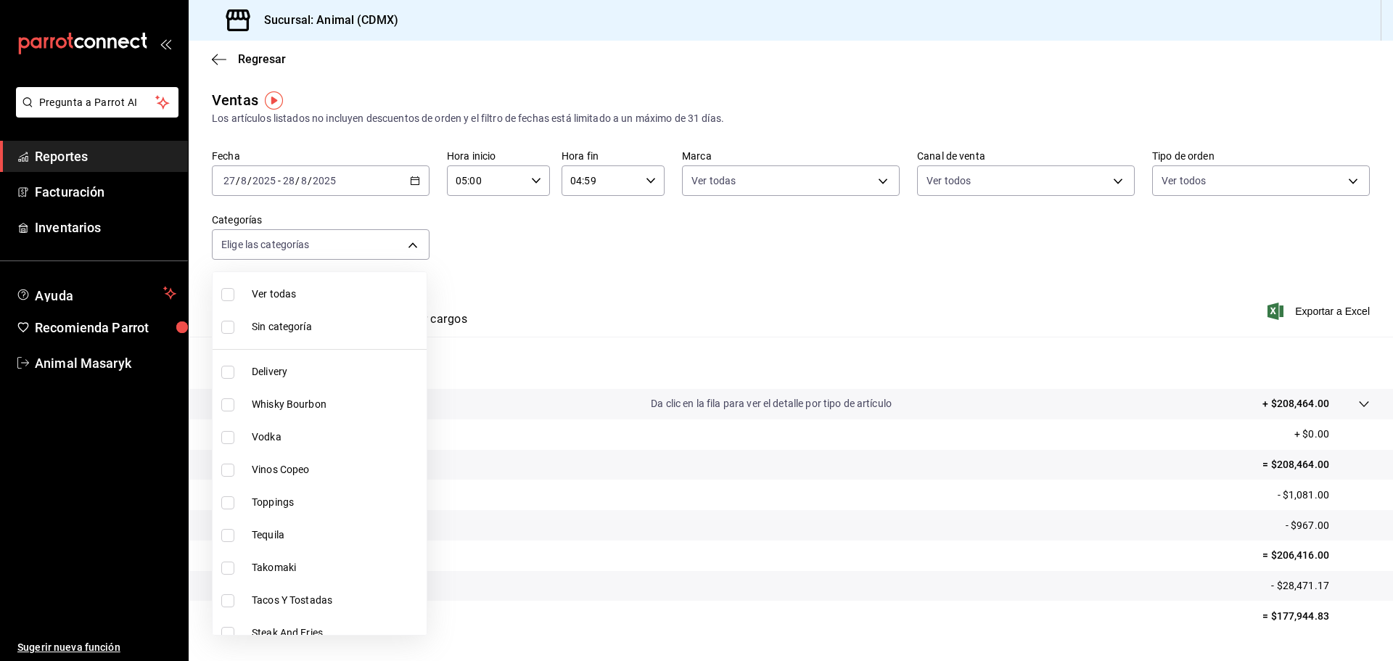
checkbox input "true"
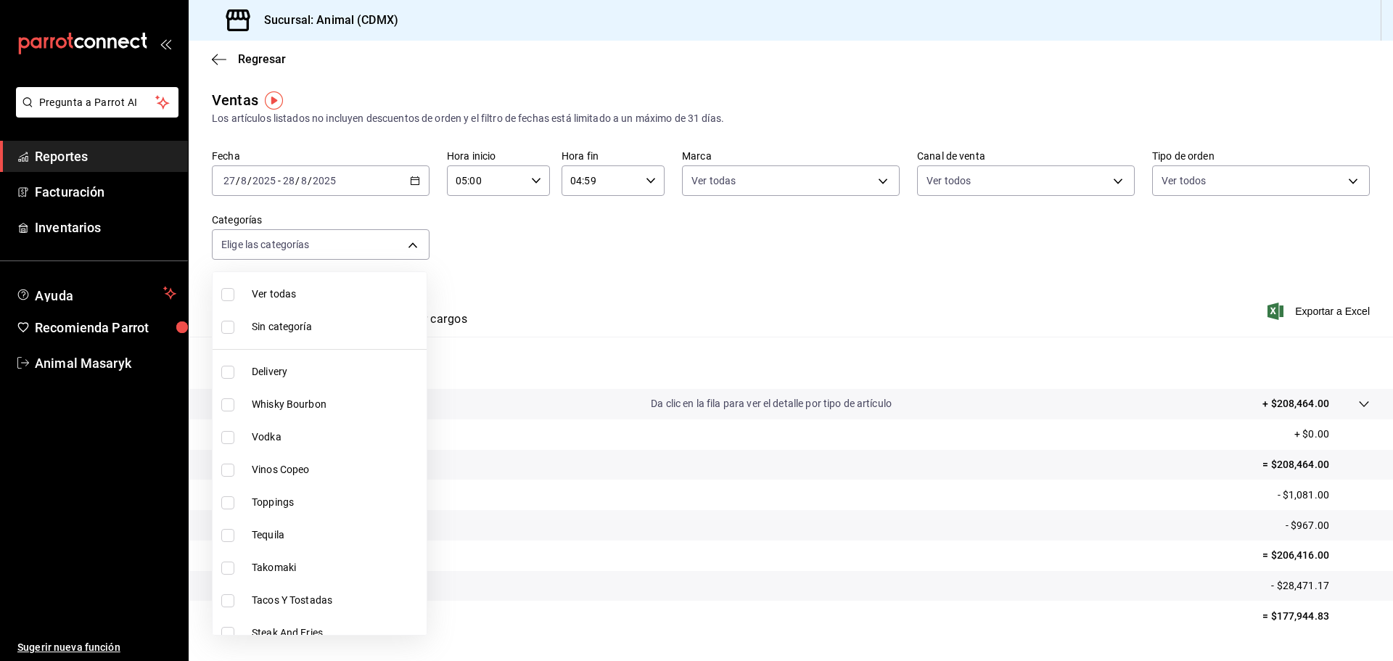
checkbox input "true"
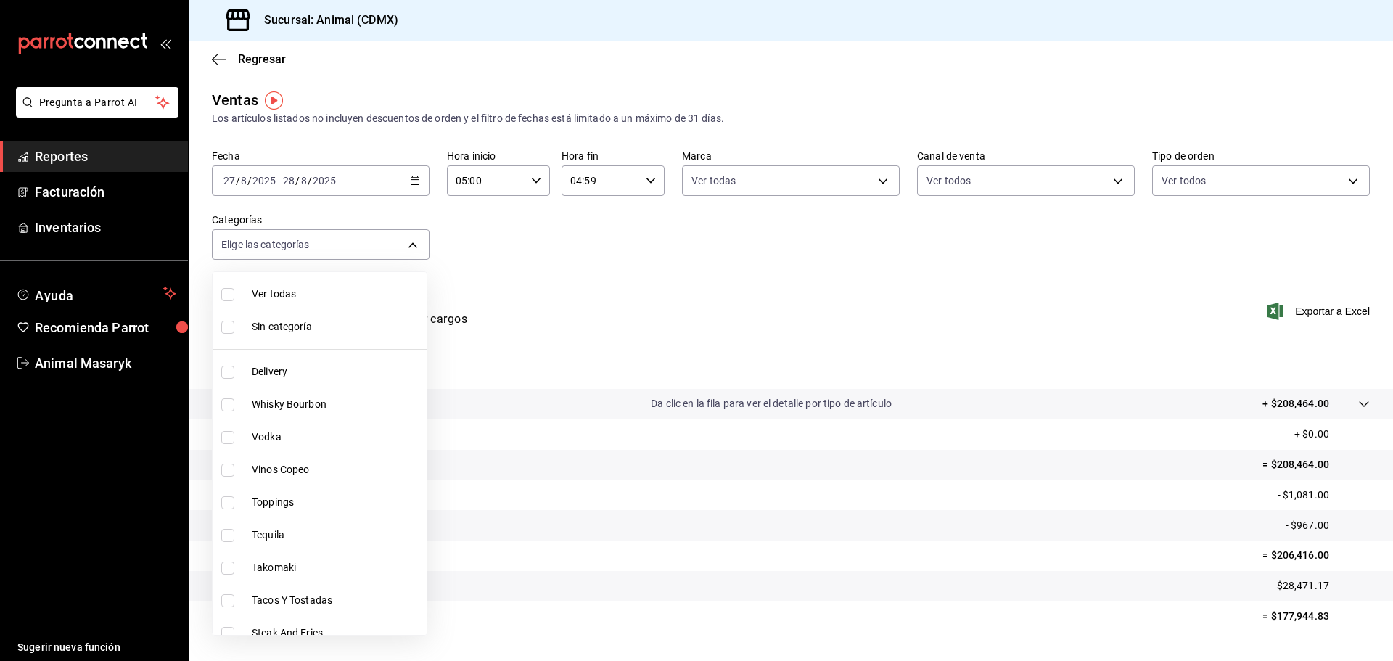
checkbox input "true"
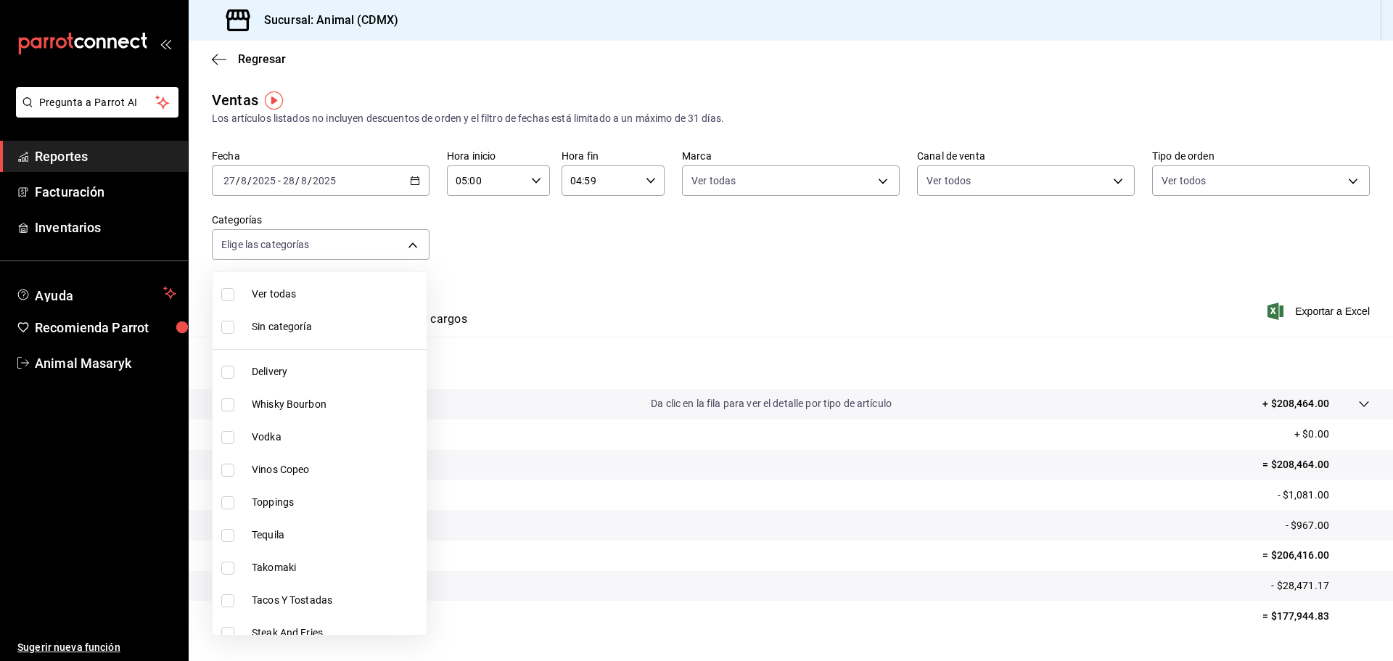
checkbox input "true"
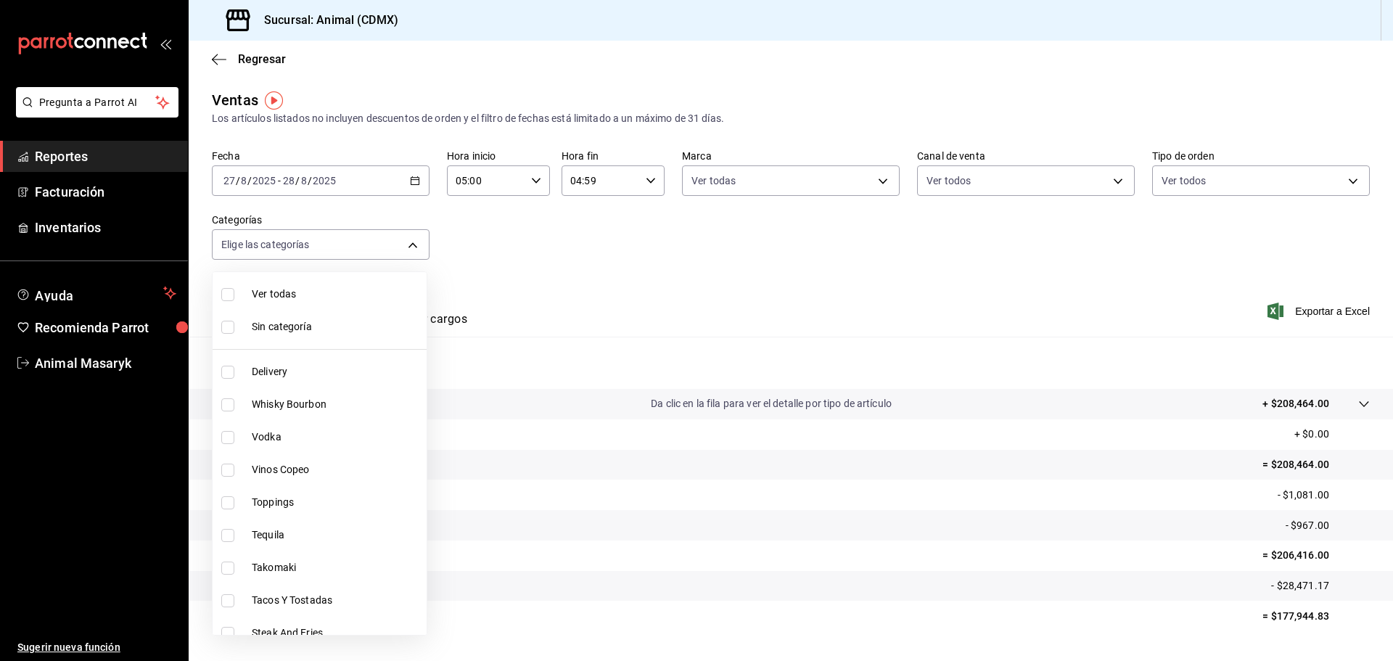
checkbox input "true"
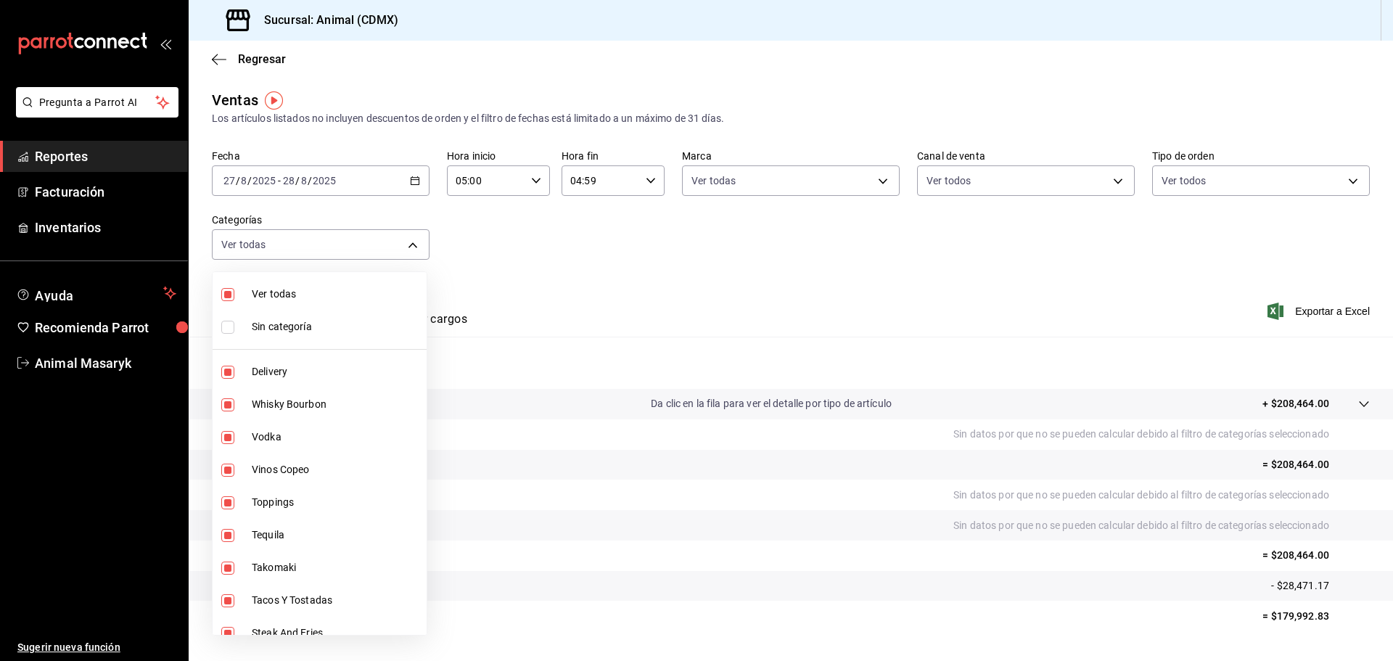
click at [234, 326] on input "checkbox" at bounding box center [227, 327] width 13 height 13
checkbox input "true"
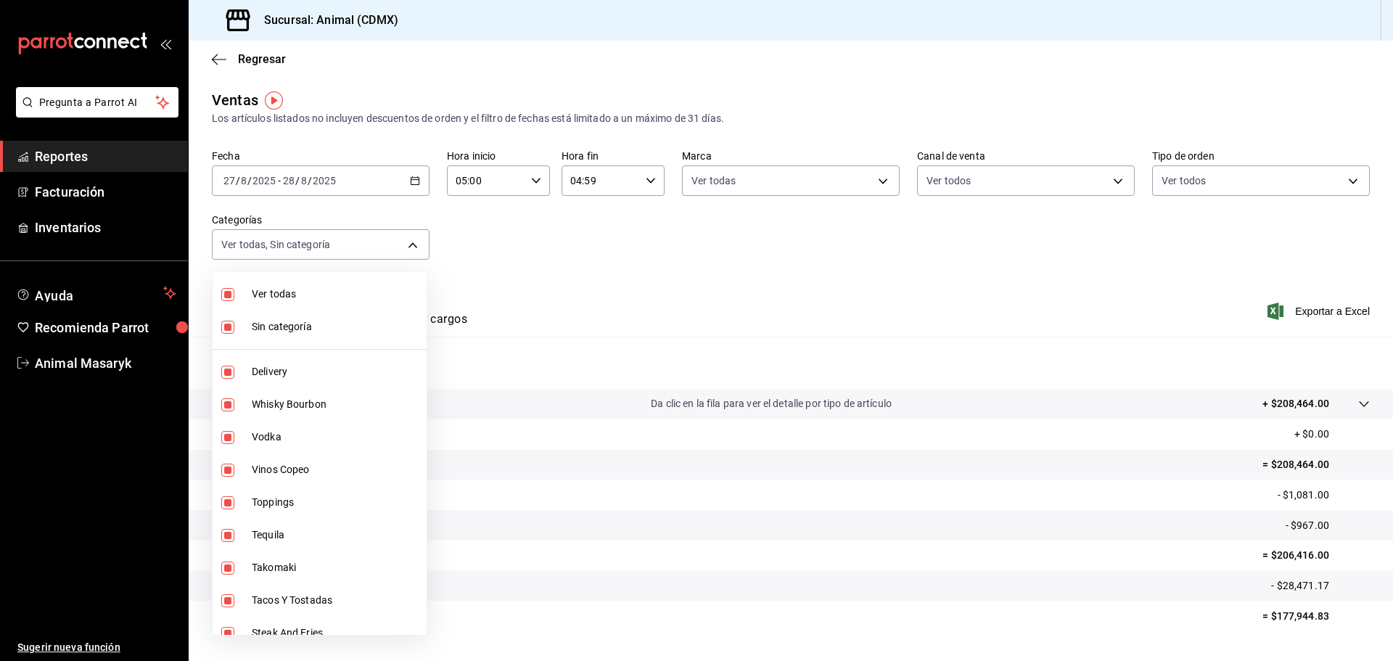
click at [744, 258] on div at bounding box center [696, 330] width 1393 height 661
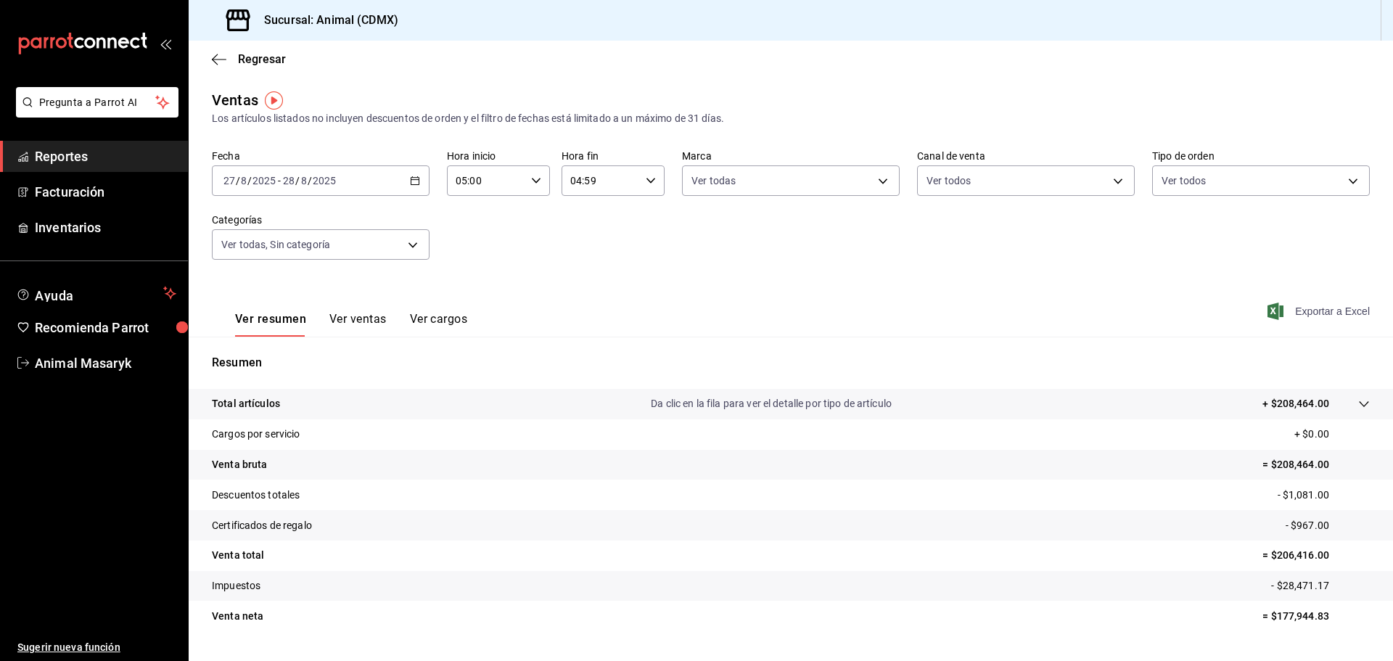
click at [1311, 310] on span "Exportar a Excel" at bounding box center [1320, 311] width 99 height 17
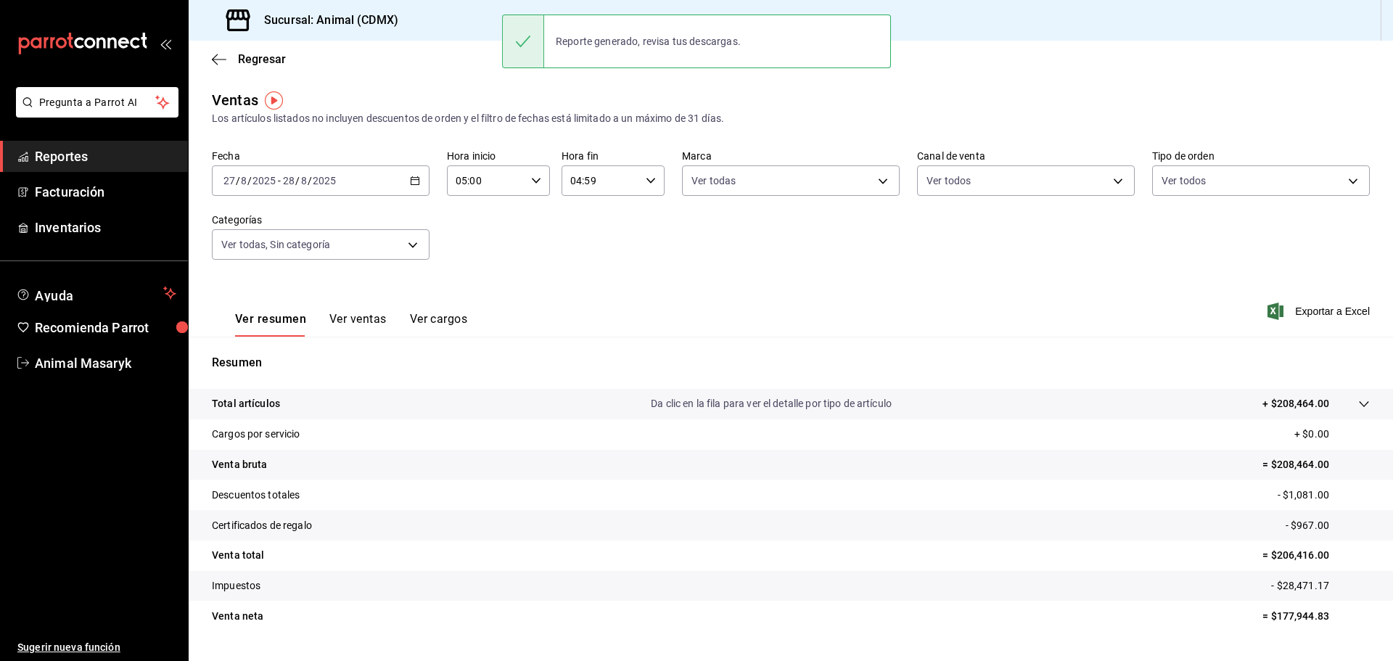
click at [1359, 407] on icon at bounding box center [1365, 404] width 12 height 12
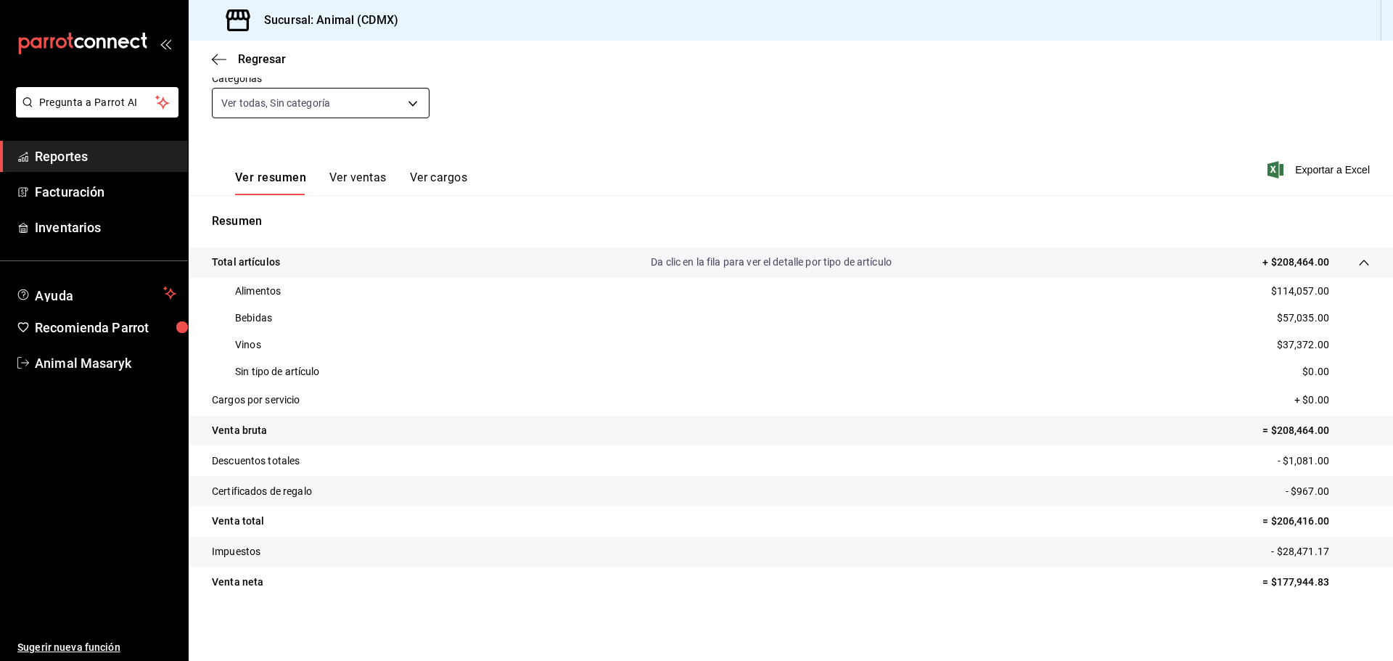
scroll to position [69, 0]
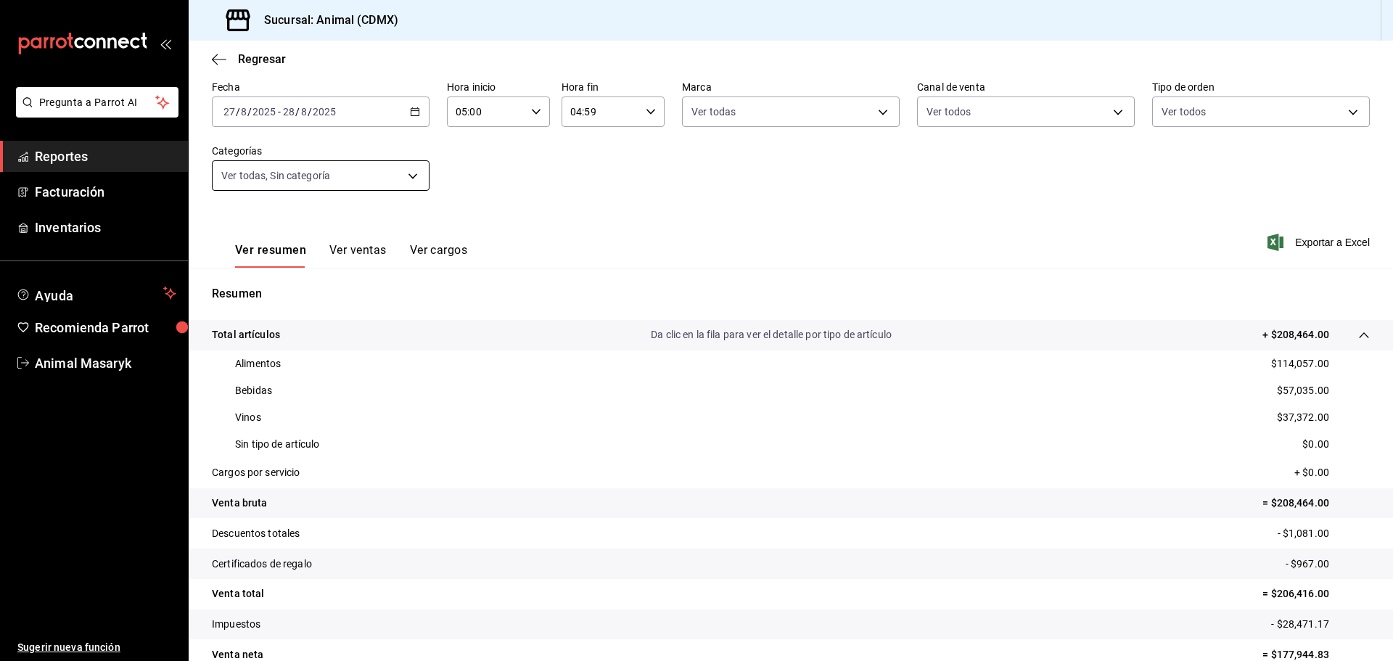
click at [414, 173] on body "Pregunta a Parrot AI Reportes Facturación Inventarios Ayuda Recomienda Parrot A…" at bounding box center [696, 330] width 1393 height 661
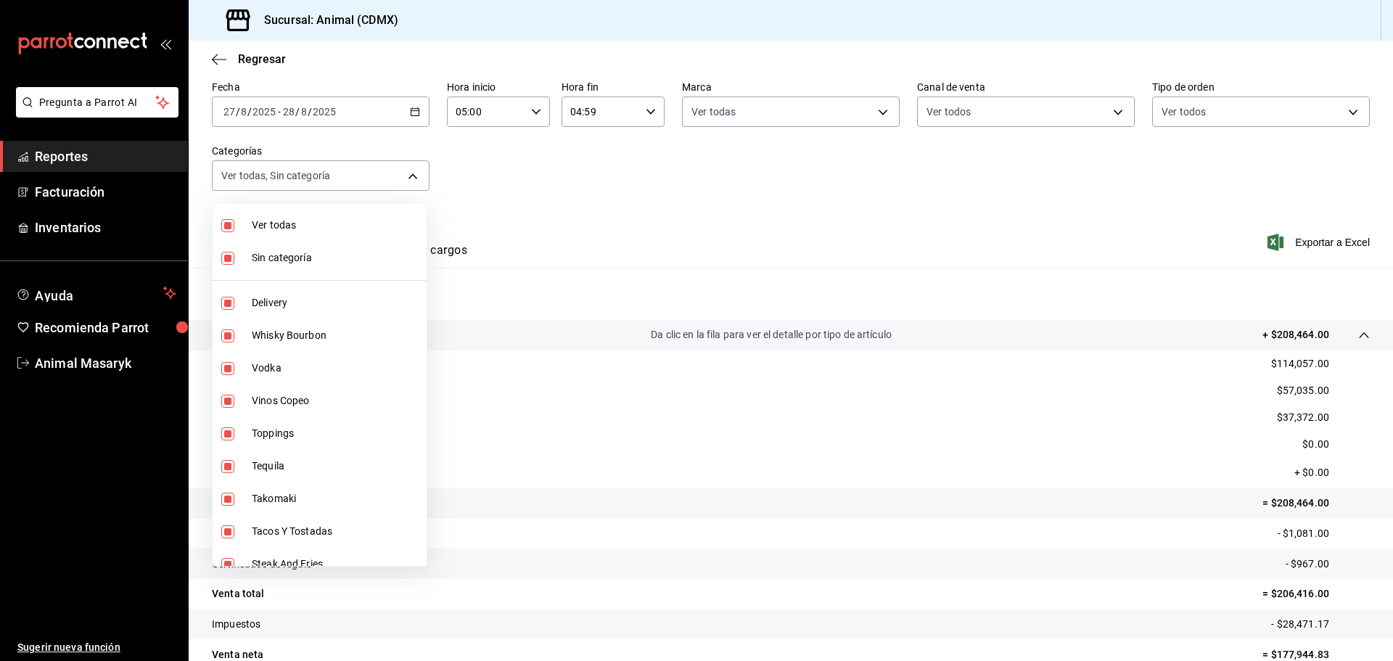
drag, startPoint x: 679, startPoint y: 181, endPoint x: 544, endPoint y: 300, distance: 180.0
click at [680, 181] on div at bounding box center [696, 330] width 1393 height 661
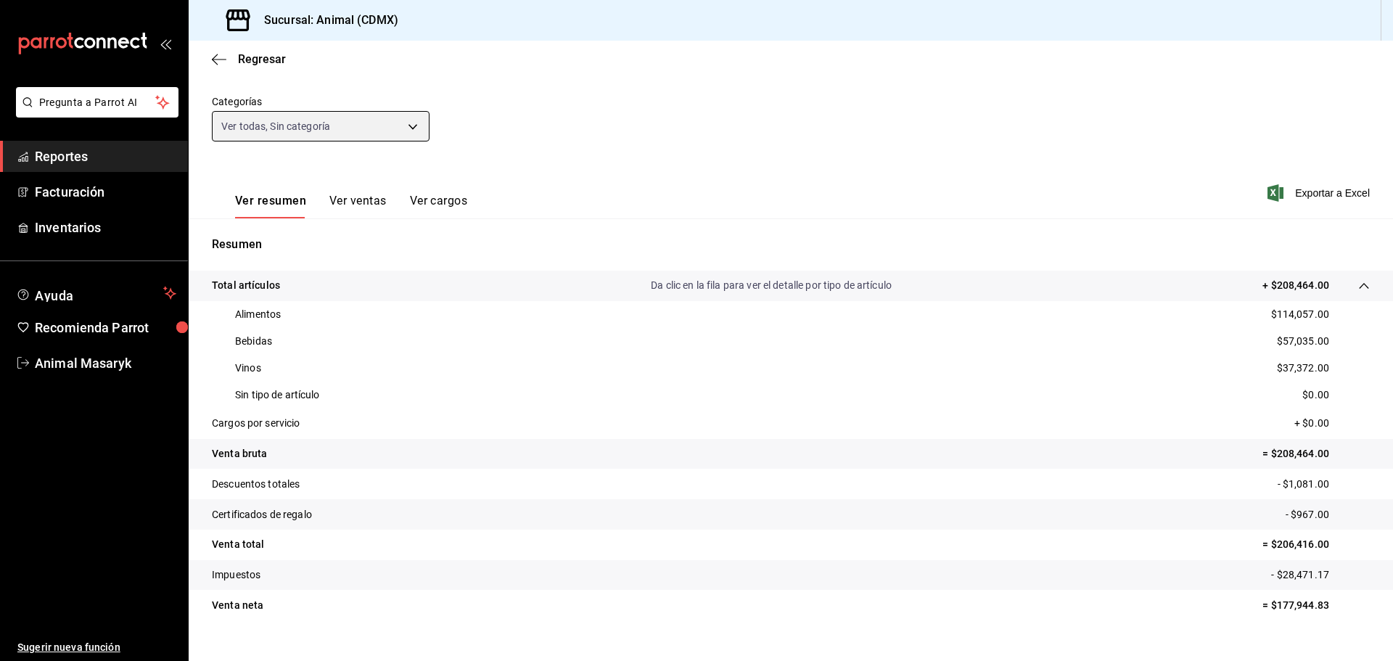
scroll to position [142, 0]
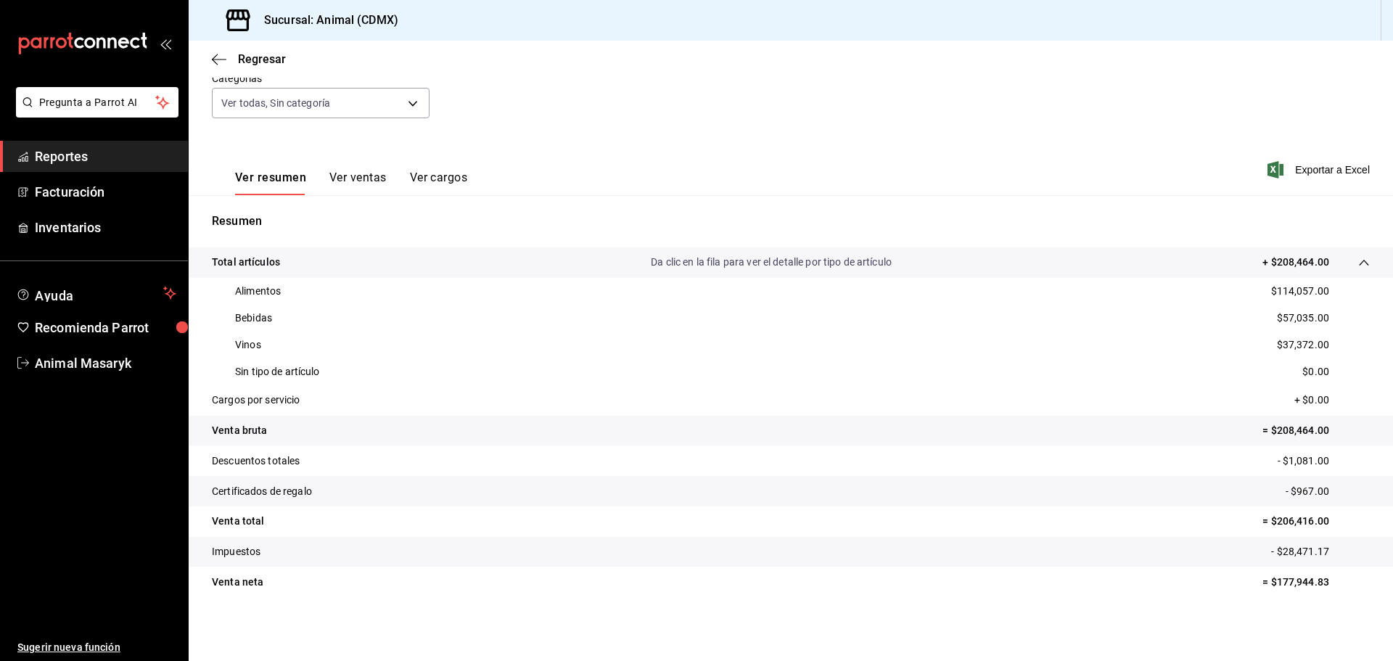
click at [107, 160] on span "Reportes" at bounding box center [106, 157] width 142 height 20
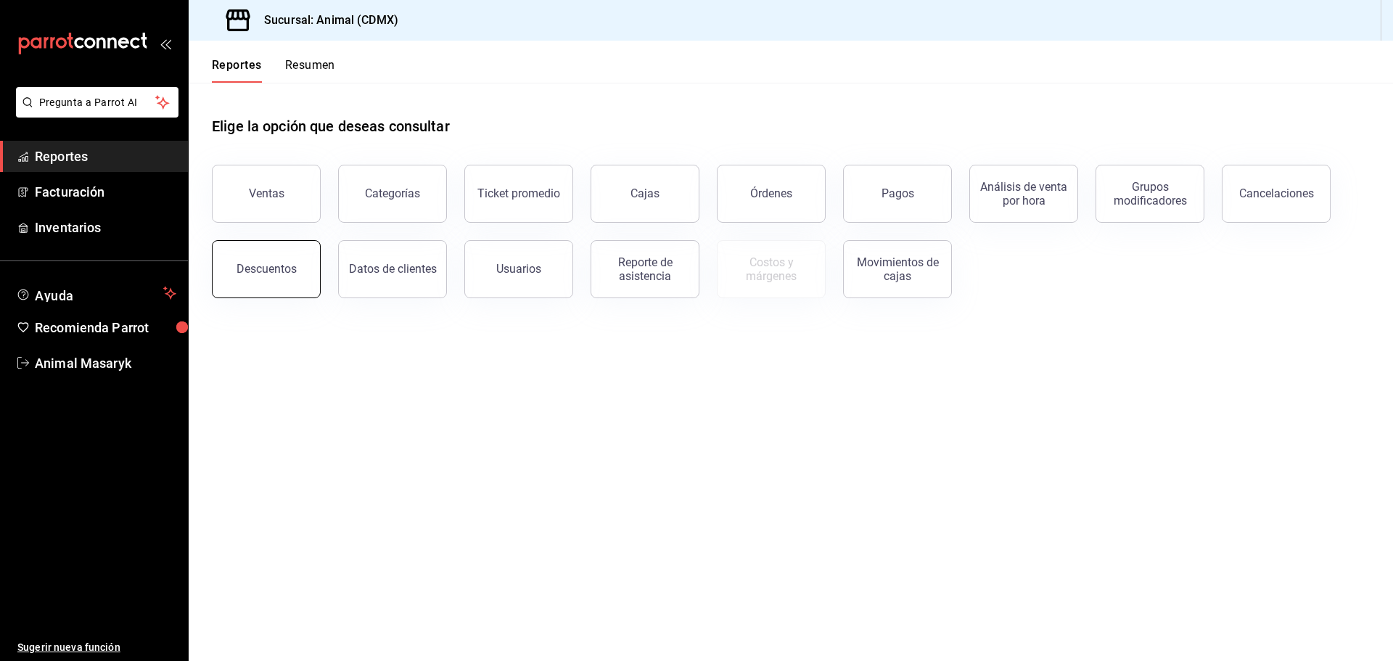
click at [272, 295] on div "Descuentos" at bounding box center [257, 260] width 126 height 75
click at [255, 290] on button "Descuentos" at bounding box center [266, 269] width 109 height 58
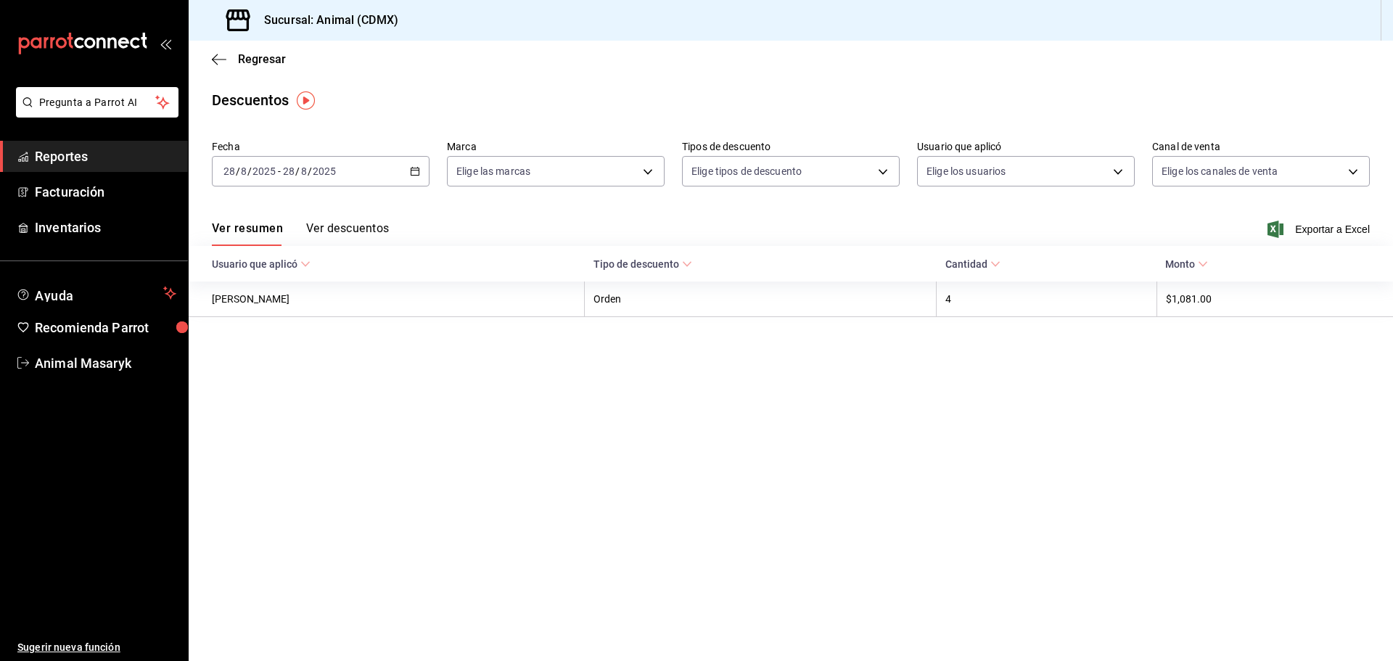
click at [411, 166] on icon "button" at bounding box center [415, 171] width 10 height 10
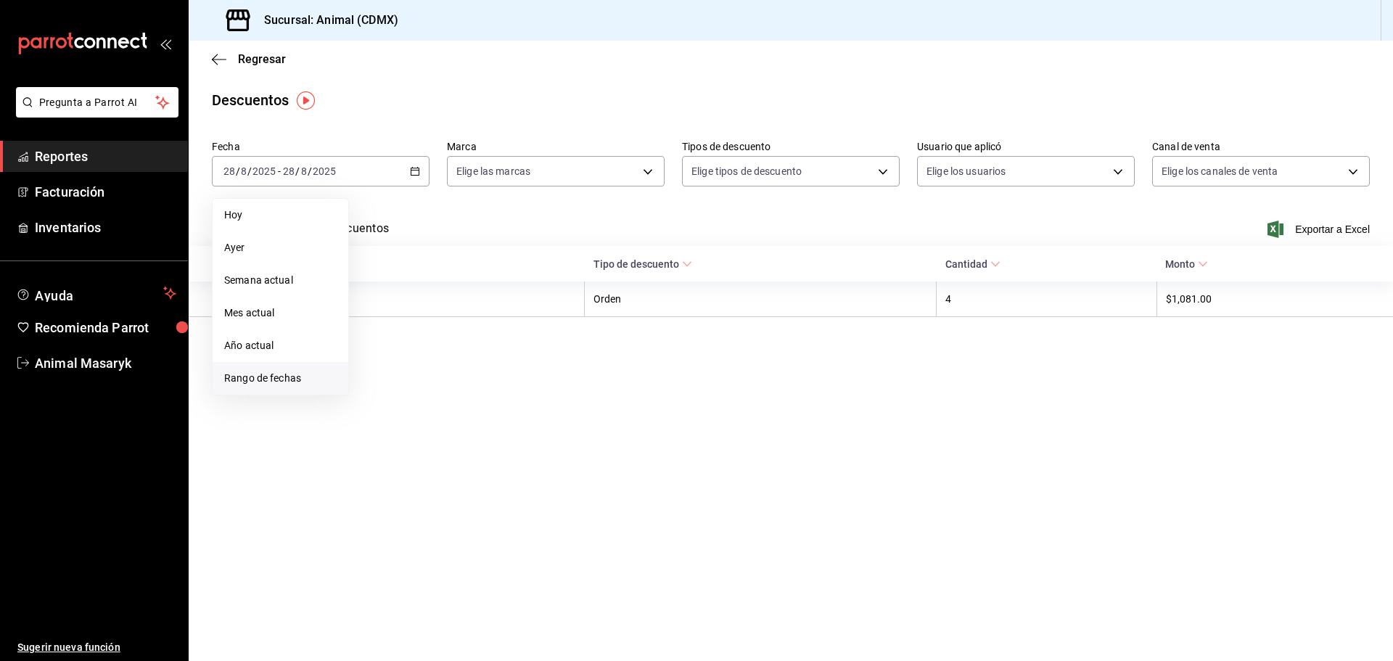
click at [250, 376] on span "Rango de fechas" at bounding box center [280, 378] width 112 height 15
click at [427, 390] on abbr "27" at bounding box center [430, 395] width 9 height 10
click at [456, 396] on abbr "28" at bounding box center [455, 395] width 9 height 10
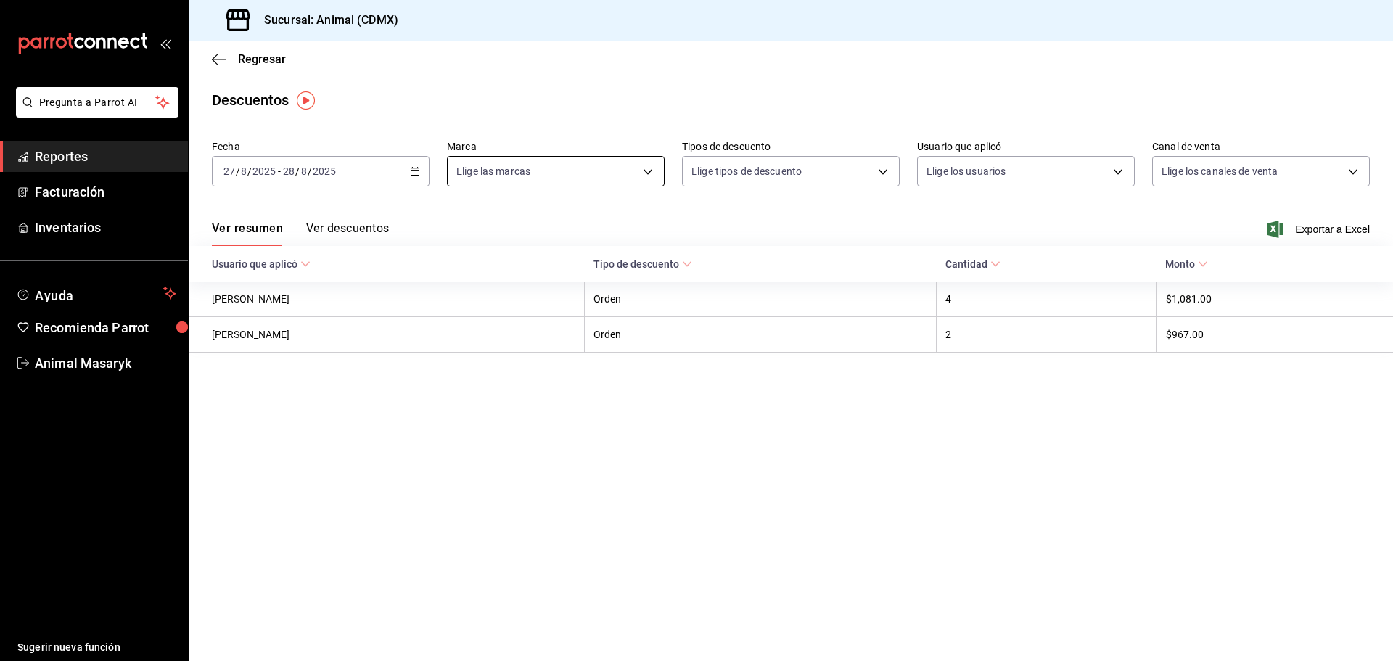
click at [650, 171] on body "Pregunta a Parrot AI Reportes Facturación Inventarios Ayuda Recomienda Parrot A…" at bounding box center [696, 330] width 1393 height 661
click at [546, 237] on li "Ver todas" at bounding box center [556, 226] width 216 height 43
type input "cb0f6aec-1481-4e37-861c-bab9b3a65b14"
checkbox input "true"
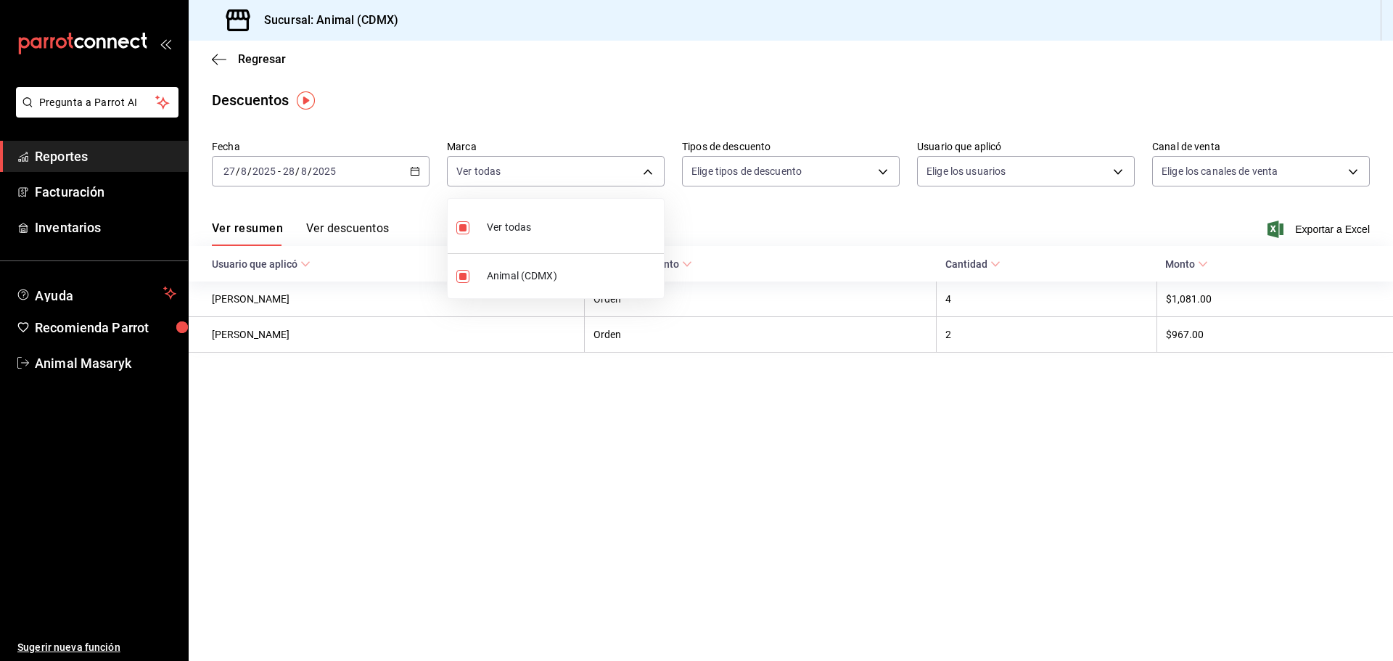
click at [782, 230] on div at bounding box center [696, 330] width 1393 height 661
click at [886, 165] on body "Pregunta a Parrot AI Reportes Facturación Inventarios Ayuda Recomienda Parrot A…" at bounding box center [696, 330] width 1393 height 661
click at [795, 208] on li "Orden" at bounding box center [791, 220] width 216 height 30
type input "ORDER"
checkbox input "true"
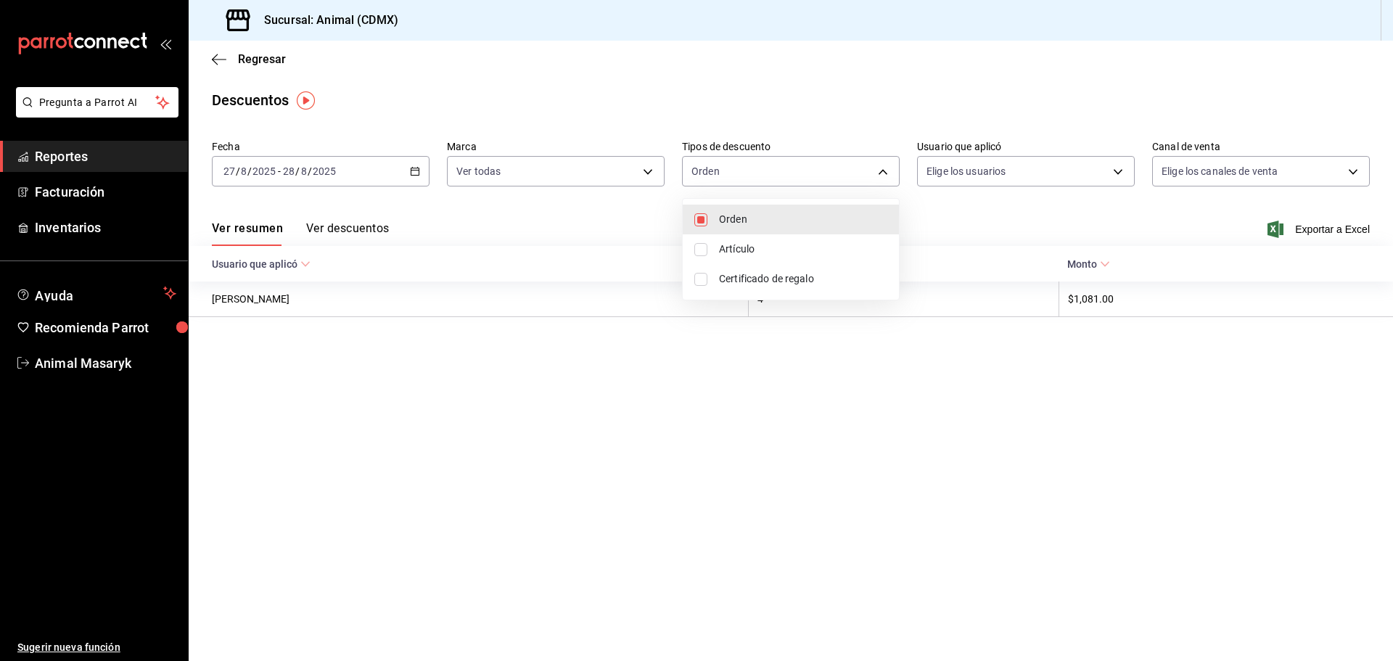
click at [769, 242] on span "Artículo" at bounding box center [803, 249] width 168 height 15
type input "ORDER,ORDER_ITEM"
checkbox input "true"
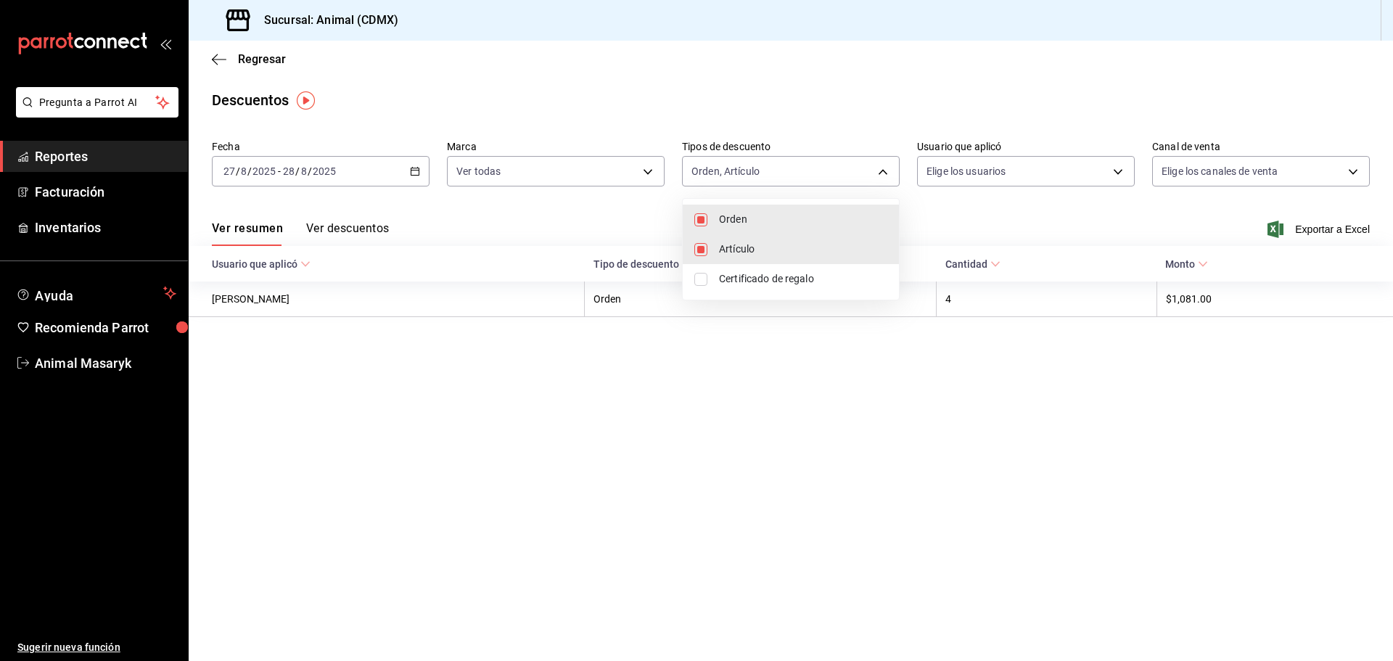
click at [769, 277] on span "Certificado de regalo" at bounding box center [803, 278] width 168 height 15
type input "ORDER,ORDER_ITEM,CARD_REWARD"
checkbox input "true"
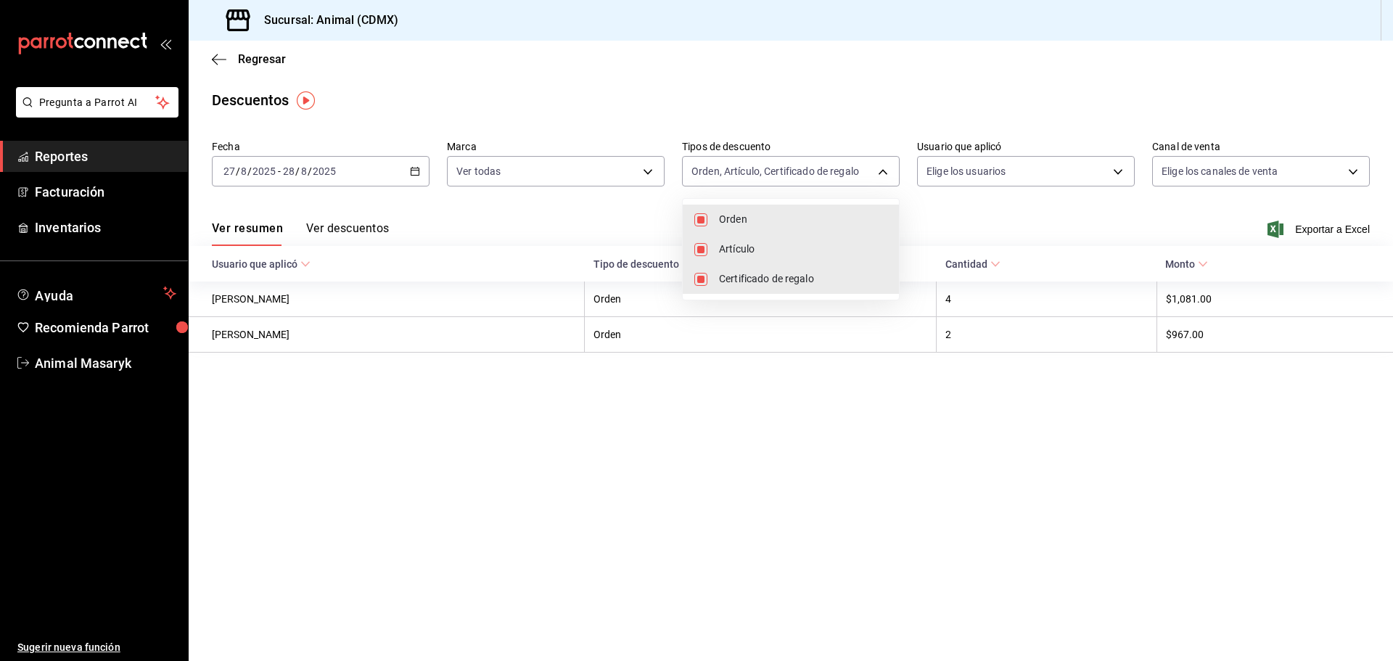
click at [1012, 235] on div at bounding box center [696, 330] width 1393 height 661
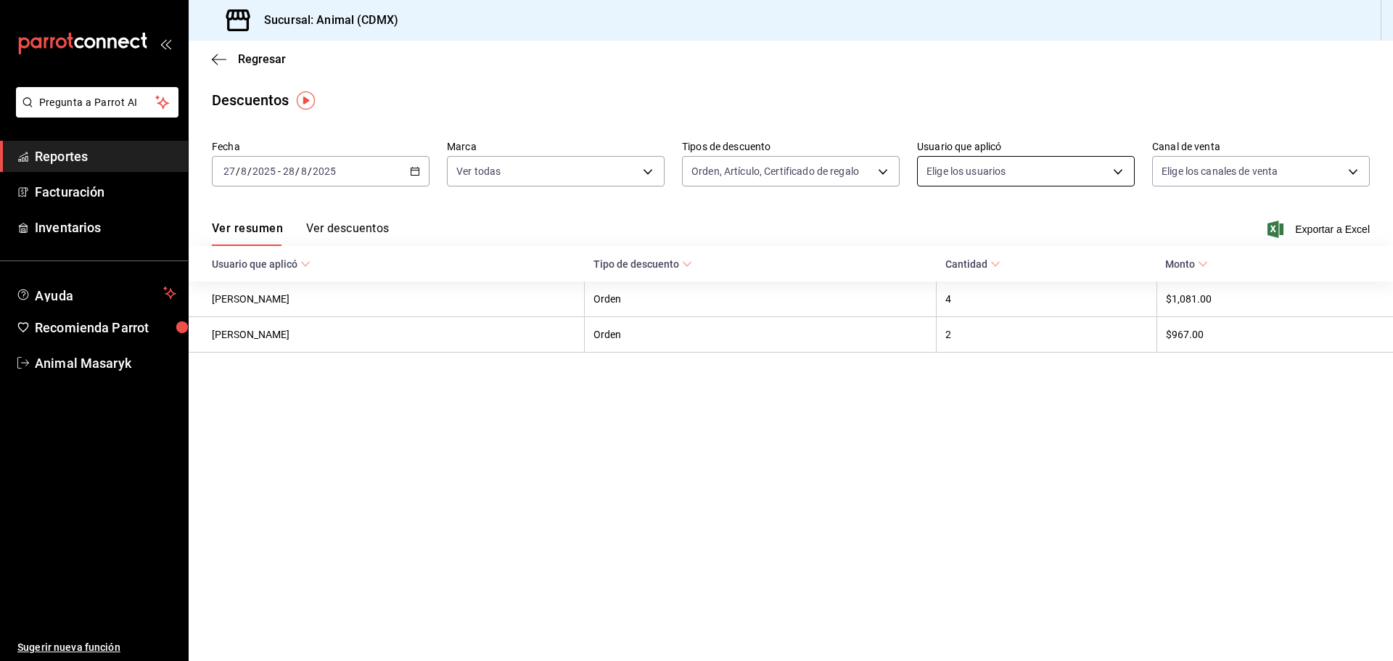
click at [1123, 168] on body "Pregunta a Parrot AI Reportes Facturación Inventarios Ayuda Recomienda Parrot A…" at bounding box center [696, 330] width 1393 height 661
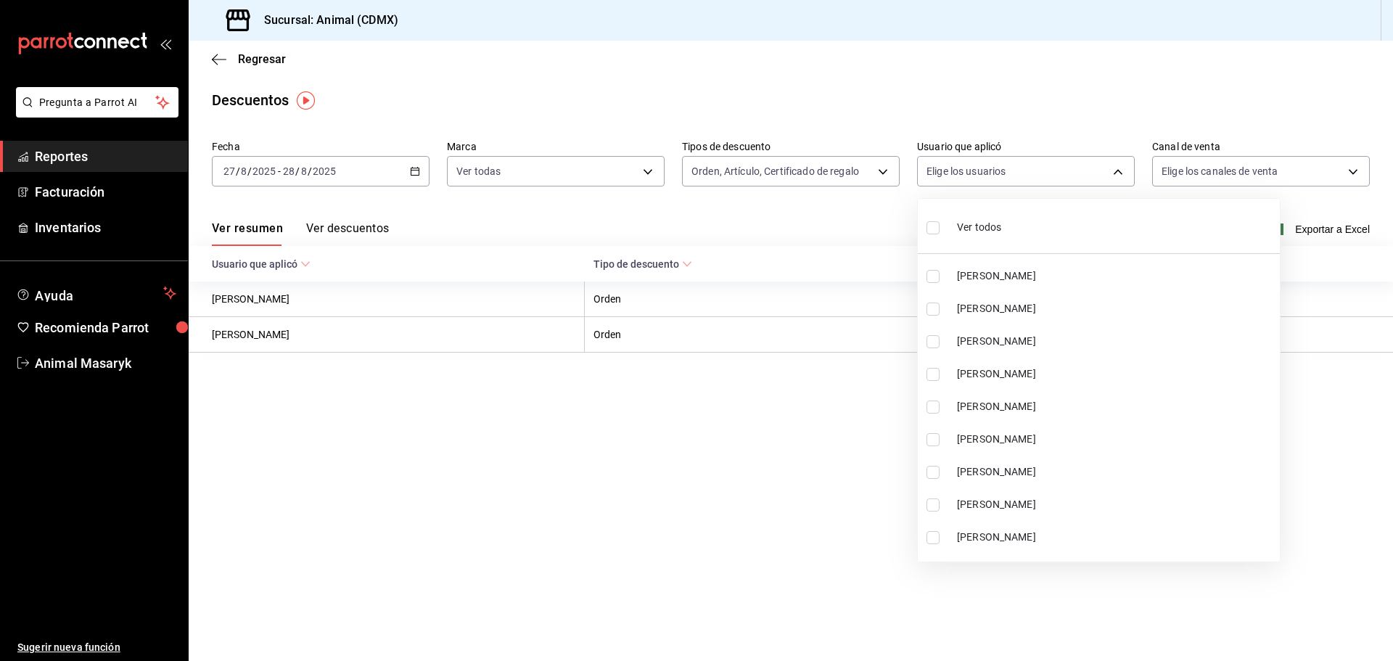
click at [930, 225] on input "checkbox" at bounding box center [933, 227] width 13 height 13
checkbox input "true"
click at [935, 229] on ul "Ver todos [PERSON_NAME] [PERSON_NAME] [PERSON_NAME] [PERSON_NAME] [PERSON_NAME]…" at bounding box center [1099, 380] width 362 height 363
type input "cf3ed509-b716-4ce9-b0de-42d6533635f1,d296bbb3-5499-4e4f-81e7-c6531b0d5955,ec10d…"
checkbox input "true"
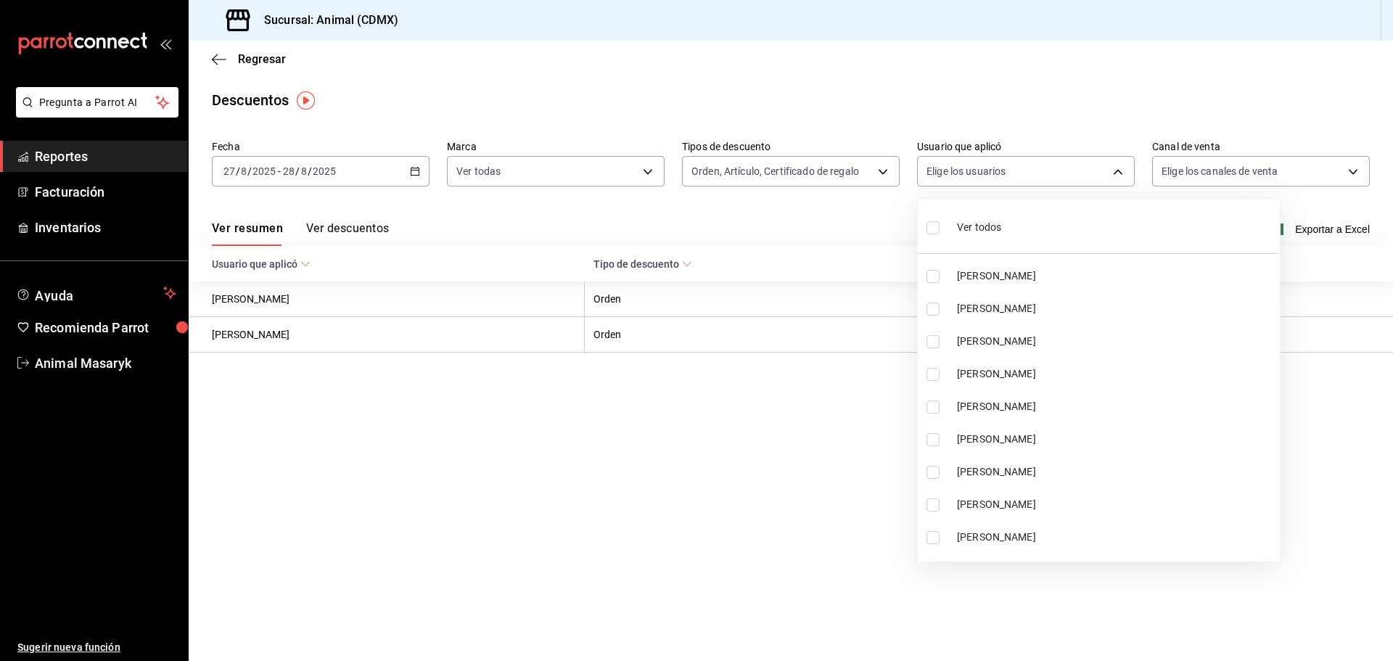
checkbox input "true"
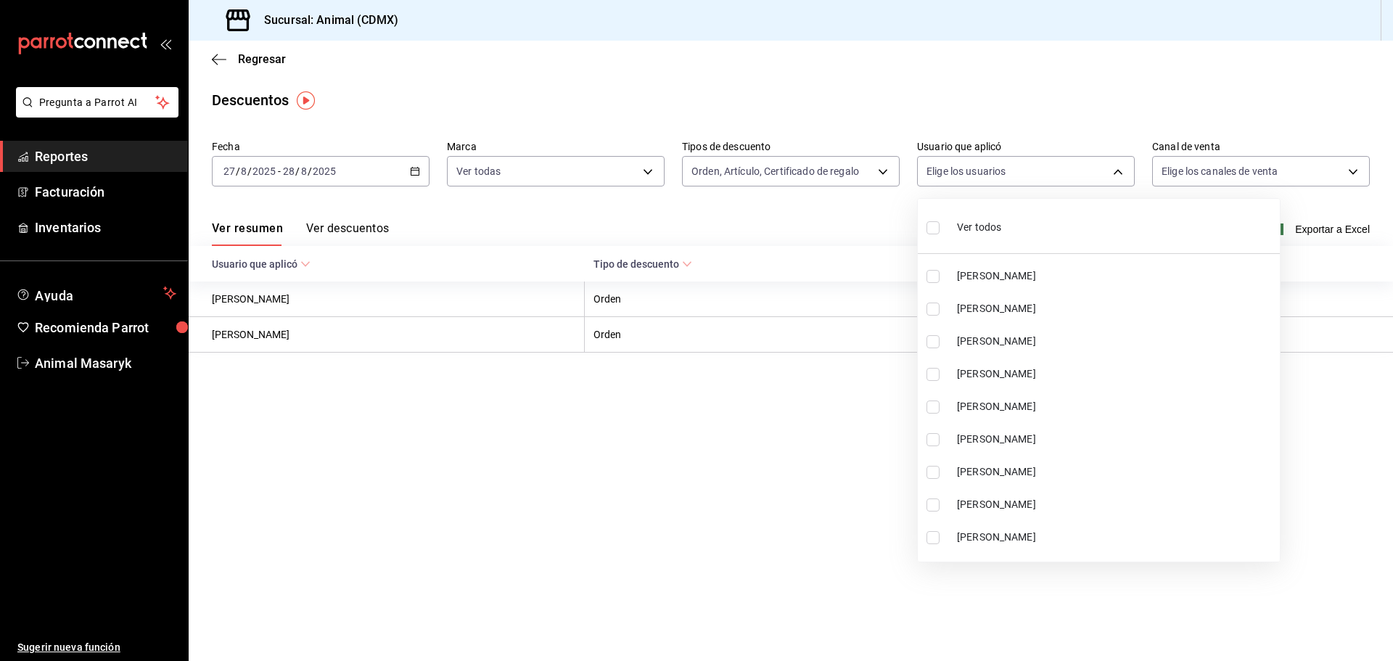
checkbox input "true"
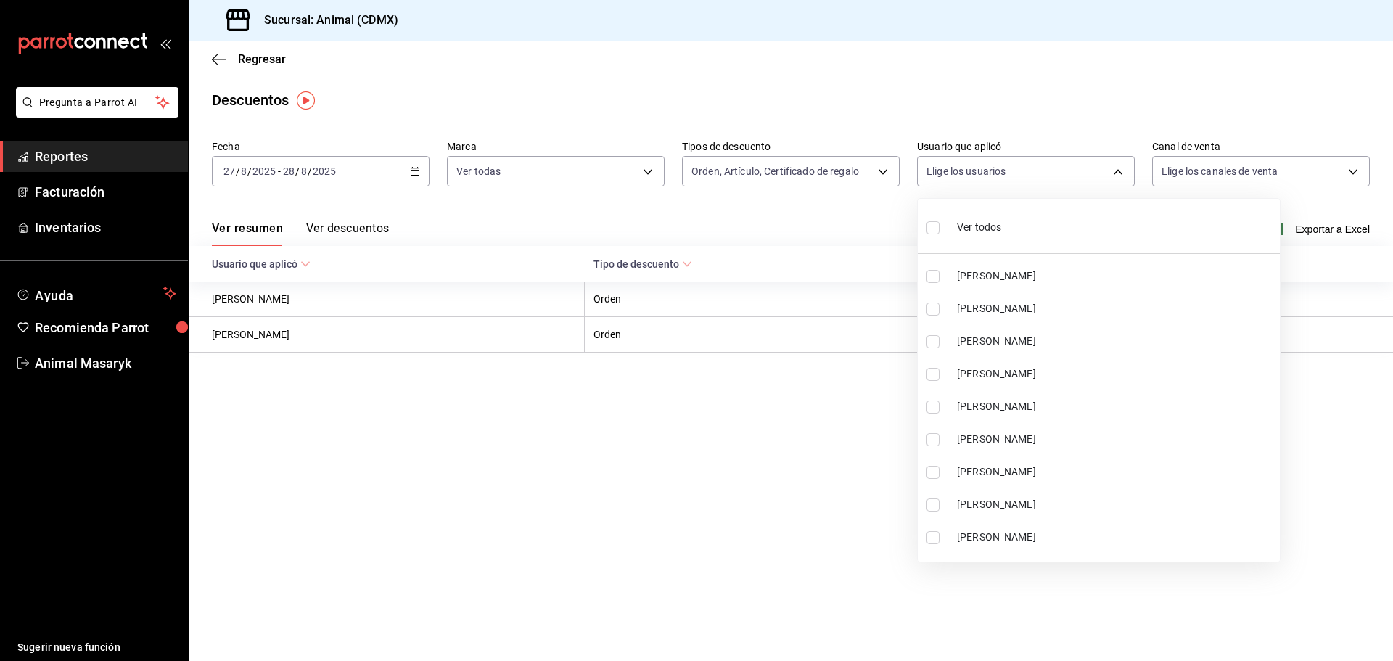
checkbox input "true"
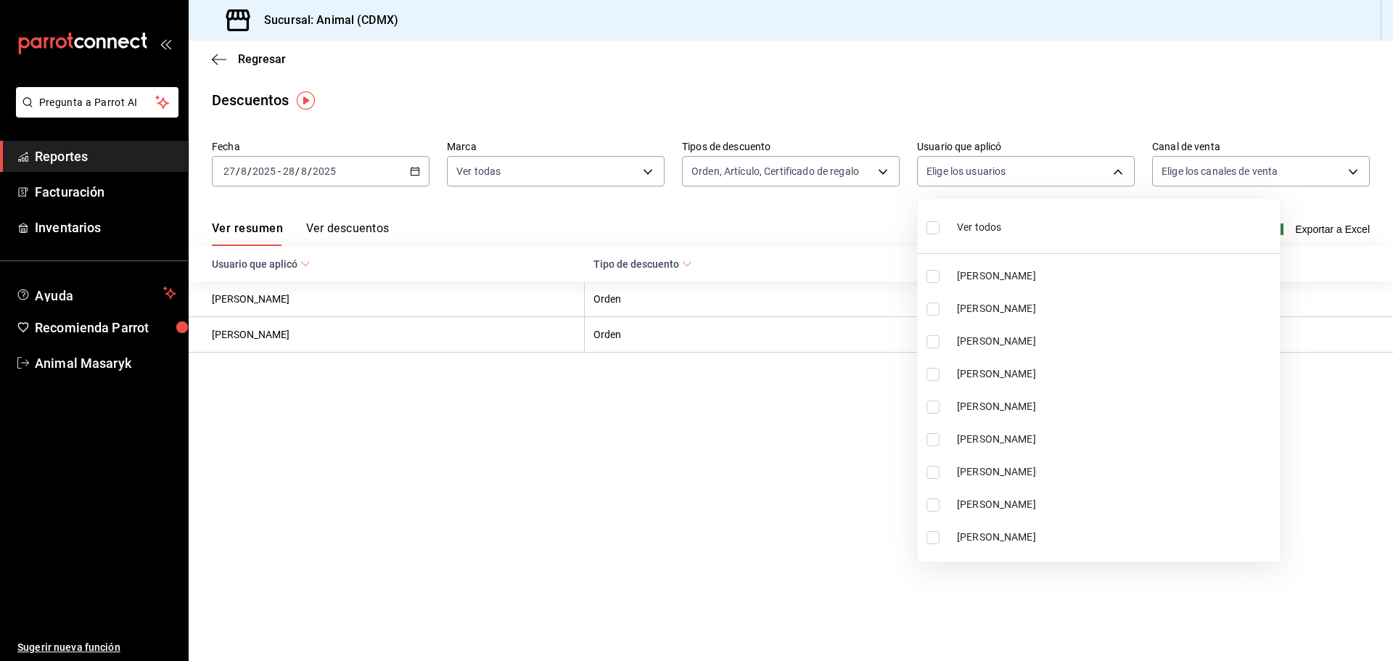
checkbox input "true"
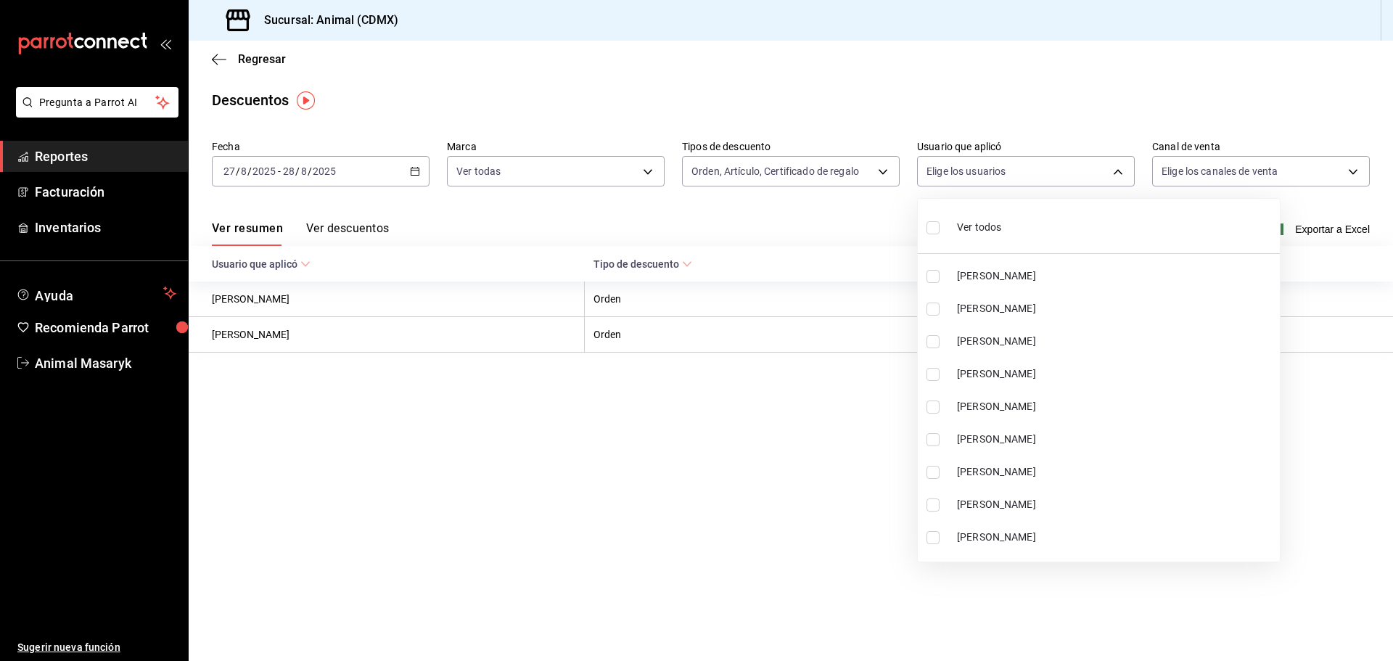
checkbox input "true"
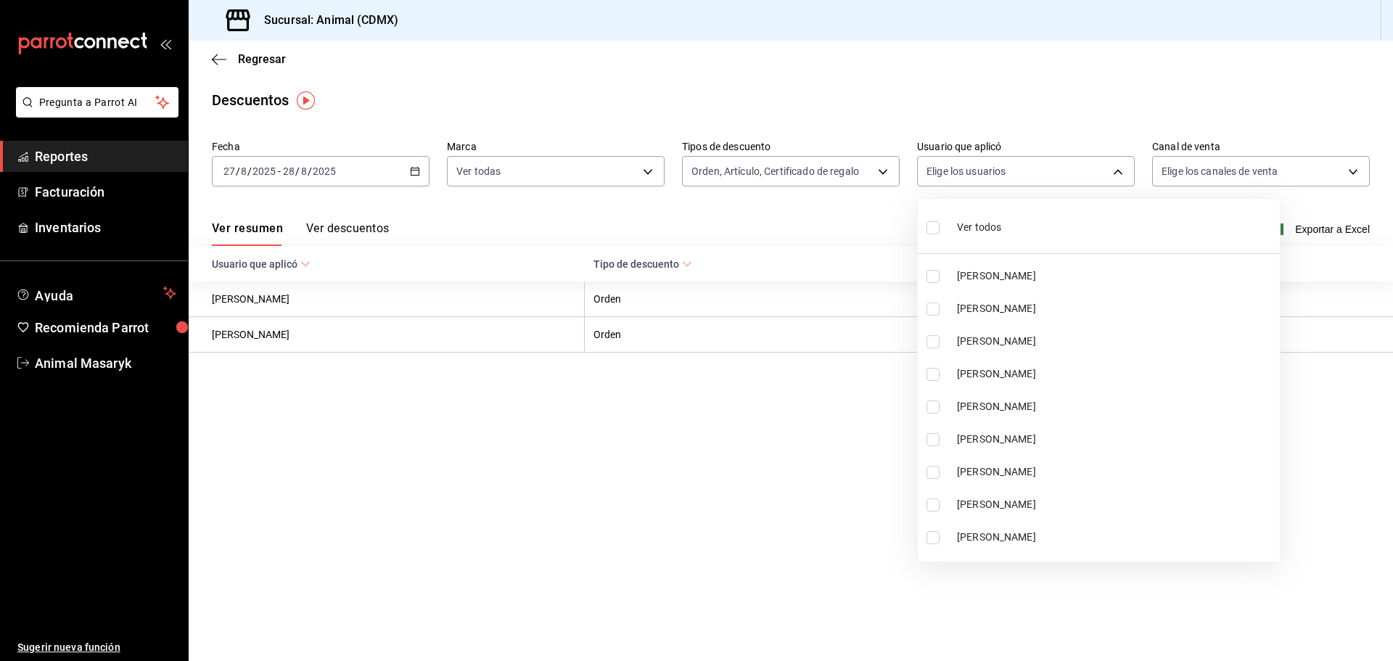
checkbox input "true"
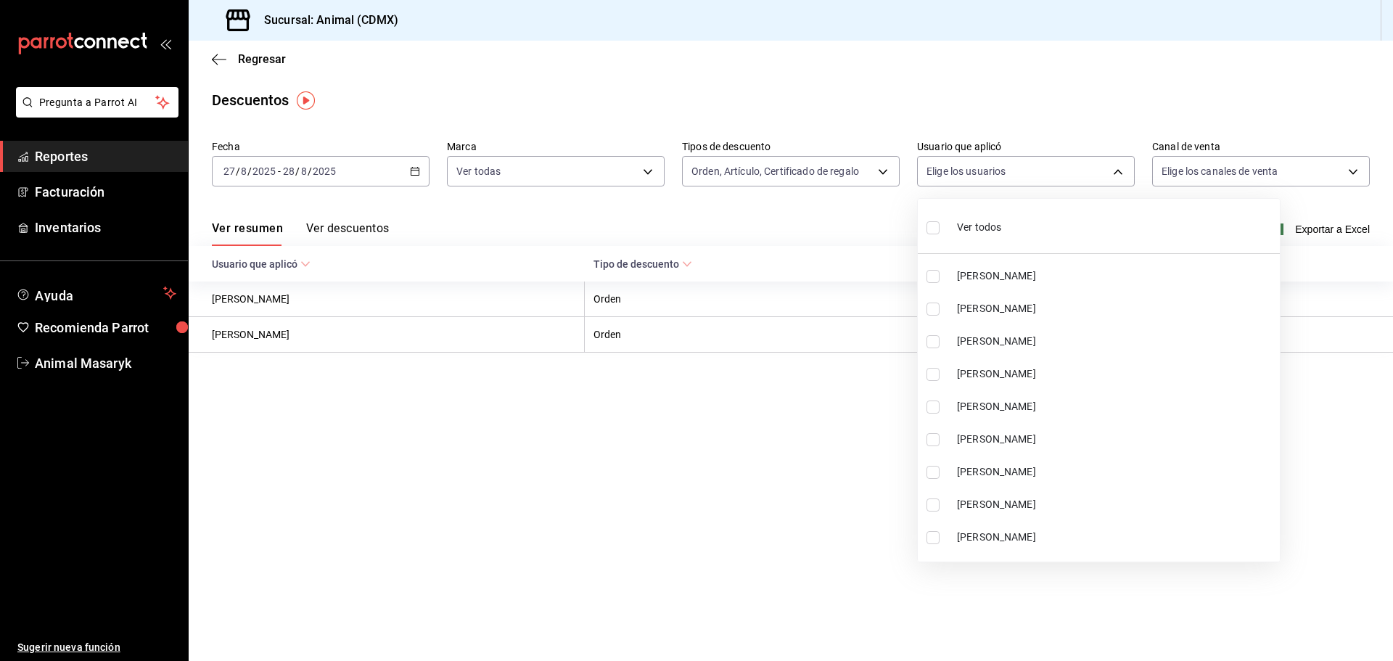
checkbox input "true"
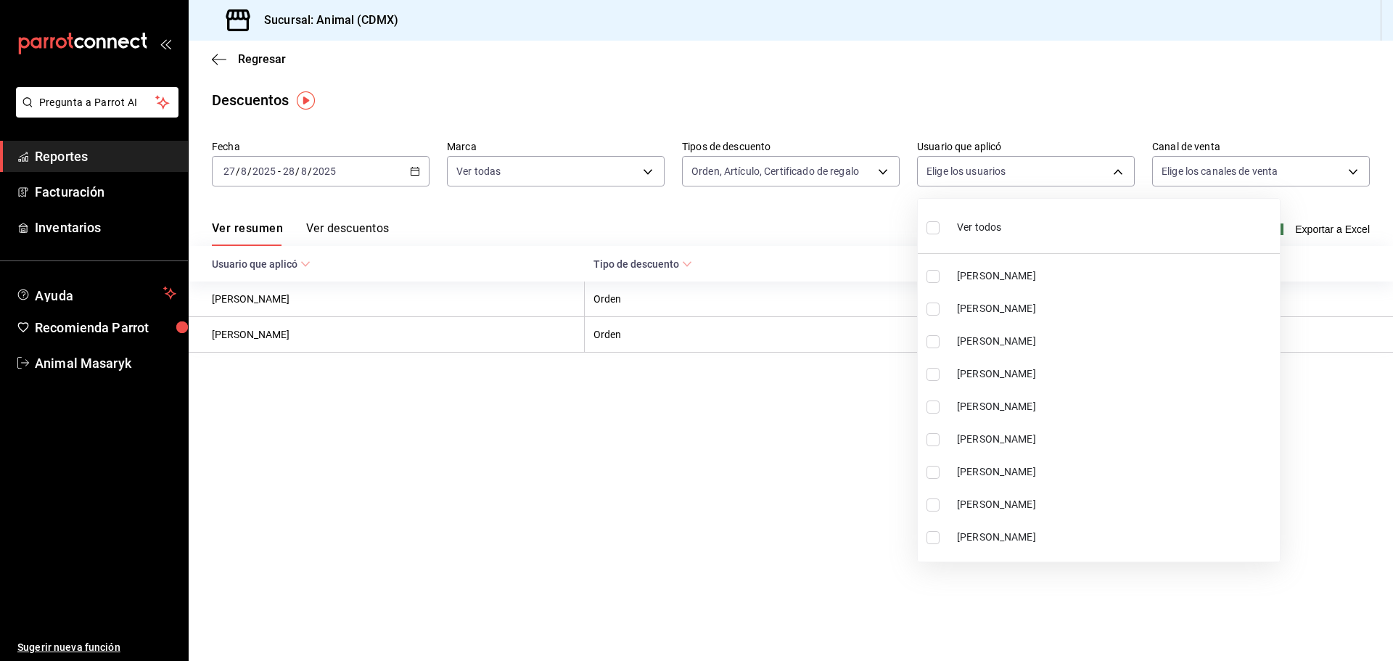
checkbox input "true"
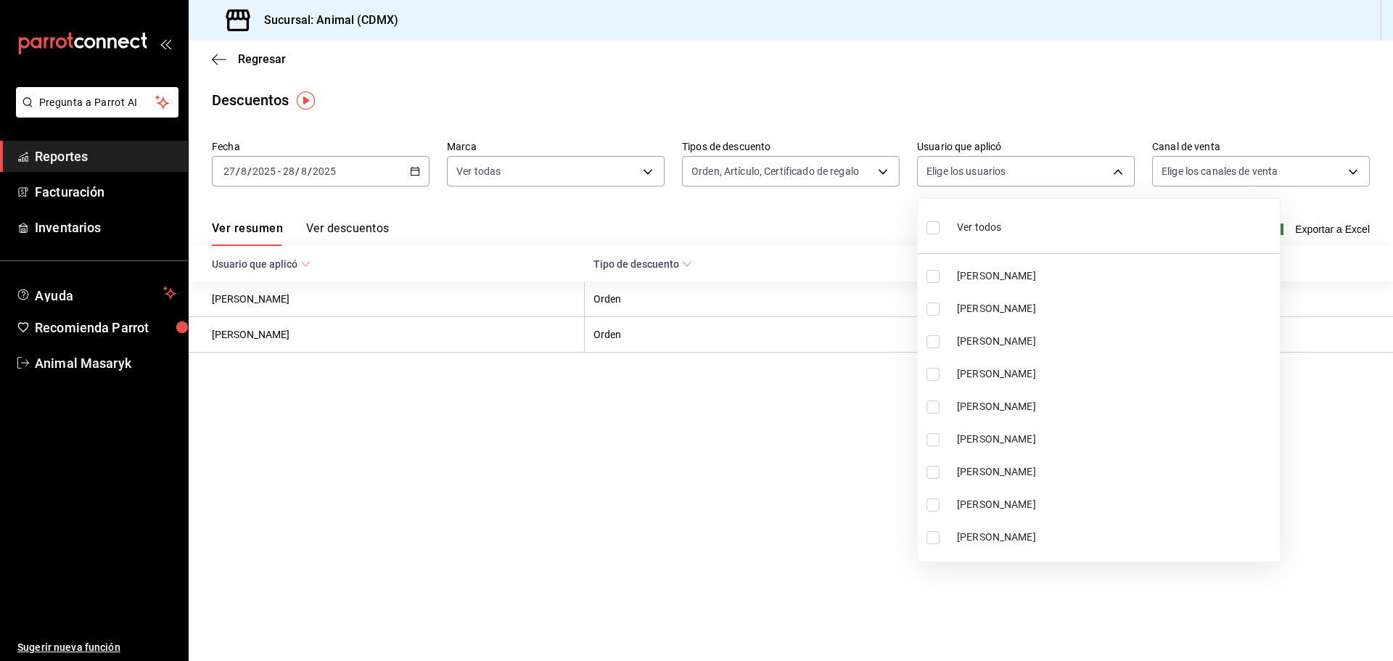
checkbox input "true"
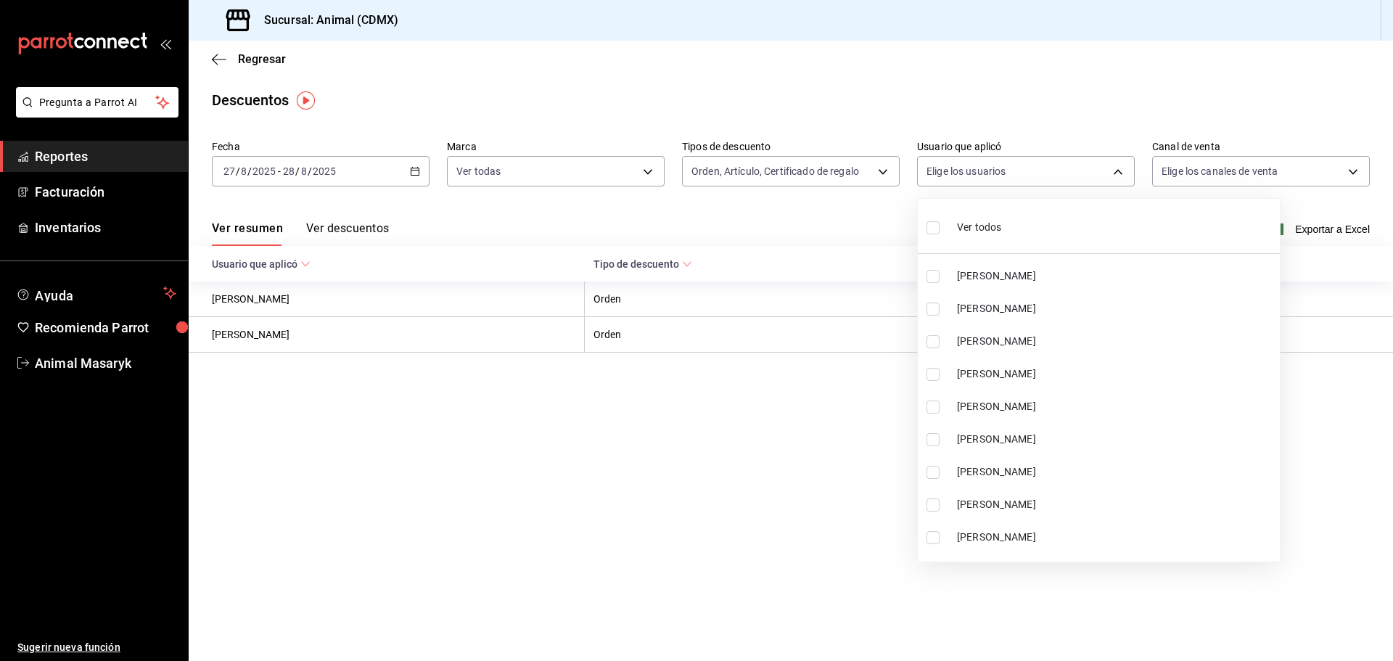
checkbox input "true"
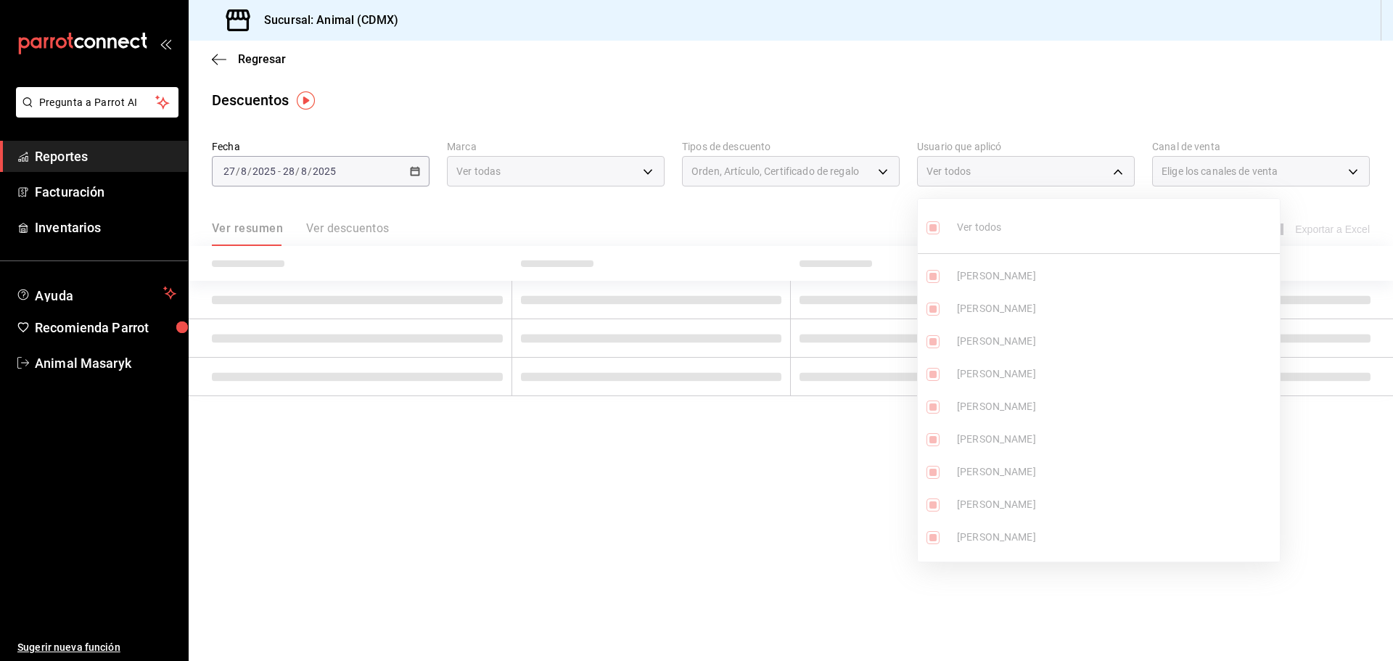
click at [873, 227] on div at bounding box center [696, 330] width 1393 height 661
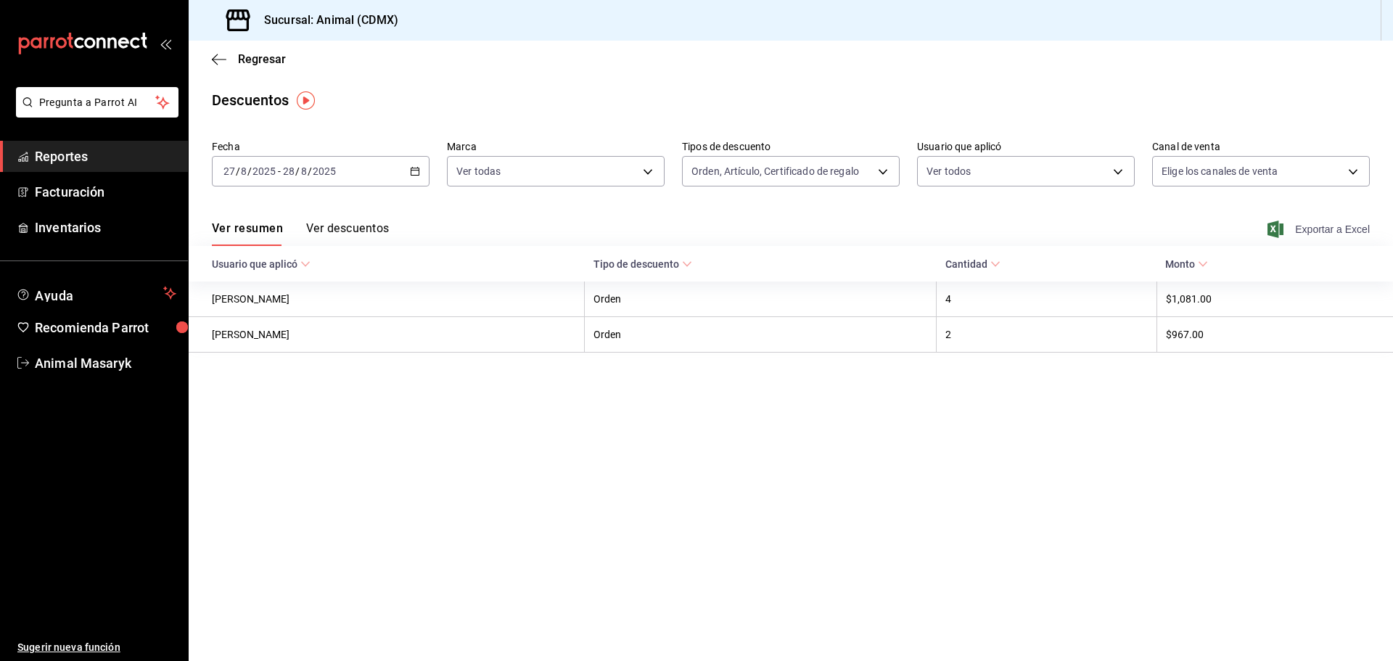
click at [1298, 228] on span "Exportar a Excel" at bounding box center [1320, 229] width 99 height 17
drag, startPoint x: 103, startPoint y: 146, endPoint x: 116, endPoint y: 146, distance: 13.1
click at [102, 146] on link "Reportes" at bounding box center [94, 156] width 188 height 31
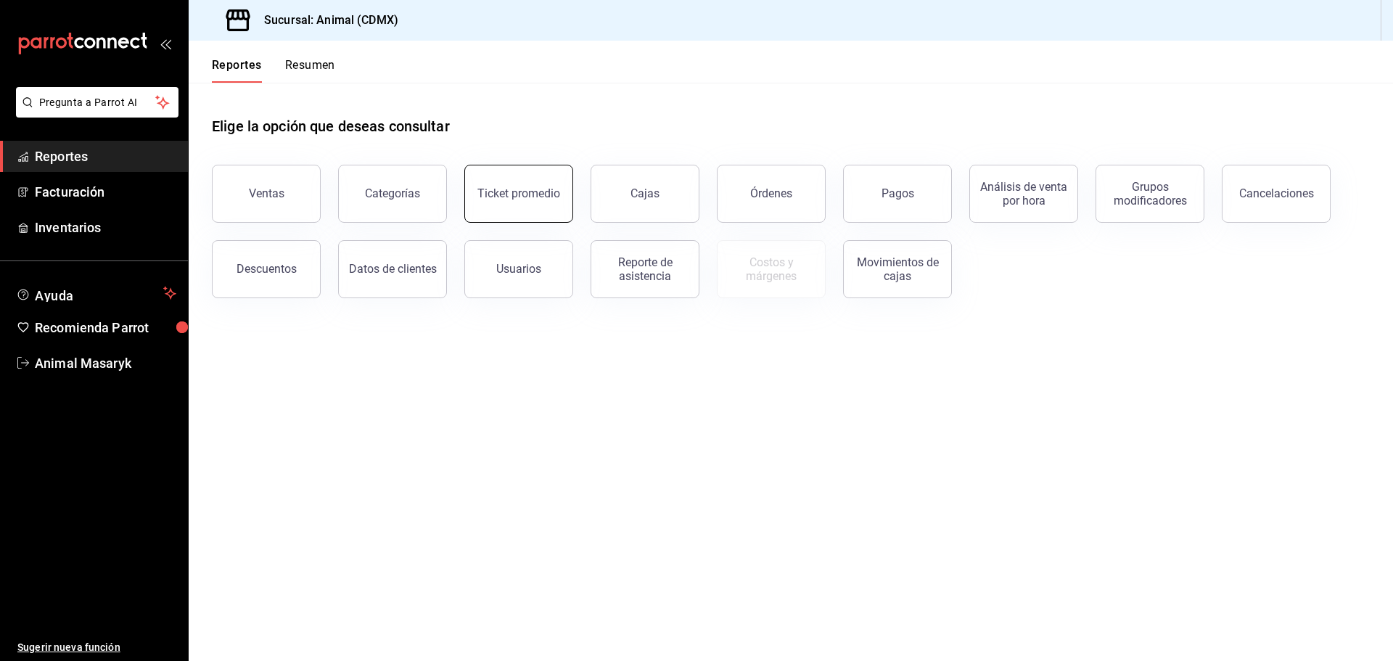
click at [517, 194] on div "Ticket promedio" at bounding box center [519, 194] width 83 height 14
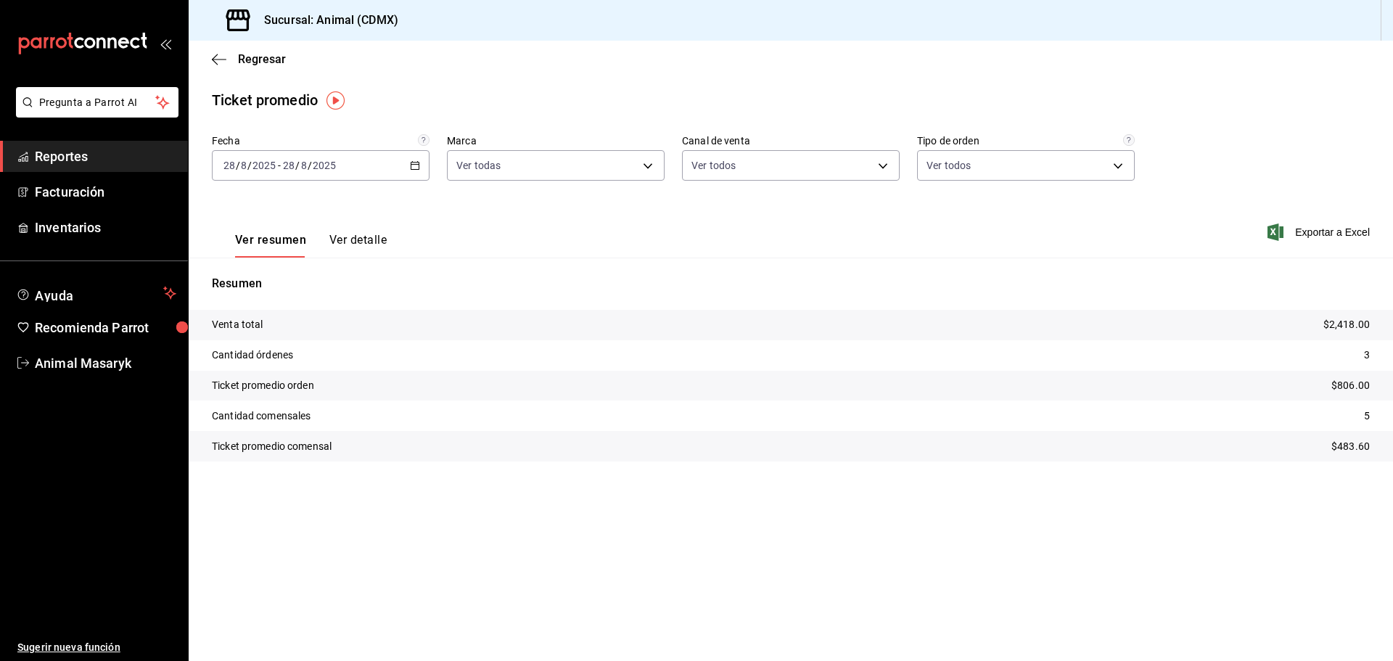
click at [426, 160] on div "[DATE] [DATE] - [DATE] [DATE]" at bounding box center [321, 165] width 218 height 30
click at [287, 335] on span "Rango de fechas" at bounding box center [280, 339] width 112 height 15
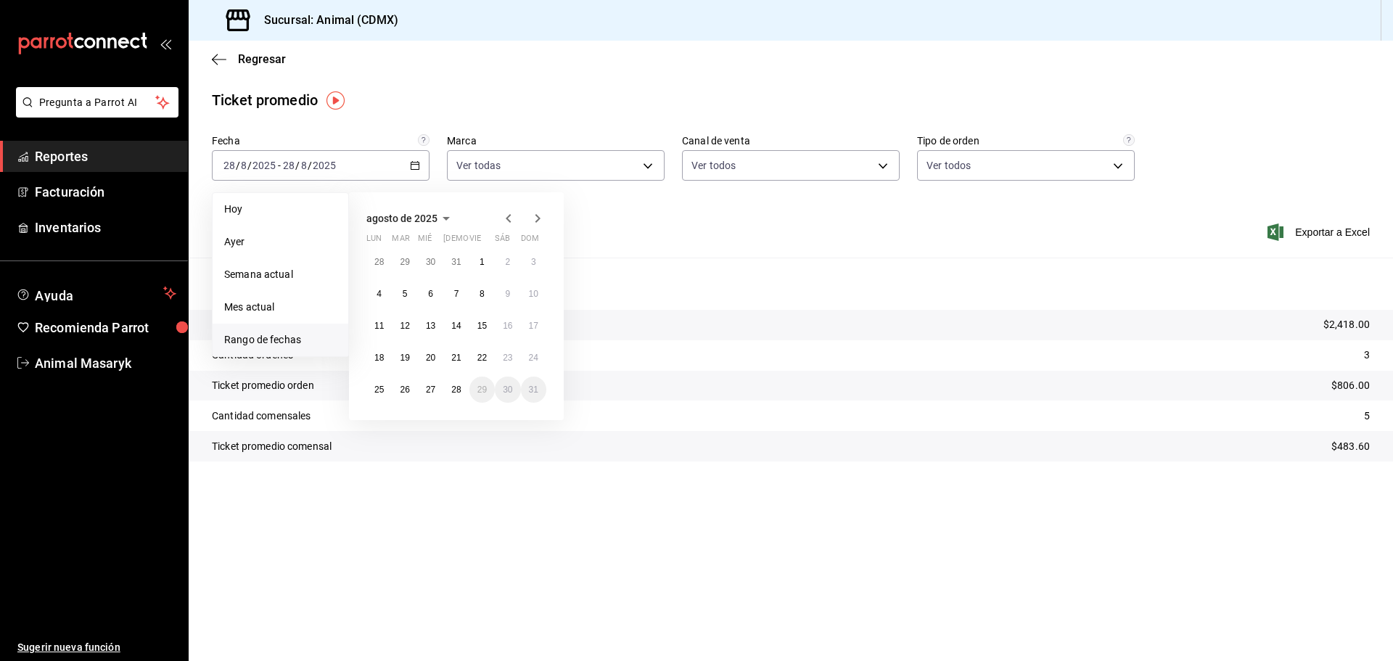
click at [443, 398] on div "28 29 30 31 1 2 3 4 5 6 7 8 9 10 11 12 13 14 15 16 17 18 19 20 21 22 23 24 25 2…" at bounding box center [456, 326] width 180 height 154
click at [434, 392] on abbr "27" at bounding box center [430, 390] width 9 height 10
click at [459, 390] on abbr "28" at bounding box center [455, 390] width 9 height 10
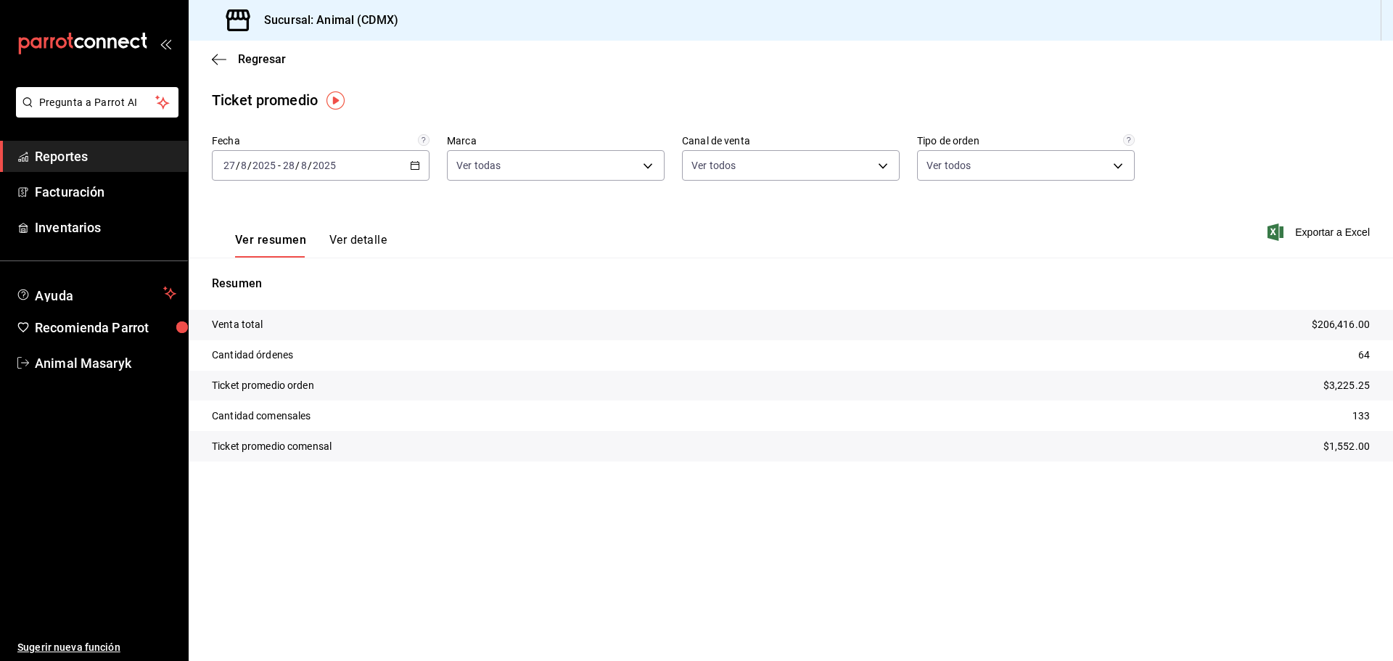
click at [112, 163] on span "Reportes" at bounding box center [106, 157] width 142 height 20
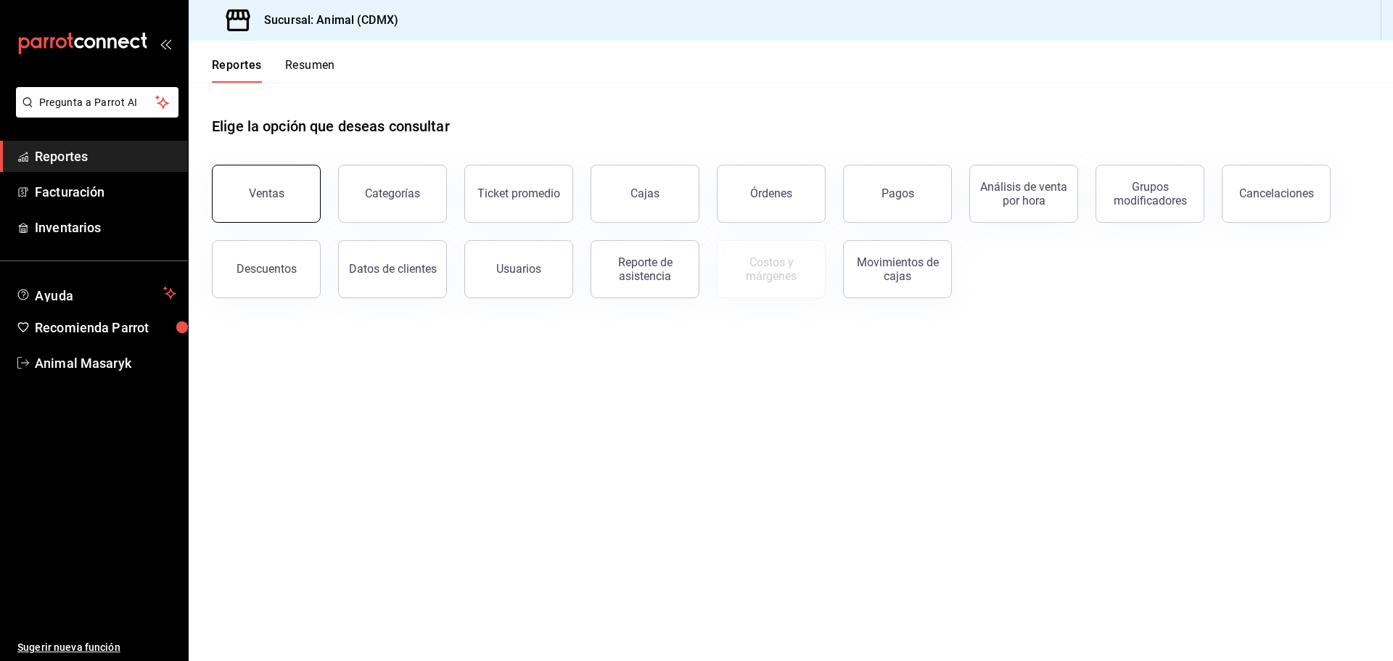
click at [303, 208] on button "Ventas" at bounding box center [266, 194] width 109 height 58
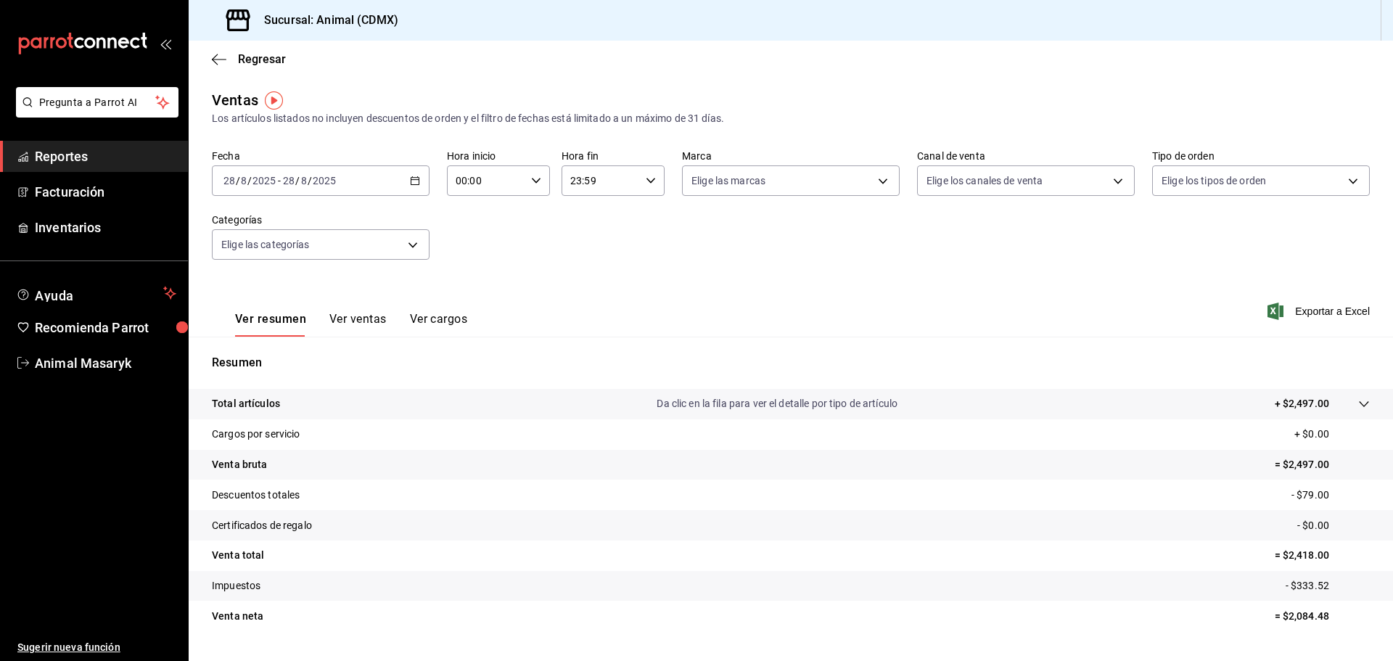
click at [413, 177] on icon "button" at bounding box center [415, 181] width 10 height 10
click at [307, 353] on span "Rango de fechas" at bounding box center [280, 355] width 112 height 15
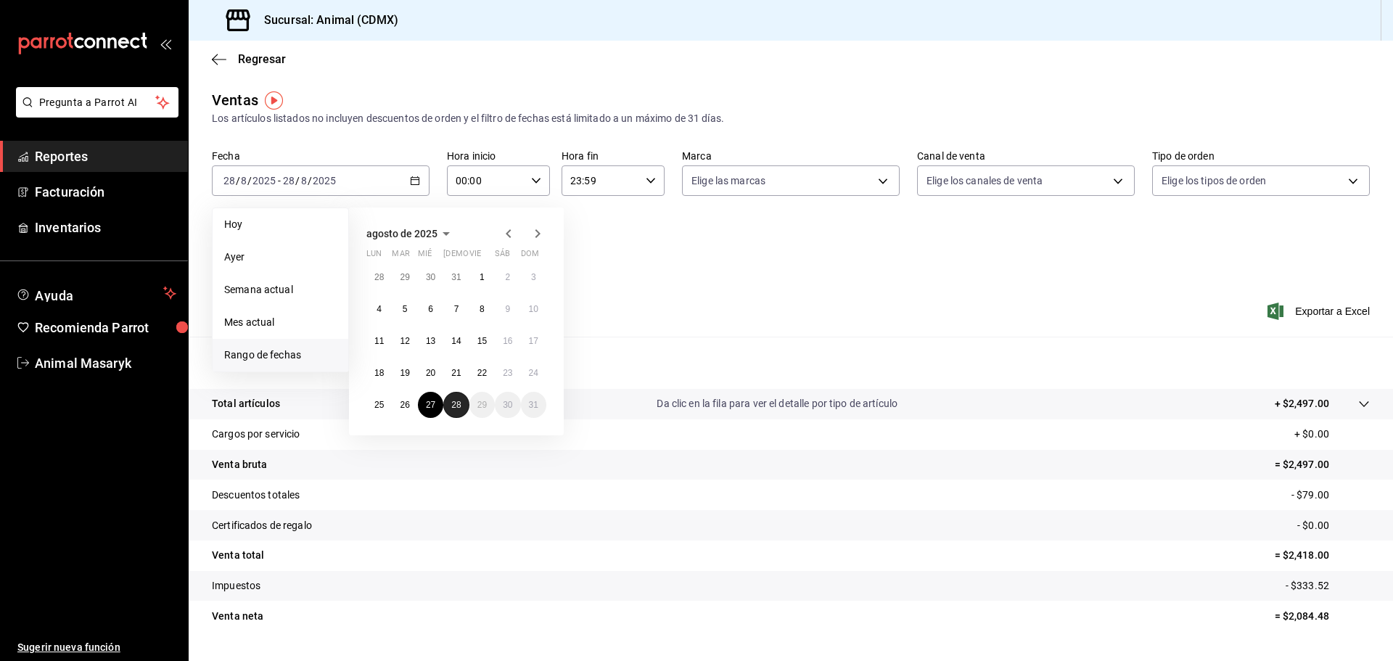
click at [454, 406] on abbr "28" at bounding box center [455, 405] width 9 height 10
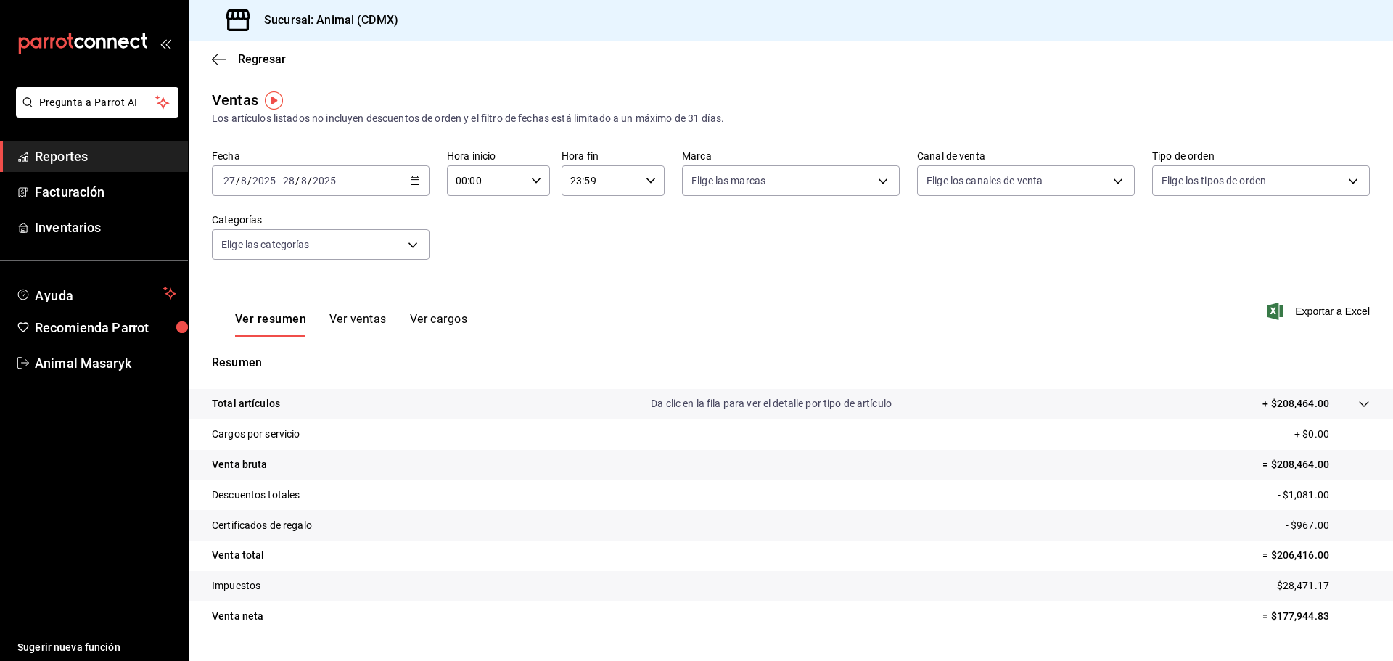
click at [537, 181] on icon "button" at bounding box center [536, 181] width 10 height 10
click at [472, 239] on button "05" at bounding box center [471, 246] width 46 height 29
click at [729, 261] on div at bounding box center [696, 330] width 1393 height 661
click at [647, 181] on icon "button" at bounding box center [651, 181] width 10 height 10
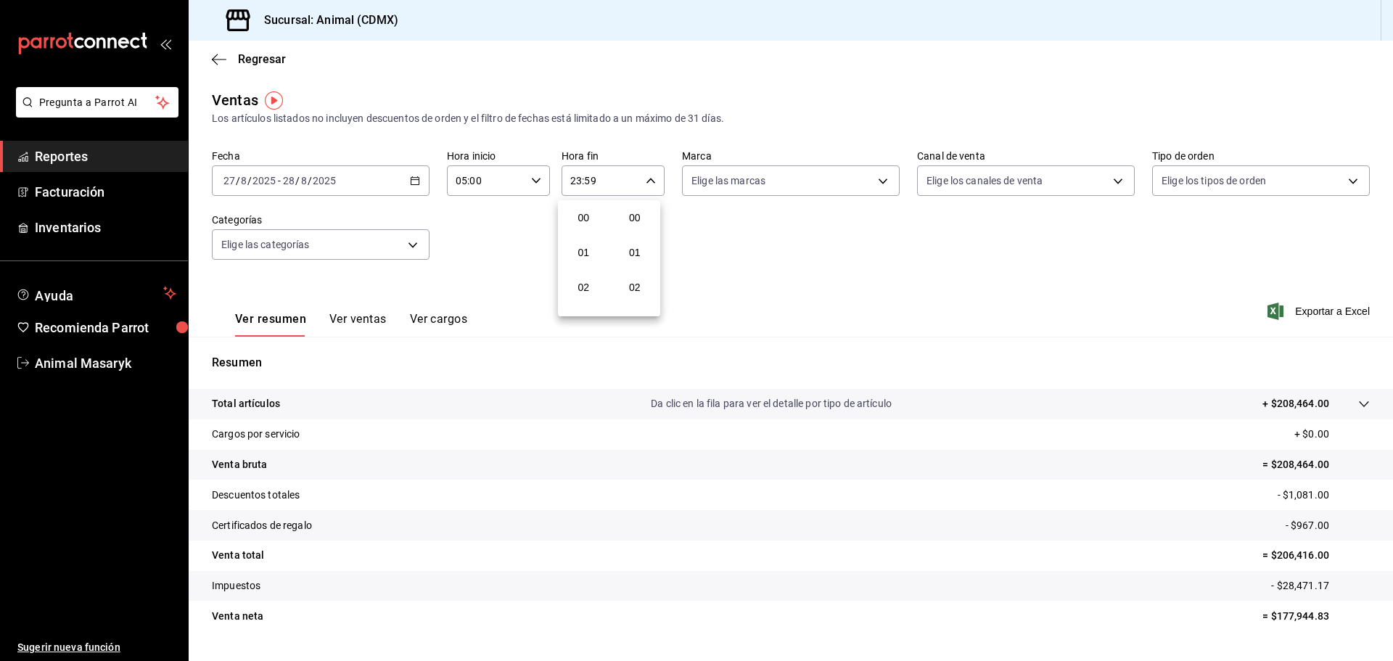
scroll to position [1974, 0]
click at [827, 258] on div at bounding box center [696, 330] width 1393 height 661
click at [875, 179] on body "Pregunta a Parrot AI Reportes Facturación Inventarios Ayuda Recomienda Parrot A…" at bounding box center [696, 330] width 1393 height 661
click at [740, 231] on span "Ver todas" at bounding box center [740, 236] width 44 height 15
click at [1106, 259] on div at bounding box center [696, 330] width 1393 height 661
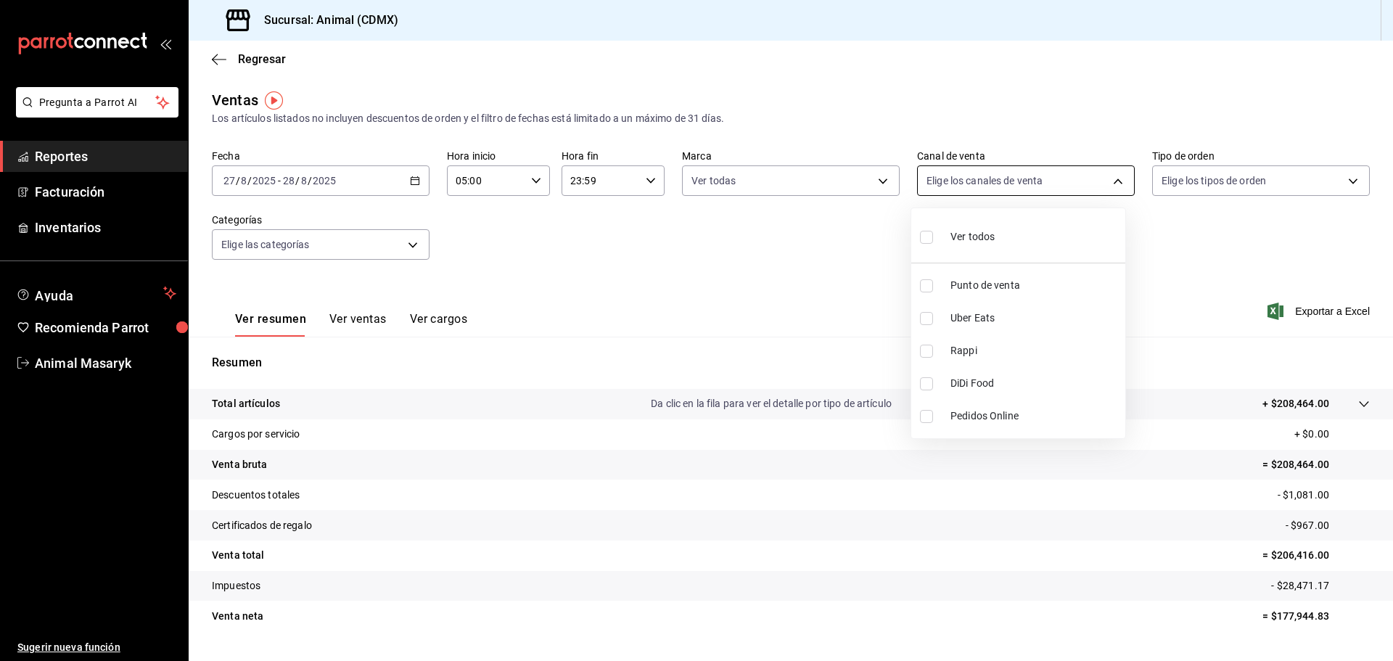
click at [1105, 173] on body "Pregunta a Parrot AI Reportes Facturación Inventarios Ayuda Recomienda Parrot A…" at bounding box center [696, 330] width 1393 height 661
click at [961, 243] on span "Ver todos" at bounding box center [973, 236] width 44 height 15
drag, startPoint x: 1215, startPoint y: 255, endPoint x: 1277, endPoint y: 216, distance: 73.1
click at [1216, 255] on div at bounding box center [696, 330] width 1393 height 661
click at [1326, 178] on body "Pregunta a Parrot AI Reportes Facturación Inventarios Ayuda Recomienda Parrot A…" at bounding box center [696, 330] width 1393 height 661
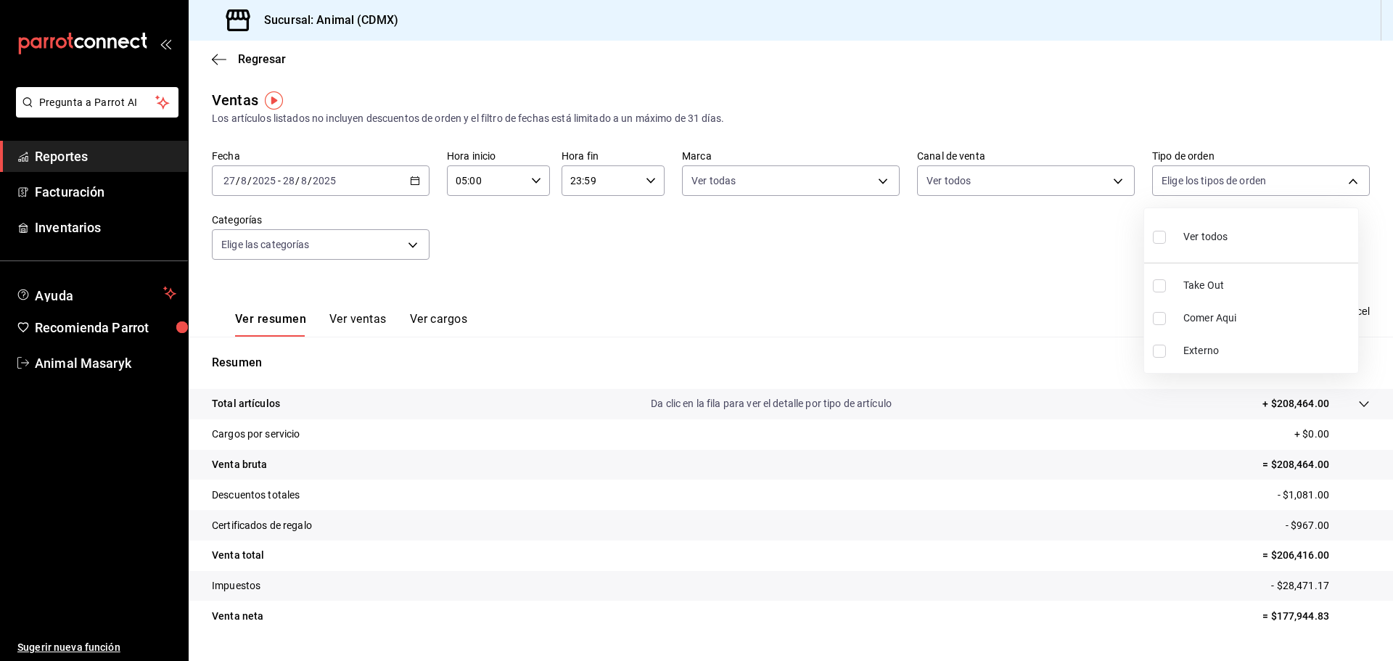
click at [1201, 237] on span "Ver todos" at bounding box center [1206, 236] width 44 height 15
click at [1021, 265] on div at bounding box center [696, 330] width 1393 height 661
click at [1325, 316] on span "Exportar a Excel" at bounding box center [1320, 311] width 99 height 17
